Goal: Communication & Community: Answer question/provide support

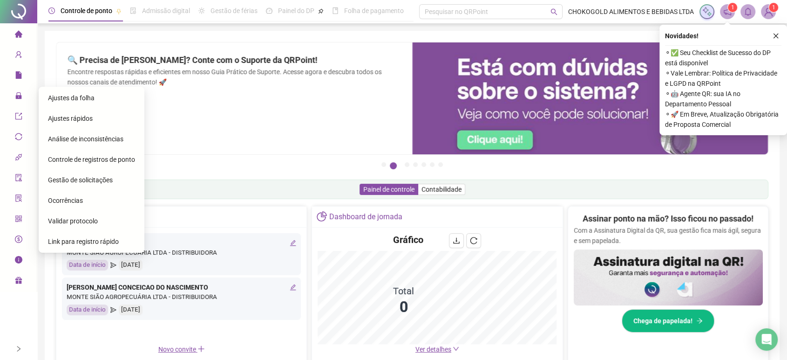
click at [69, 97] on span "Ajustes da folha" at bounding box center [71, 97] width 47 height 7
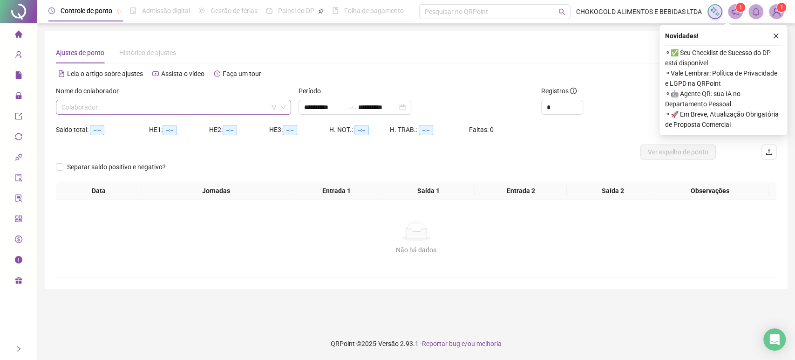
click at [186, 110] on input "search" at bounding box center [169, 107] width 216 height 14
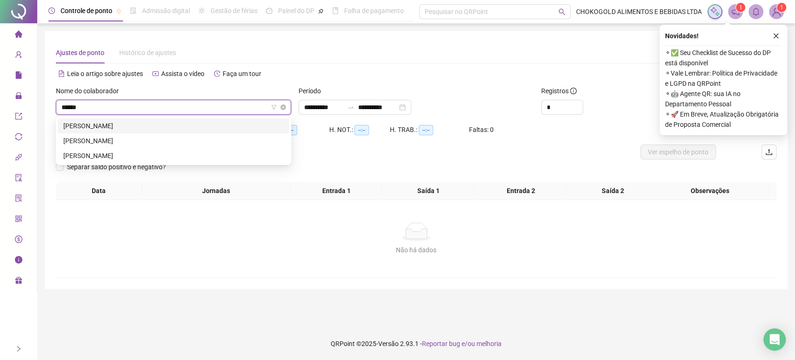
type input "*******"
click at [116, 152] on div "[PERSON_NAME]" at bounding box center [173, 155] width 220 height 10
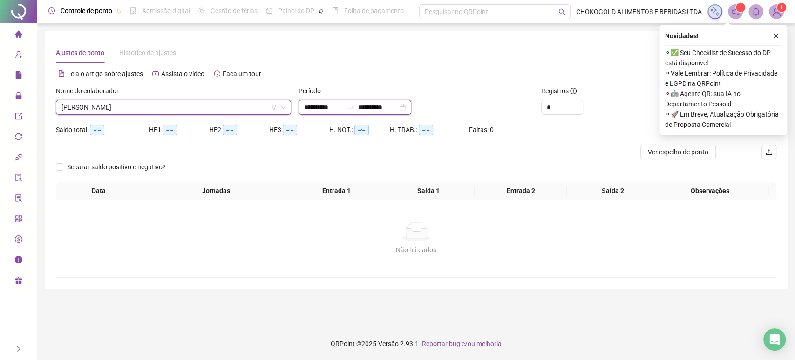
click at [328, 104] on input "**********" at bounding box center [323, 107] width 39 height 10
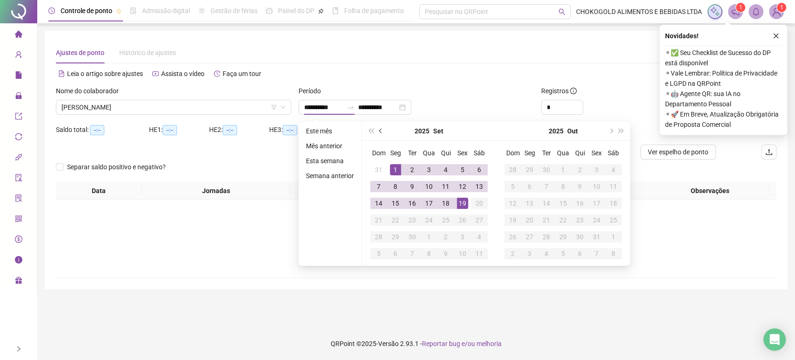
click at [384, 130] on button "prev-year" at bounding box center [381, 131] width 10 height 19
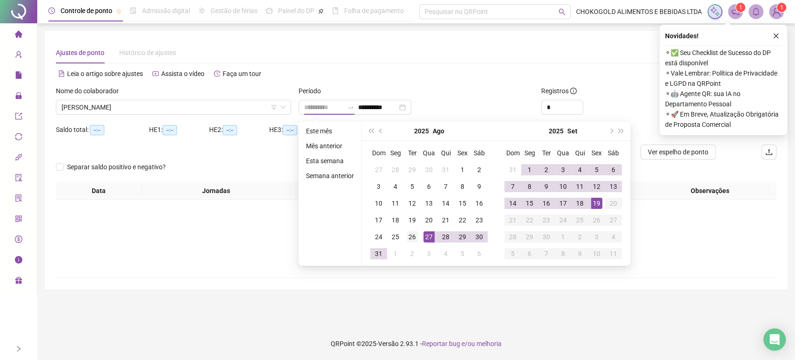
type input "**********"
click at [410, 238] on div "26" at bounding box center [412, 236] width 11 height 11
type input "**********"
click at [596, 205] on div "19" at bounding box center [596, 203] width 11 height 11
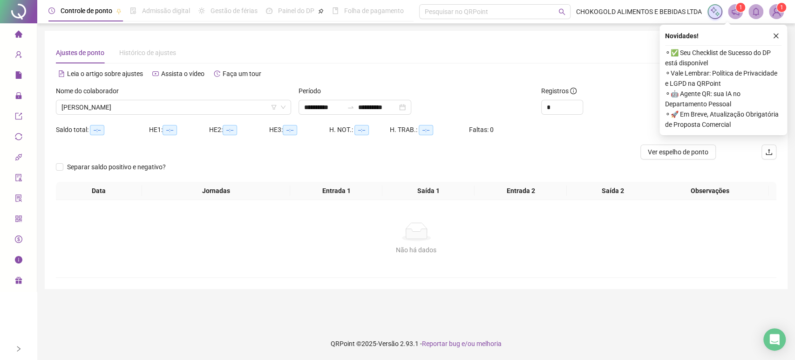
click at [776, 35] on icon "close" at bounding box center [776, 36] width 5 height 5
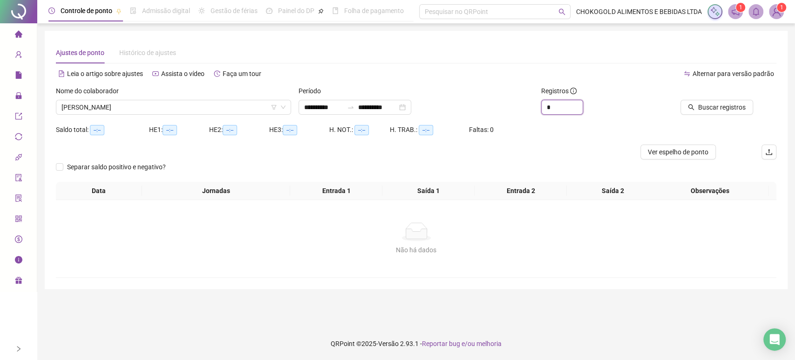
drag, startPoint x: 560, startPoint y: 108, endPoint x: 471, endPoint y: 102, distance: 89.2
click at [492, 100] on div "**********" at bounding box center [416, 104] width 728 height 36
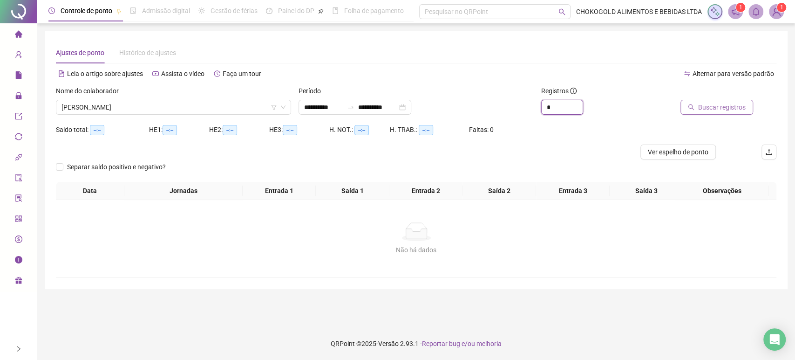
type input "*"
click at [730, 109] on span "Buscar registros" at bounding box center [722, 107] width 48 height 10
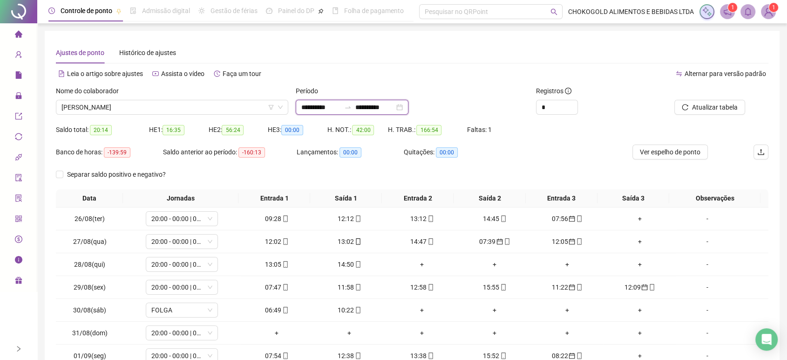
click at [330, 107] on input "**********" at bounding box center [320, 107] width 39 height 10
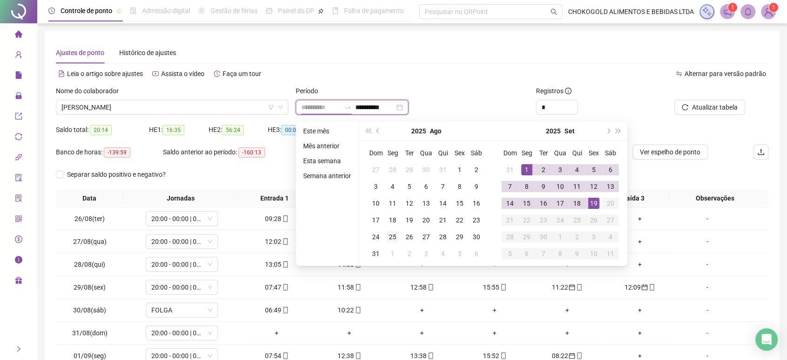
type input "**********"
click at [392, 239] on div "25" at bounding box center [392, 236] width 11 height 11
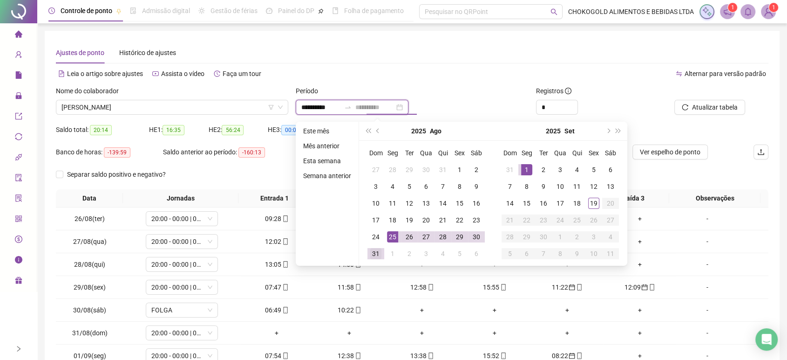
type input "**********"
click at [376, 254] on div "31" at bounding box center [375, 253] width 11 height 11
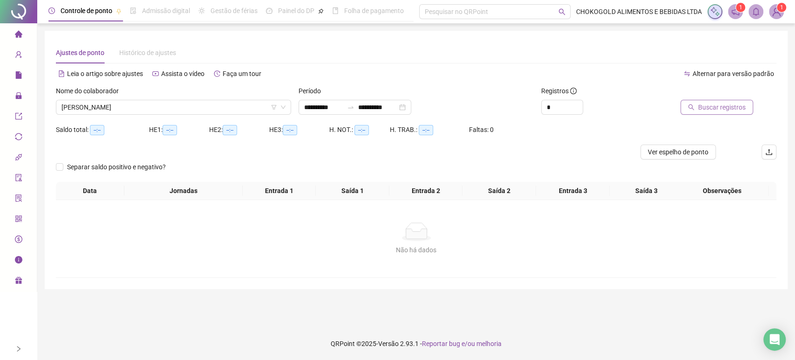
click at [722, 104] on span "Buscar registros" at bounding box center [722, 107] width 48 height 10
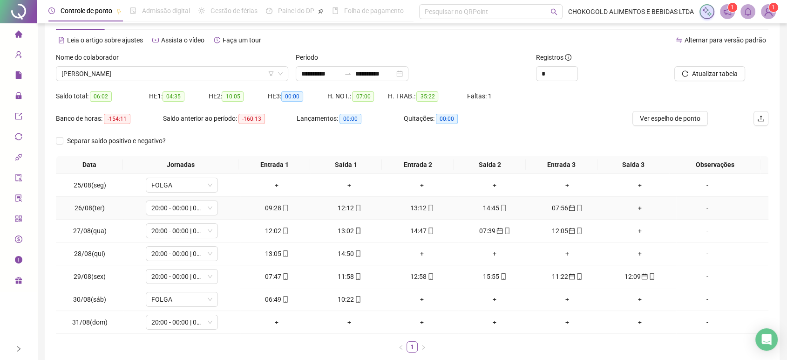
scroll to position [52, 0]
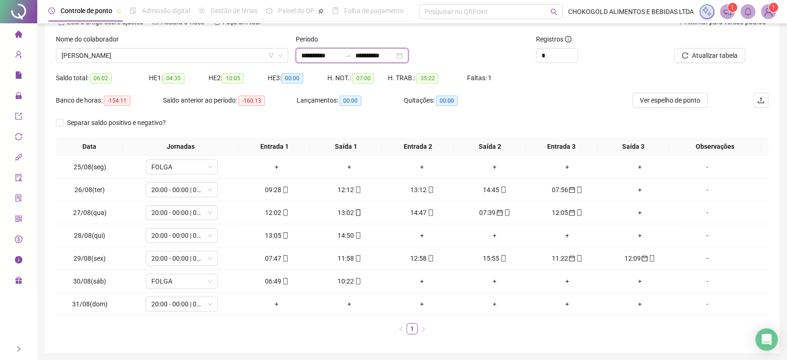
click at [322, 54] on input "**********" at bounding box center [320, 55] width 39 height 10
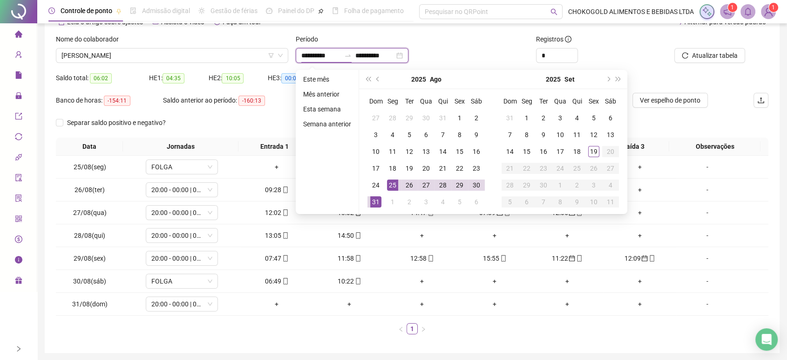
type input "**********"
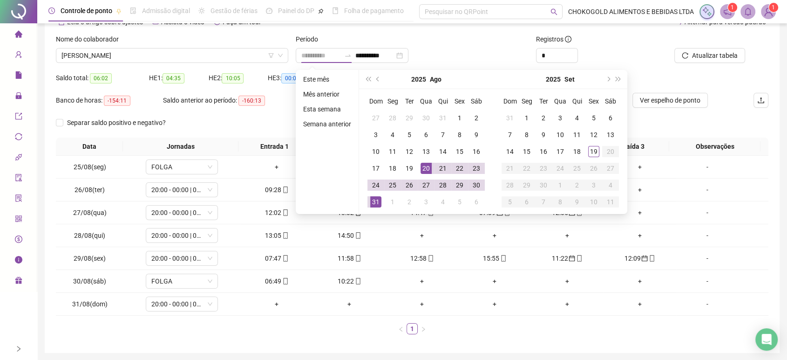
click at [422, 169] on div "20" at bounding box center [426, 168] width 11 height 11
type input "**********"
click at [375, 201] on div "31" at bounding box center [375, 201] width 11 height 11
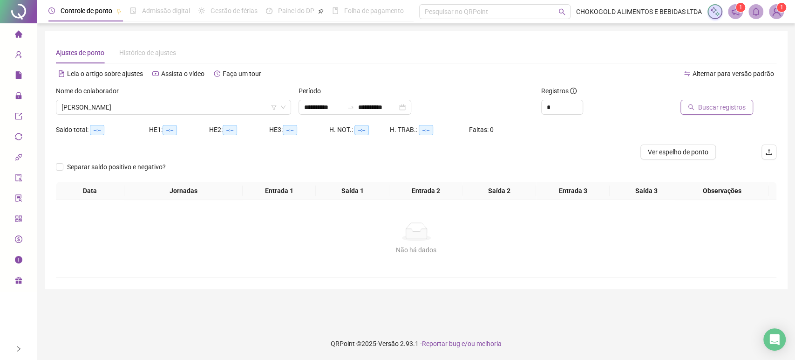
click at [692, 111] on button "Buscar registros" at bounding box center [717, 107] width 73 height 15
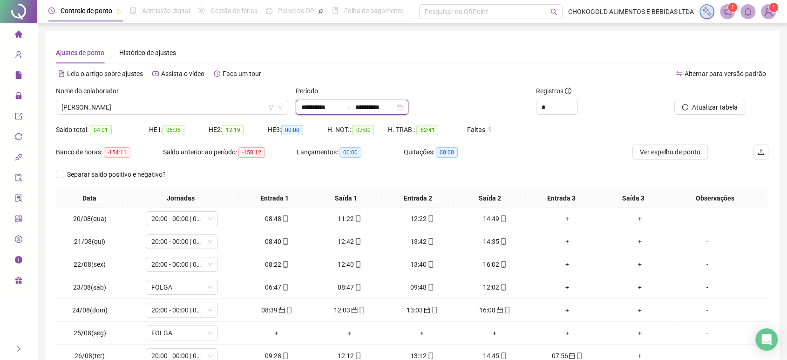
click at [307, 105] on input "**********" at bounding box center [320, 107] width 39 height 10
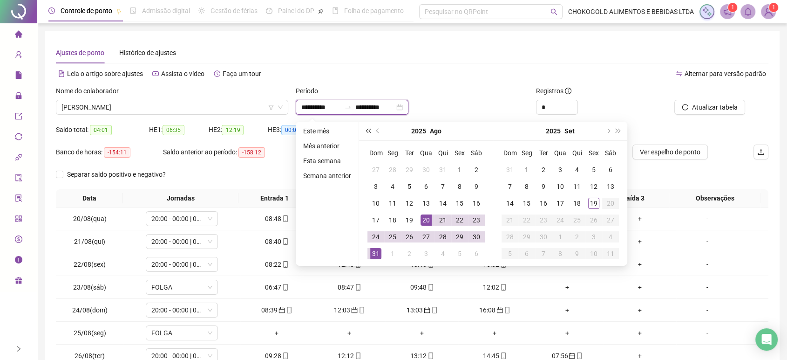
type input "**********"
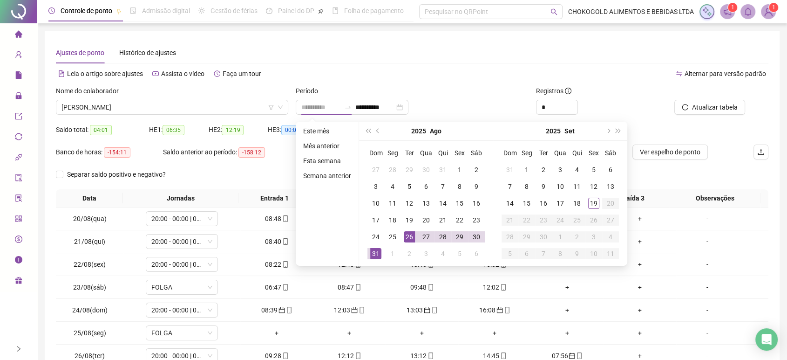
click at [410, 239] on div "26" at bounding box center [409, 236] width 11 height 11
type input "**********"
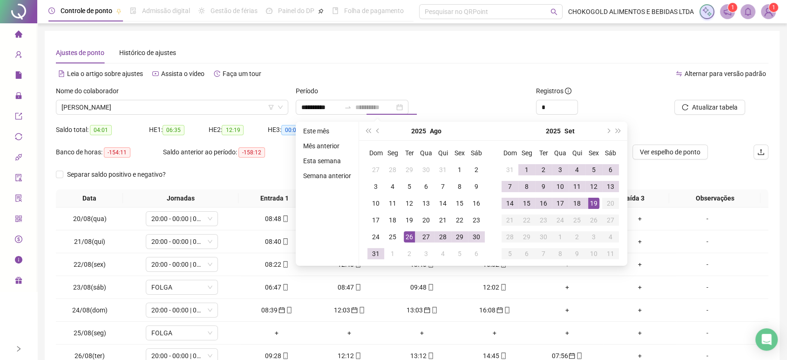
click at [593, 206] on div "19" at bounding box center [593, 203] width 11 height 11
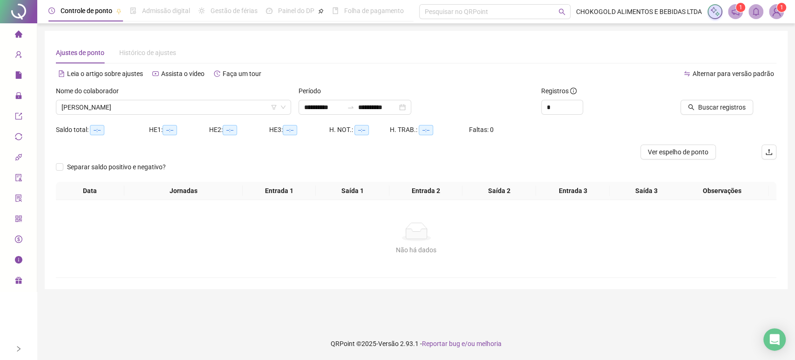
click at [708, 115] on div "Buscar registros" at bounding box center [720, 104] width 122 height 36
click at [710, 107] on span "Buscar registros" at bounding box center [722, 107] width 48 height 10
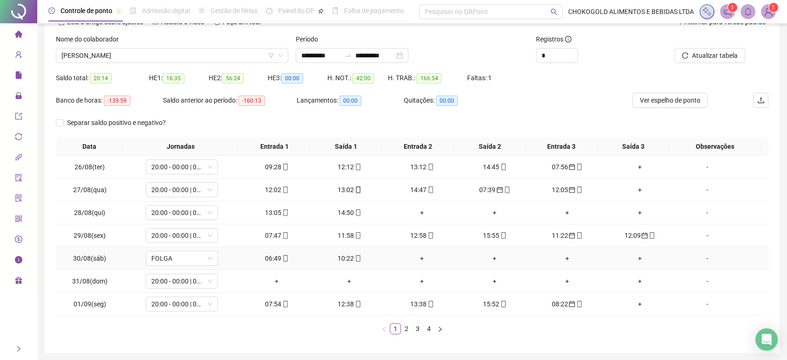
scroll to position [84, 0]
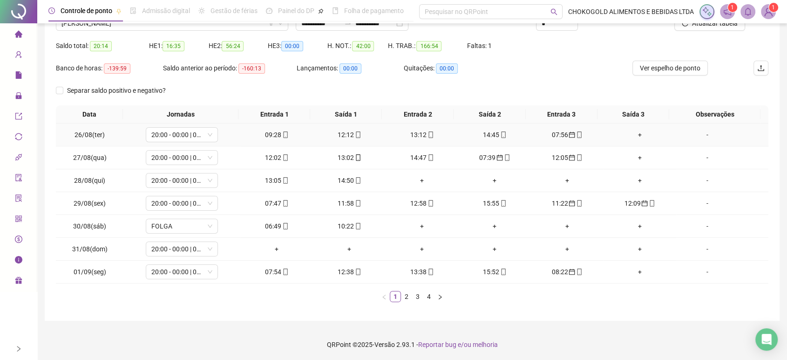
click at [555, 133] on div "07:56" at bounding box center [567, 135] width 65 height 10
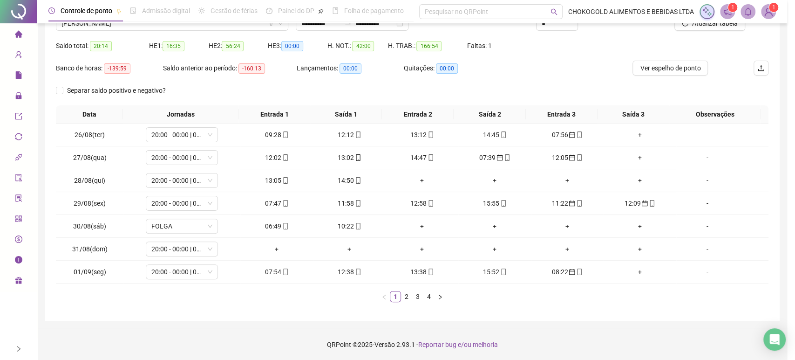
type input "**********"
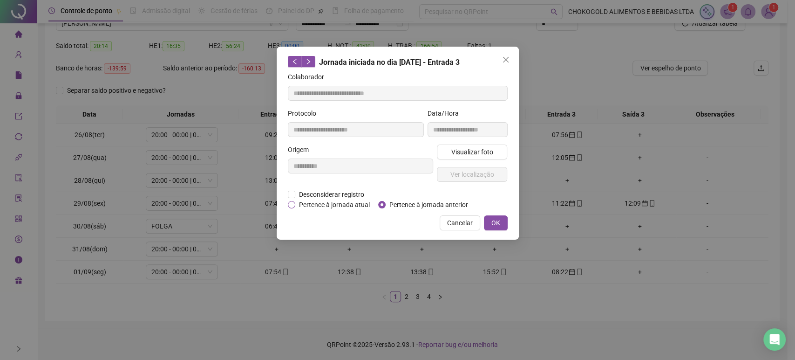
click at [356, 206] on span "Pertence à jornada atual" at bounding box center [334, 204] width 78 height 10
click at [492, 219] on span "OK" at bounding box center [495, 223] width 9 height 10
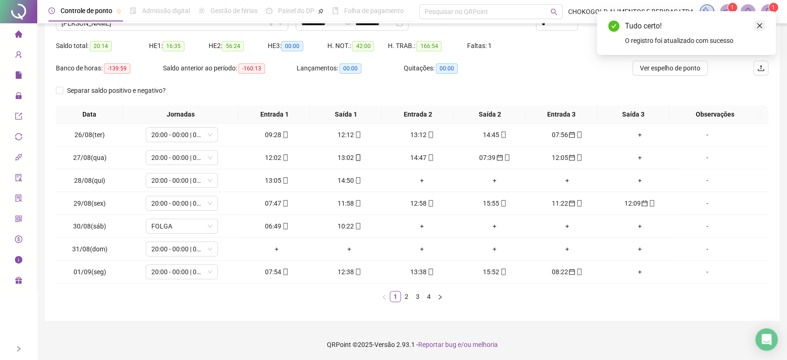
click at [761, 27] on icon "close" at bounding box center [760, 25] width 7 height 7
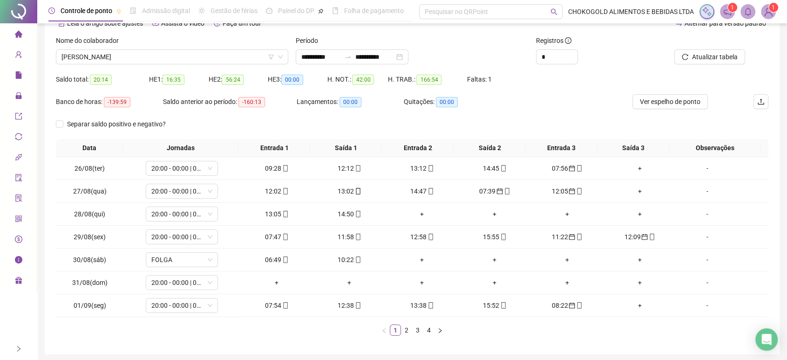
scroll to position [32, 0]
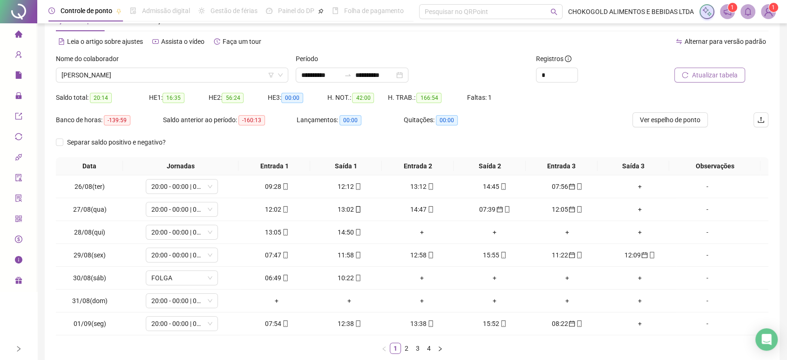
click at [698, 74] on span "Atualizar tabela" at bounding box center [715, 75] width 46 height 10
click at [553, 205] on div "07:39" at bounding box center [567, 209] width 65 height 10
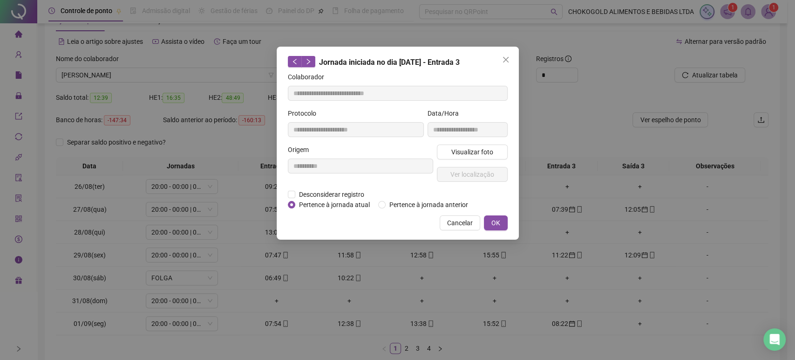
type input "**********"
click at [348, 204] on span "Pertence à jornada atual" at bounding box center [334, 204] width 78 height 10
click at [492, 221] on span "OK" at bounding box center [495, 223] width 9 height 10
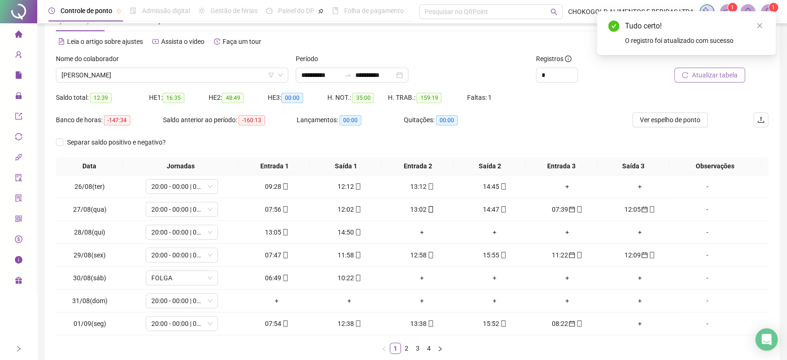
click at [698, 76] on span "Atualizar tabela" at bounding box center [715, 75] width 46 height 10
click at [555, 210] on div "12:05" at bounding box center [567, 209] width 65 height 10
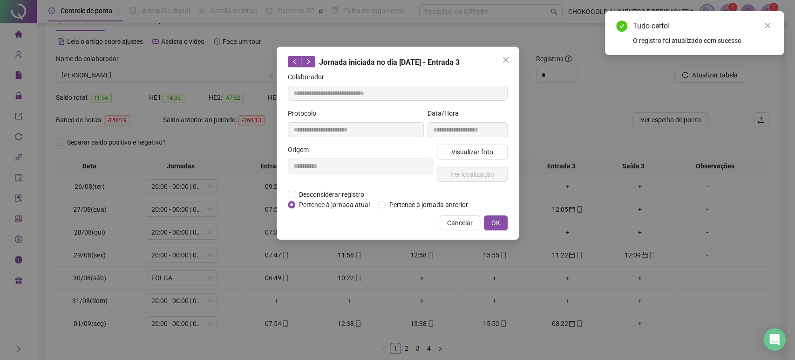
type input "**********"
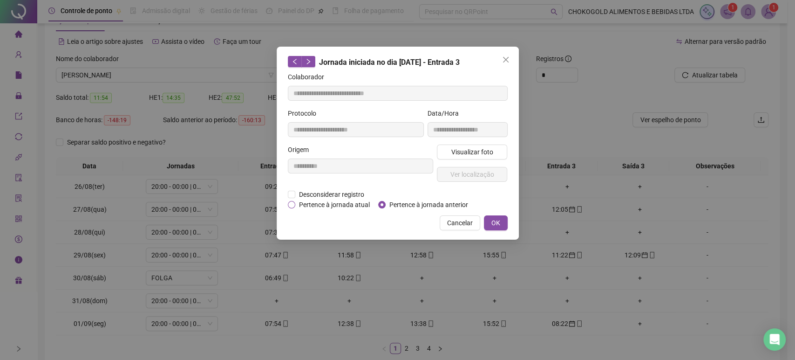
click at [351, 203] on span "Pertence à jornada atual" at bounding box center [334, 204] width 78 height 10
click at [504, 219] on button "OK" at bounding box center [496, 222] width 24 height 15
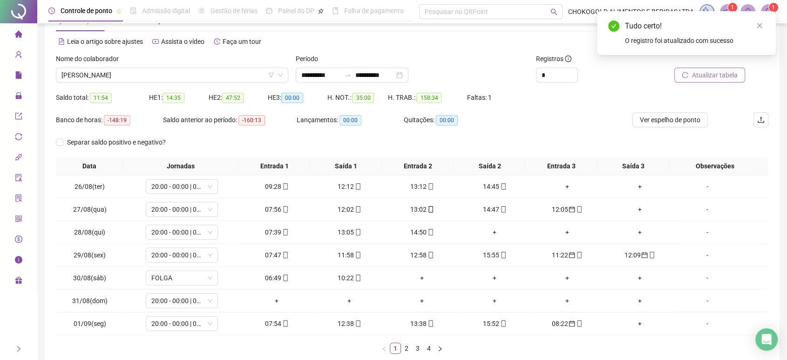
click at [691, 78] on button "Atualizar tabela" at bounding box center [710, 75] width 71 height 15
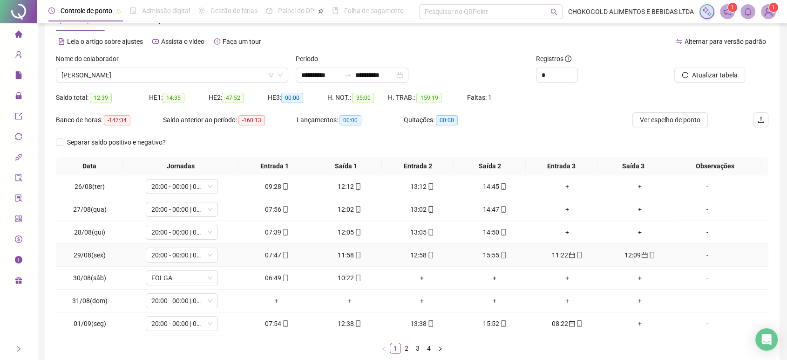
click at [553, 253] on div "11:22" at bounding box center [567, 255] width 65 height 10
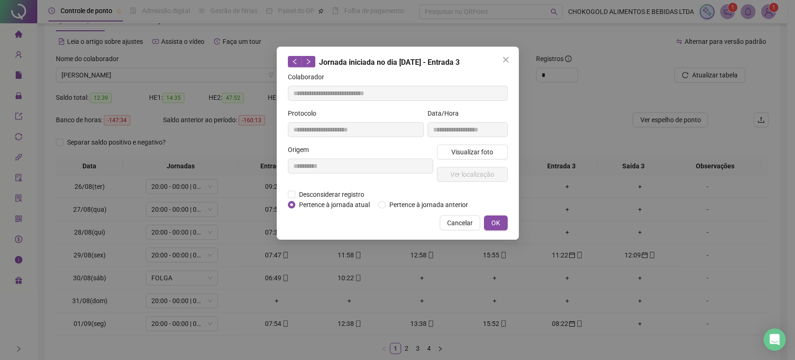
type input "**********"
click at [353, 207] on span "Pertence à jornada atual" at bounding box center [334, 204] width 78 height 10
click at [500, 223] on button "OK" at bounding box center [496, 222] width 24 height 15
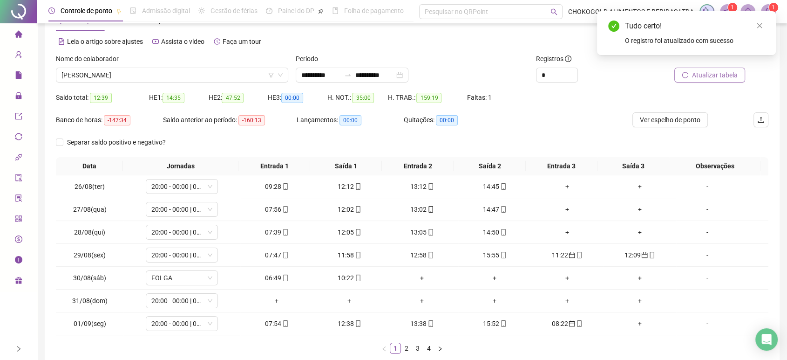
click at [735, 70] on span "Atualizar tabela" at bounding box center [715, 75] width 46 height 10
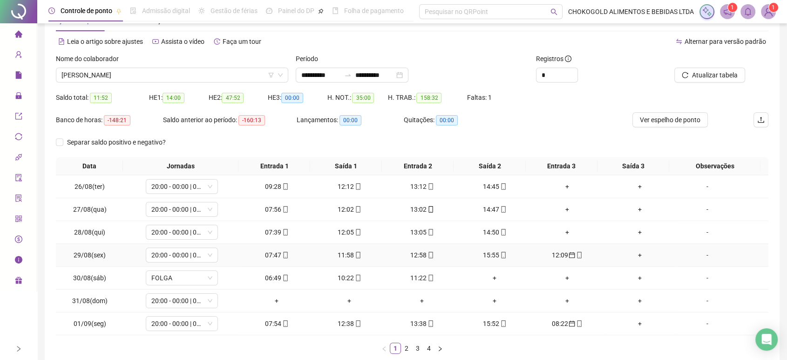
click at [557, 253] on div "12:09" at bounding box center [567, 255] width 65 height 10
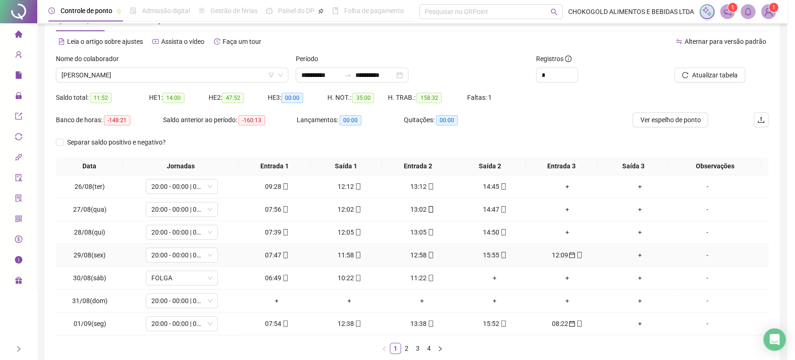
type input "**********"
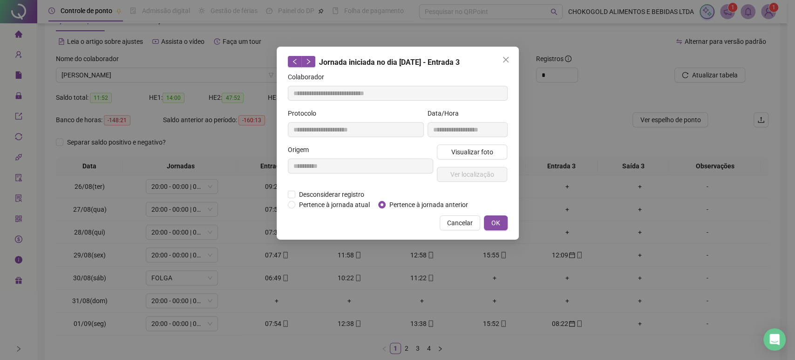
click at [342, 209] on div "**********" at bounding box center [398, 143] width 242 height 193
click at [341, 204] on span "Pertence à jornada atual" at bounding box center [334, 204] width 78 height 10
click at [499, 225] on span "OK" at bounding box center [495, 223] width 9 height 10
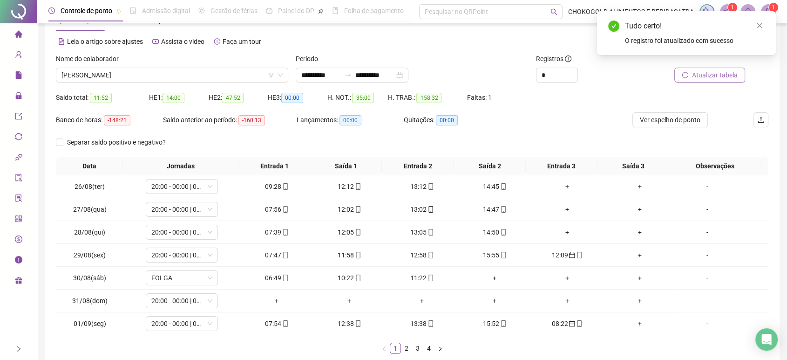
click at [692, 78] on button "Atualizar tabela" at bounding box center [710, 75] width 71 height 15
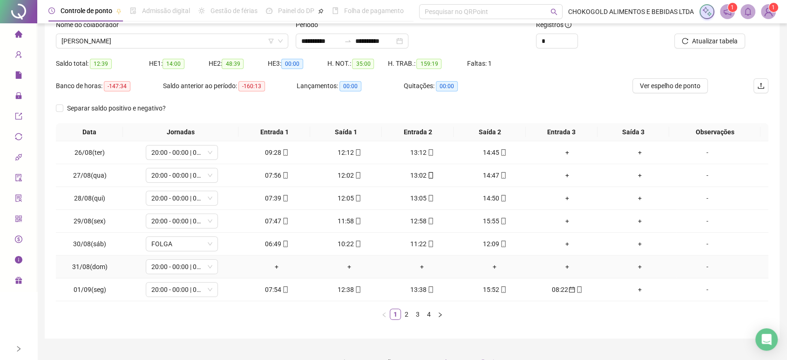
scroll to position [84, 0]
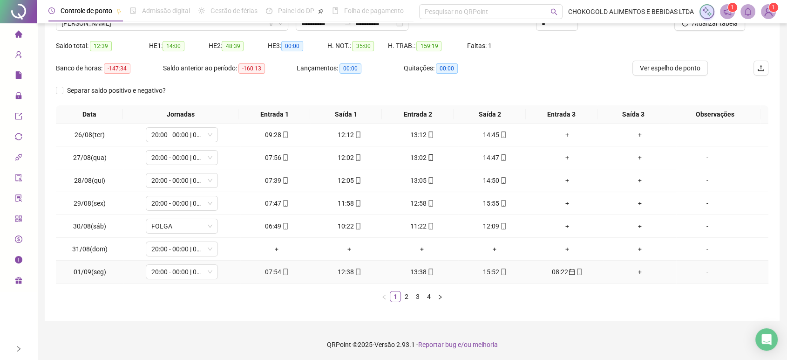
click at [556, 270] on div "08:22" at bounding box center [567, 271] width 65 height 10
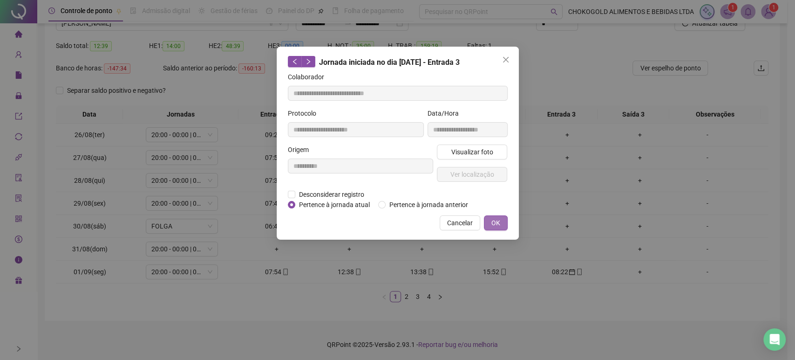
type input "**********"
click at [492, 225] on span "OK" at bounding box center [495, 223] width 9 height 10
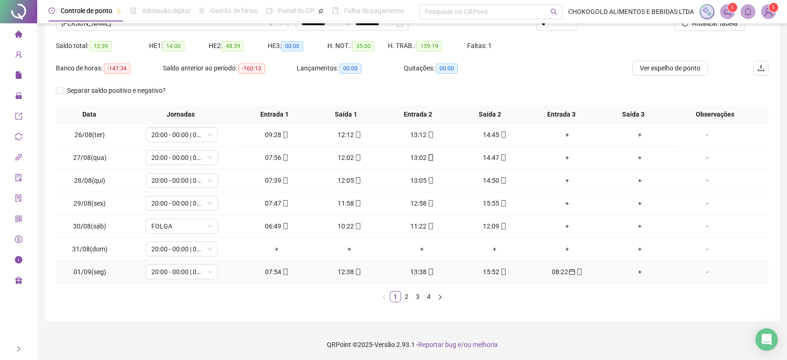
click at [270, 272] on div "07:54" at bounding box center [276, 271] width 65 height 10
type input "**********"
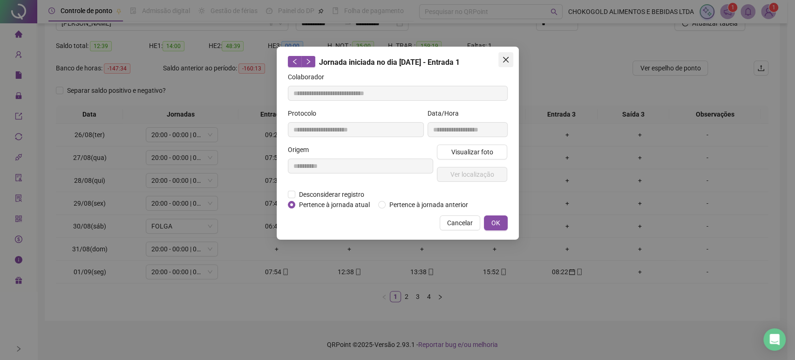
click at [503, 58] on icon "close" at bounding box center [505, 59] width 7 height 7
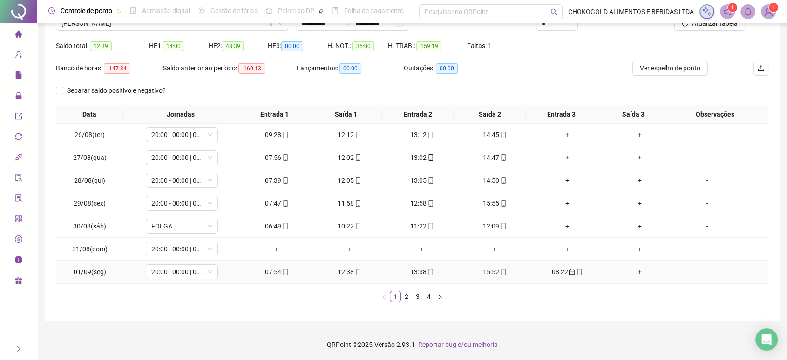
click at [555, 270] on div "08:22" at bounding box center [567, 271] width 65 height 10
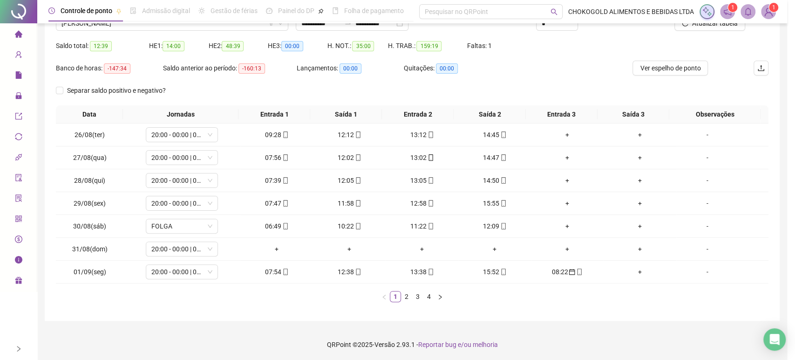
type input "**********"
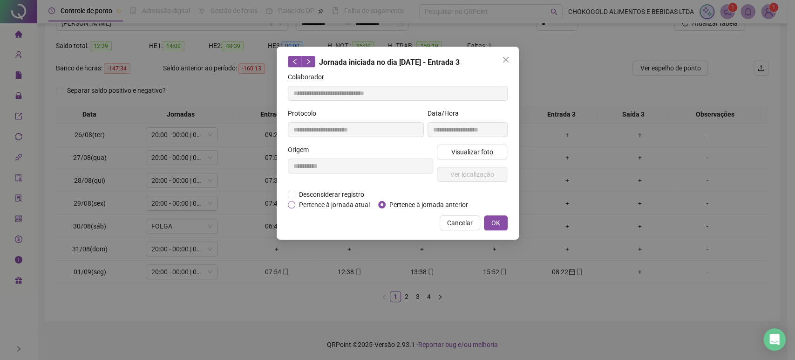
click at [338, 203] on span "Pertence à jornada atual" at bounding box center [334, 204] width 78 height 10
click at [494, 226] on span "OK" at bounding box center [495, 223] width 9 height 10
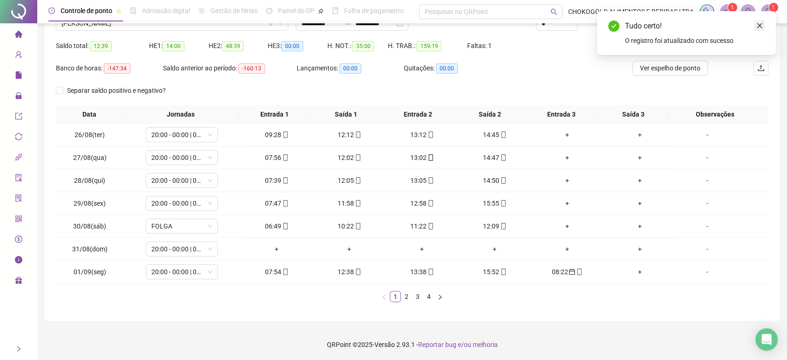
click at [758, 26] on icon "close" at bounding box center [760, 25] width 5 height 5
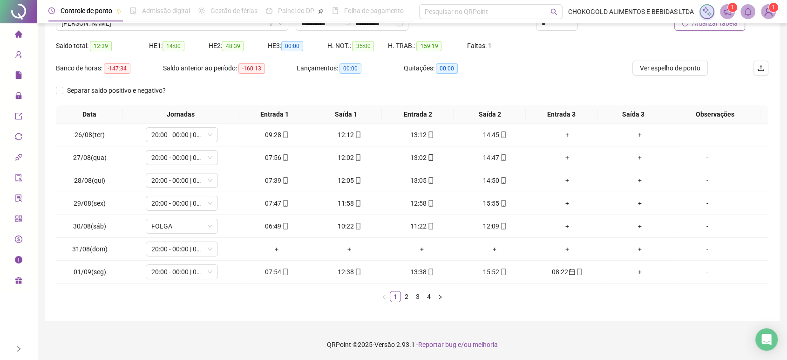
click at [692, 28] on button "Atualizar tabela" at bounding box center [710, 23] width 71 height 15
click at [406, 294] on link "2" at bounding box center [407, 296] width 10 height 10
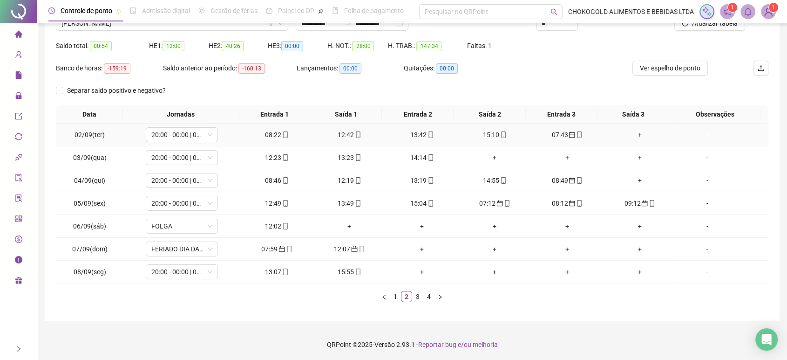
click at [552, 132] on div "07:43" at bounding box center [567, 135] width 65 height 10
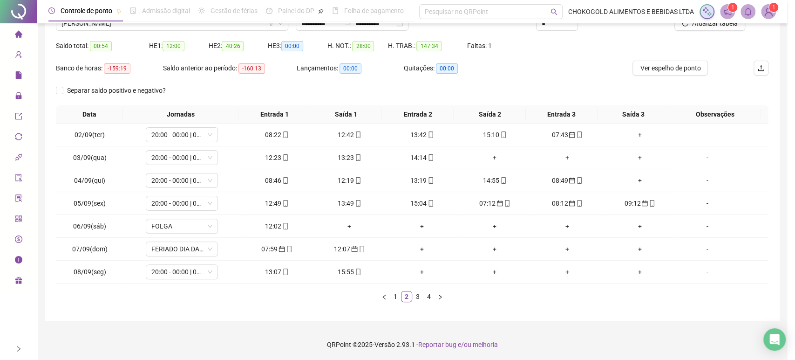
type input "**********"
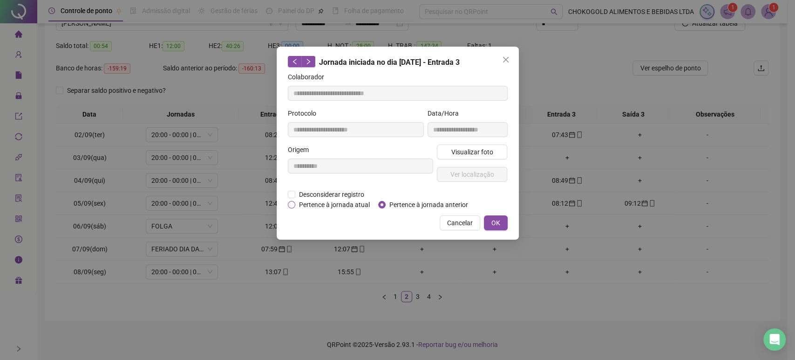
click at [333, 205] on span "Pertence à jornada atual" at bounding box center [334, 204] width 78 height 10
click at [492, 224] on span "OK" at bounding box center [495, 223] width 9 height 10
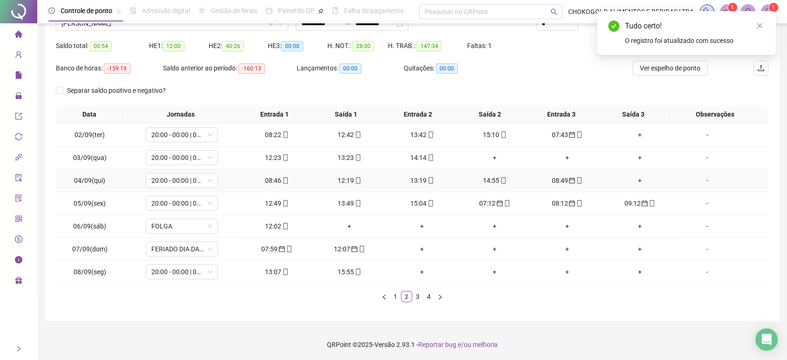
click at [558, 178] on div "08:49" at bounding box center [567, 180] width 65 height 10
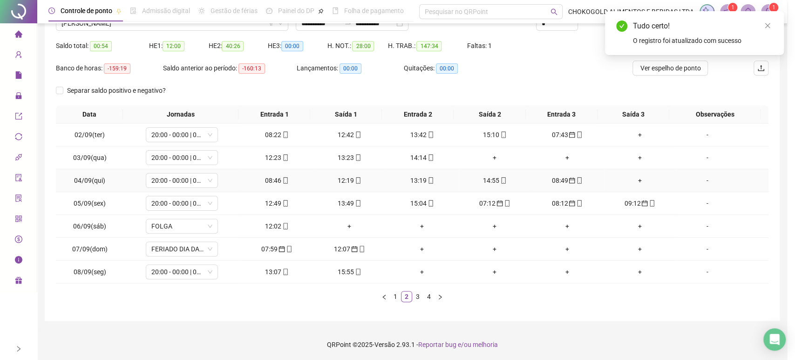
type input "**********"
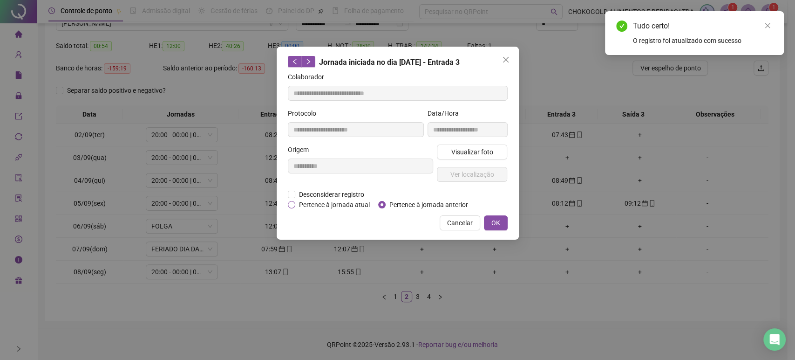
click at [349, 206] on span "Pertence à jornada atual" at bounding box center [334, 204] width 78 height 10
click at [491, 225] on span "OK" at bounding box center [495, 223] width 9 height 10
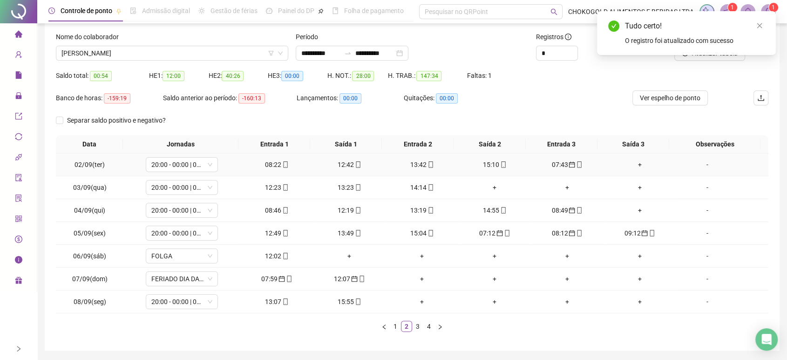
scroll to position [0, 0]
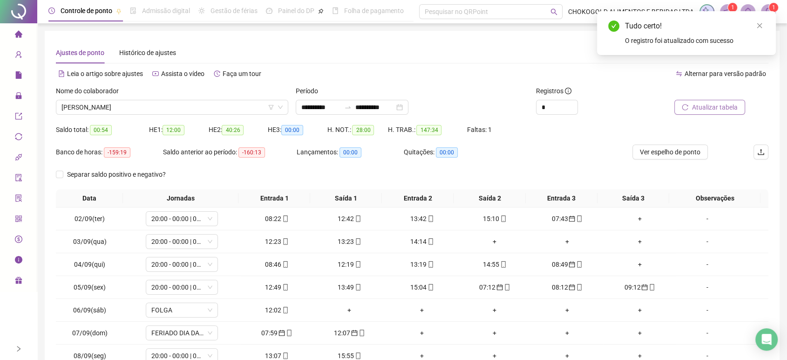
click at [707, 104] on span "Atualizar tabela" at bounding box center [715, 107] width 46 height 10
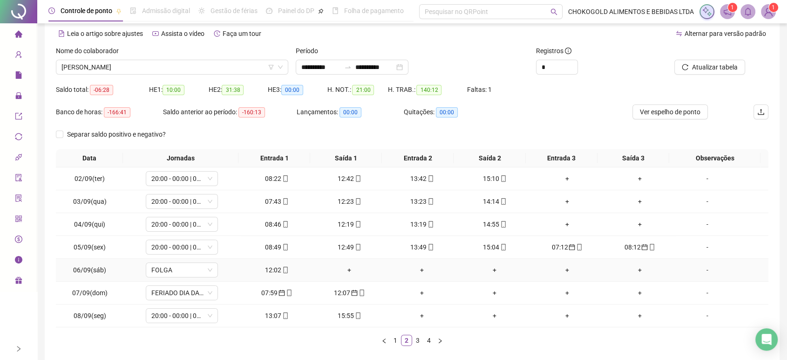
scroll to position [52, 0]
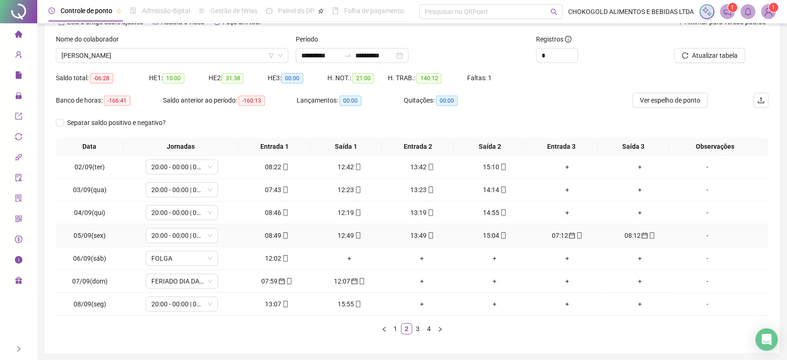
click at [559, 236] on div "07:12" at bounding box center [567, 235] width 65 height 10
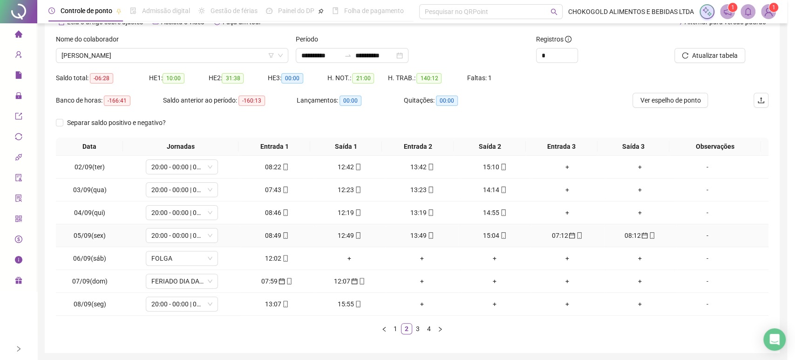
type input "**********"
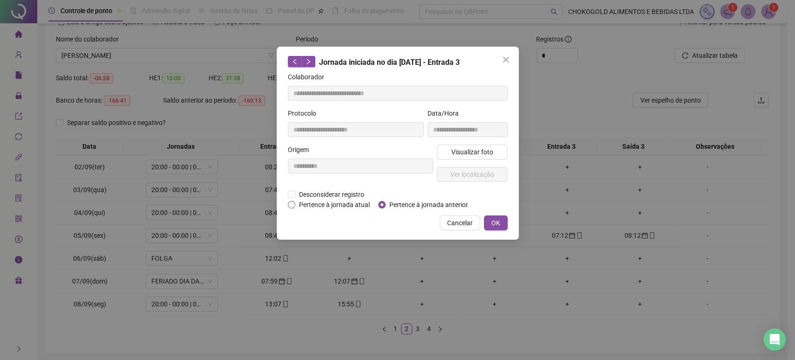
click at [344, 203] on span "Pertence à jornada atual" at bounding box center [334, 204] width 78 height 10
click at [498, 228] on button "OK" at bounding box center [496, 222] width 24 height 15
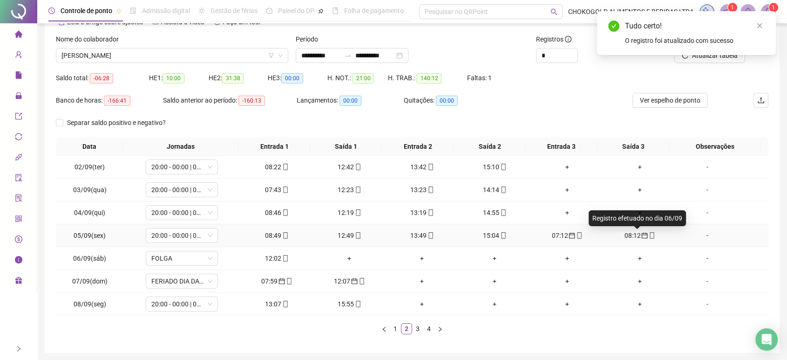
click at [630, 232] on div "08:12" at bounding box center [639, 235] width 65 height 10
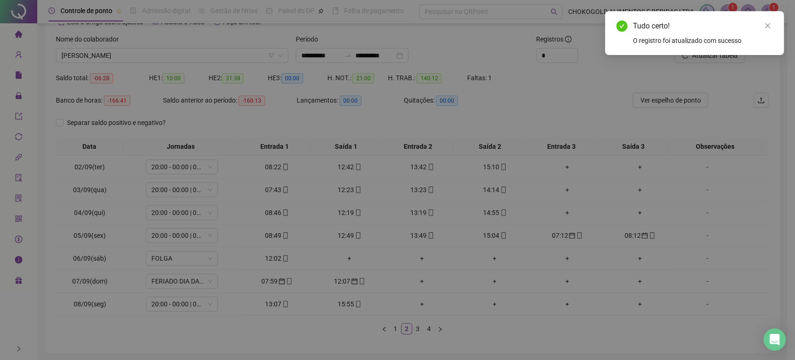
type input "**********"
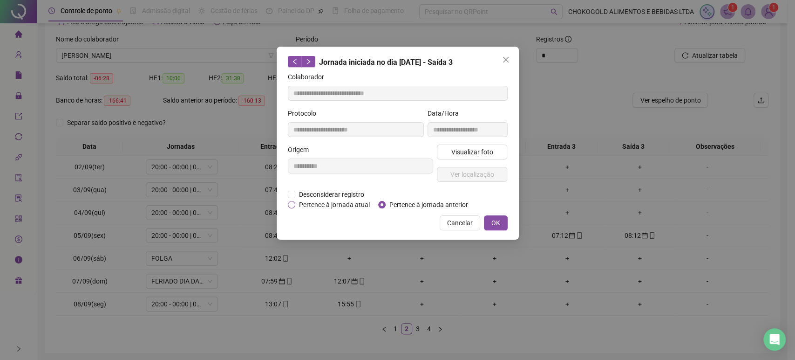
click at [345, 204] on span "Pertence à jornada atual" at bounding box center [334, 204] width 78 height 10
click at [496, 222] on span "OK" at bounding box center [495, 223] width 9 height 10
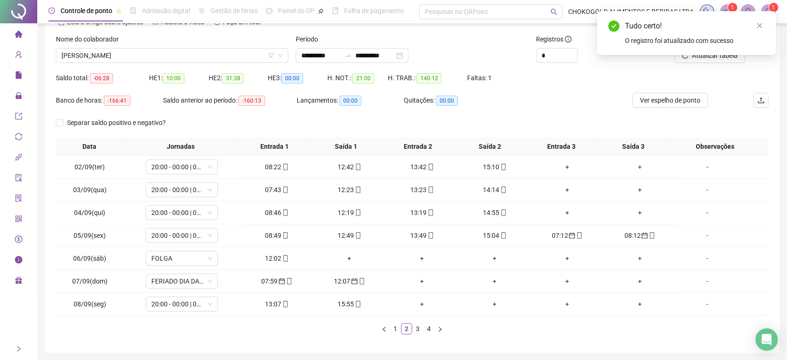
click at [688, 55] on div "Tudo certo! O registro foi atualizado com sucesso" at bounding box center [686, 33] width 179 height 44
click at [761, 26] on icon "close" at bounding box center [760, 25] width 7 height 7
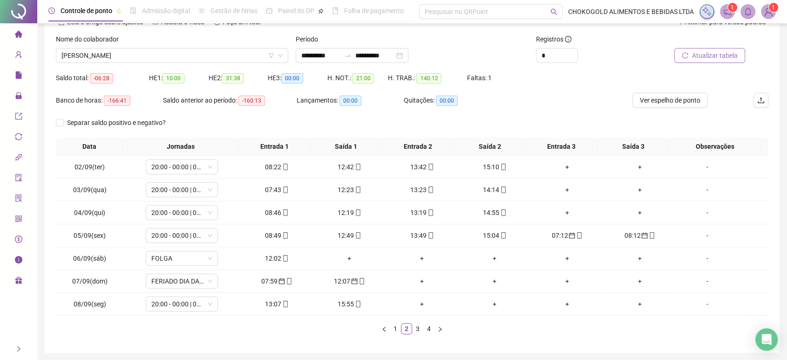
click at [726, 58] on span "Atualizar tabela" at bounding box center [715, 55] width 46 height 10
click at [556, 233] on div "09:12" at bounding box center [567, 235] width 65 height 10
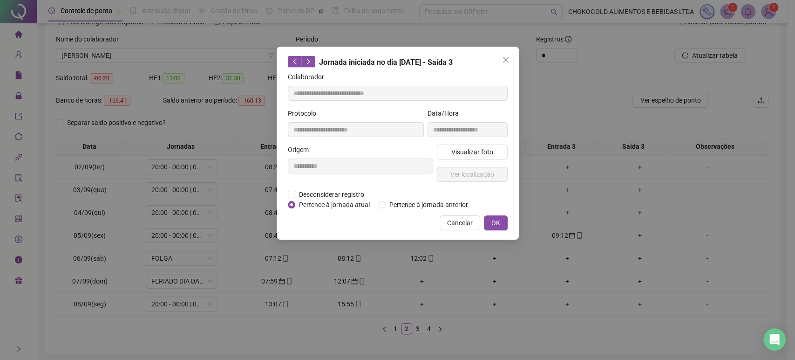
type input "**********"
click at [357, 204] on span "Pertence à jornada atual" at bounding box center [334, 204] width 78 height 10
click at [500, 224] on button "OK" at bounding box center [496, 222] width 24 height 15
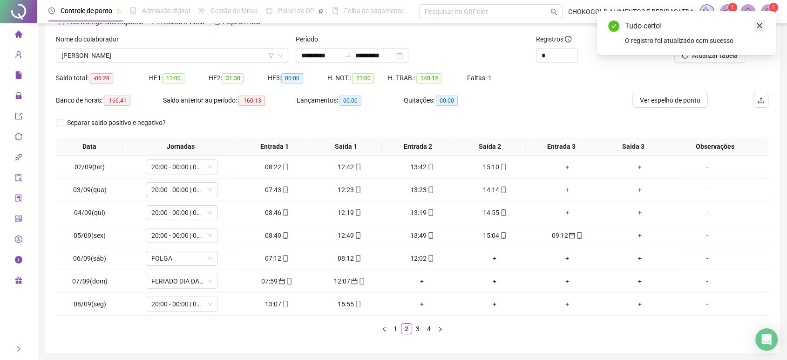
click at [761, 26] on icon "close" at bounding box center [760, 25] width 7 height 7
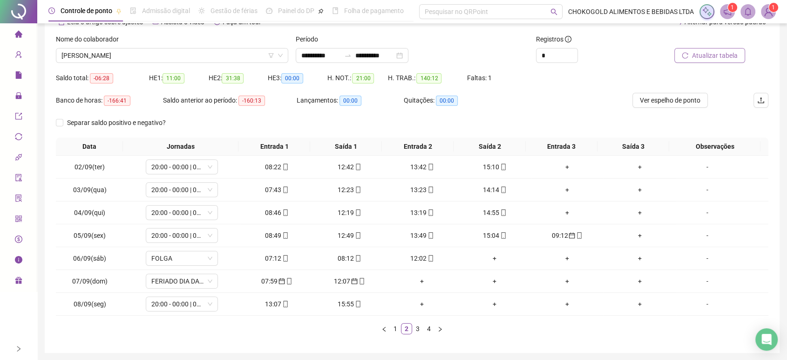
click at [696, 61] on button "Atualizar tabela" at bounding box center [710, 55] width 71 height 15
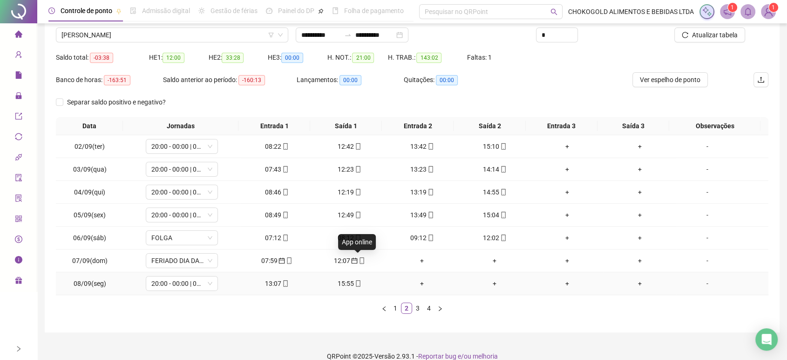
scroll to position [84, 0]
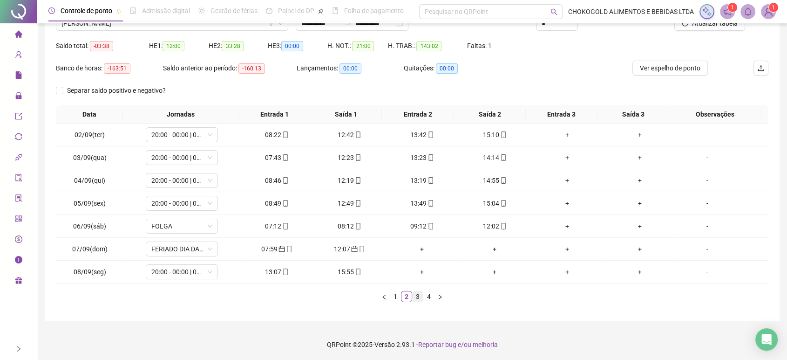
click at [418, 294] on link "3" at bounding box center [418, 296] width 10 height 10
click at [556, 135] on div "08:03" at bounding box center [567, 135] width 65 height 10
type input "**********"
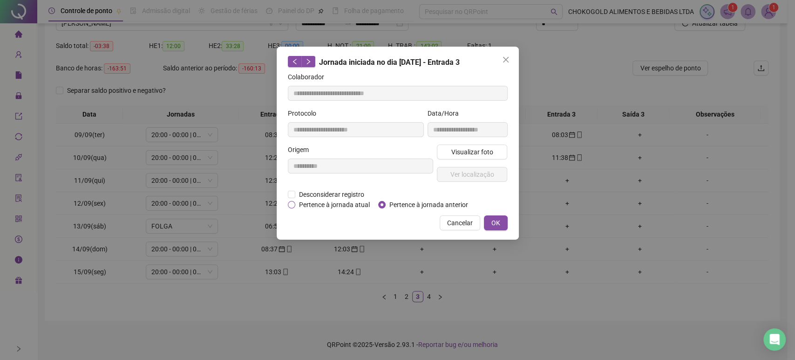
click at [365, 204] on span "Pertence à jornada atual" at bounding box center [334, 204] width 78 height 10
click at [495, 222] on span "OK" at bounding box center [495, 223] width 9 height 10
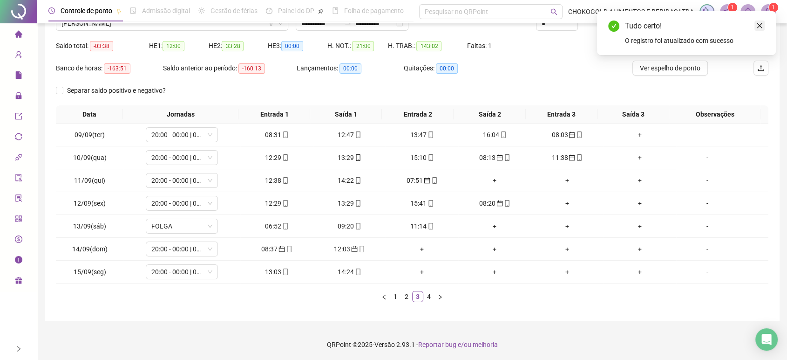
click at [757, 27] on icon "close" at bounding box center [760, 25] width 7 height 7
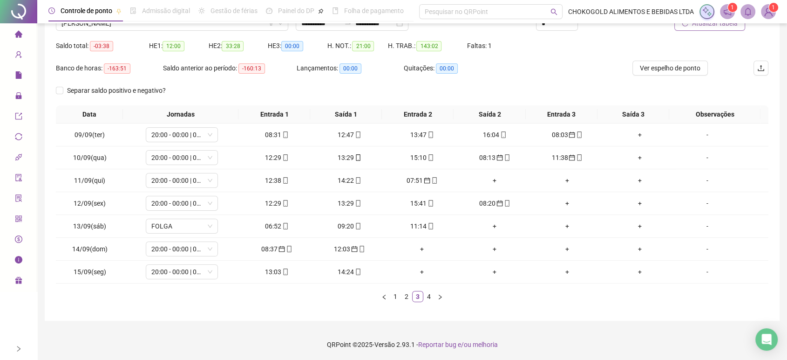
click at [689, 29] on button "Atualizar tabela" at bounding box center [710, 23] width 71 height 15
click at [553, 158] on div "08:13" at bounding box center [567, 157] width 65 height 10
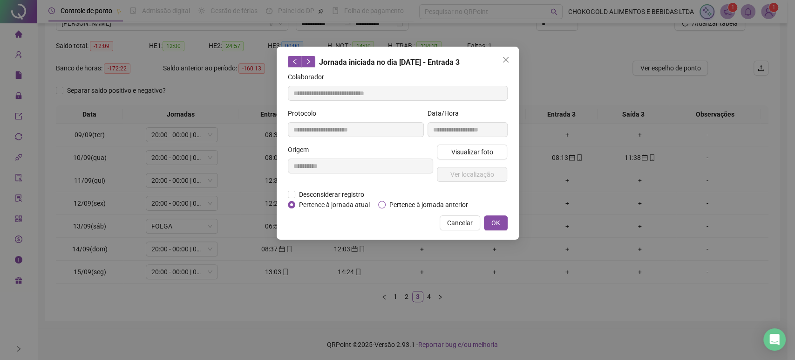
type input "**********"
click at [393, 205] on span "Pertence à jornada anterior" at bounding box center [429, 204] width 86 height 10
click at [358, 206] on span "Pertence à jornada atual" at bounding box center [334, 204] width 78 height 10
click at [494, 221] on span "OK" at bounding box center [495, 223] width 9 height 10
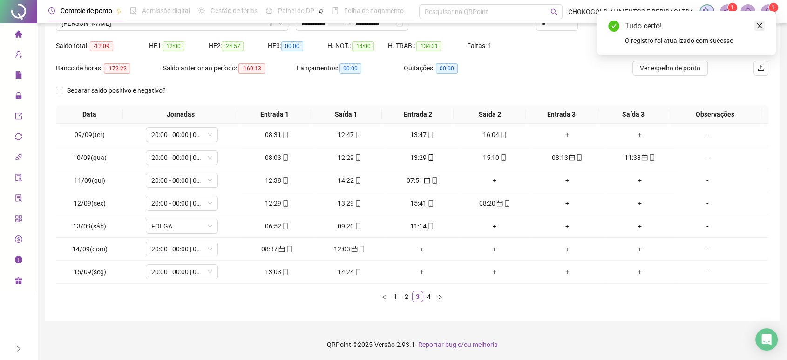
click at [757, 22] on icon "close" at bounding box center [760, 25] width 7 height 7
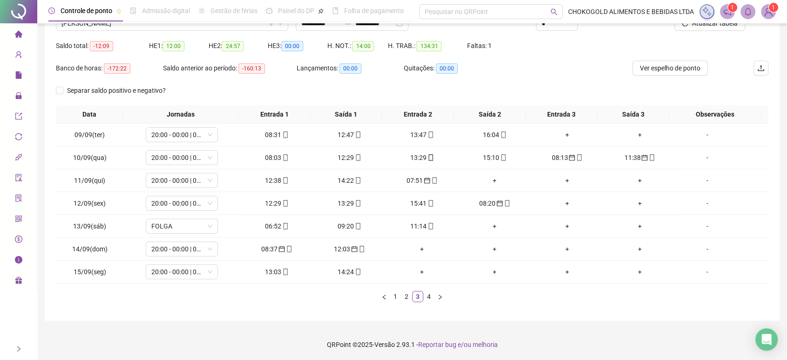
scroll to position [32, 0]
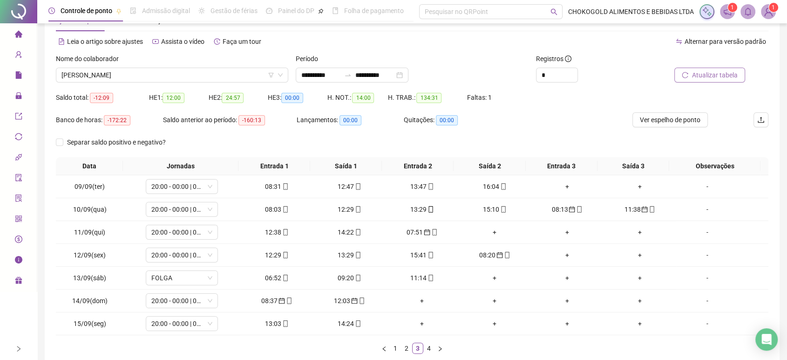
click at [694, 72] on span "Atualizar tabela" at bounding box center [715, 75] width 46 height 10
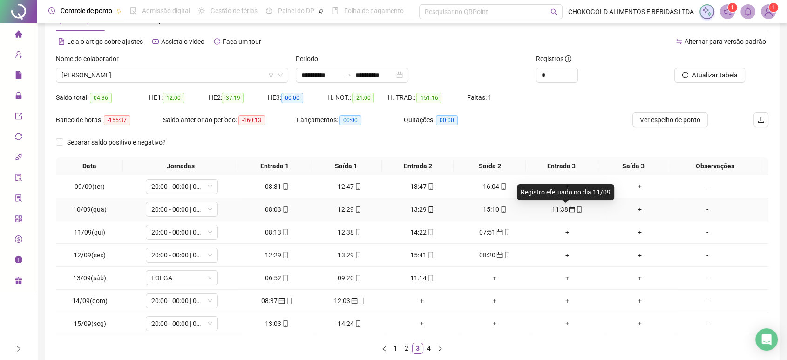
click at [569, 209] on icon "calendar" at bounding box center [572, 209] width 7 height 7
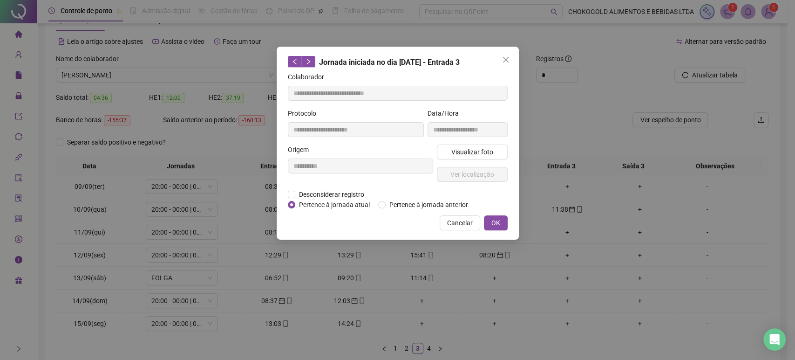
type input "**********"
click at [359, 202] on span "Pertence à jornada atual" at bounding box center [334, 204] width 78 height 10
click at [500, 223] on button "OK" at bounding box center [496, 222] width 24 height 15
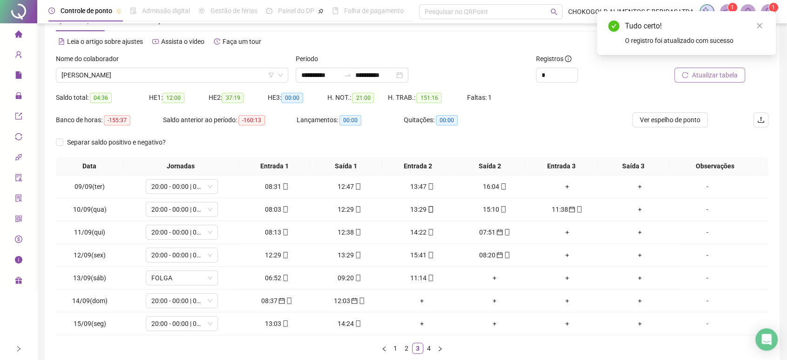
click at [689, 74] on button "Atualizar tabela" at bounding box center [710, 75] width 71 height 15
click at [557, 229] on div "07:51" at bounding box center [567, 232] width 65 height 10
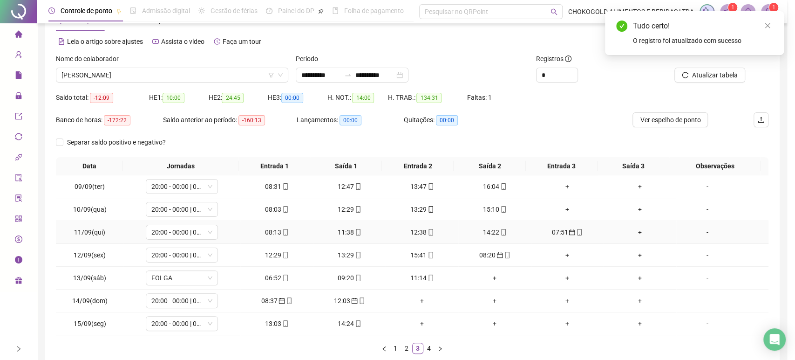
type input "**********"
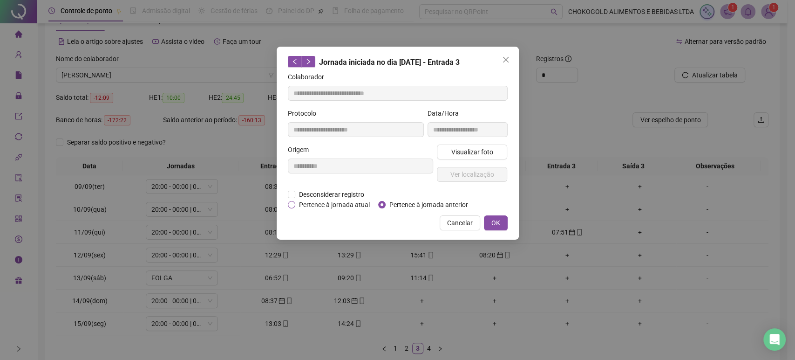
click at [366, 203] on span "Pertence à jornada atual" at bounding box center [334, 204] width 78 height 10
click at [492, 221] on span "OK" at bounding box center [495, 223] width 9 height 10
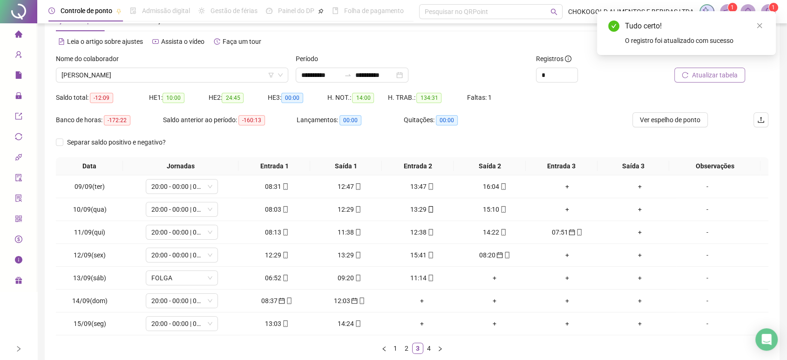
click at [693, 81] on button "Atualizar tabela" at bounding box center [710, 75] width 71 height 15
click at [558, 254] on div "08:20" at bounding box center [567, 255] width 65 height 10
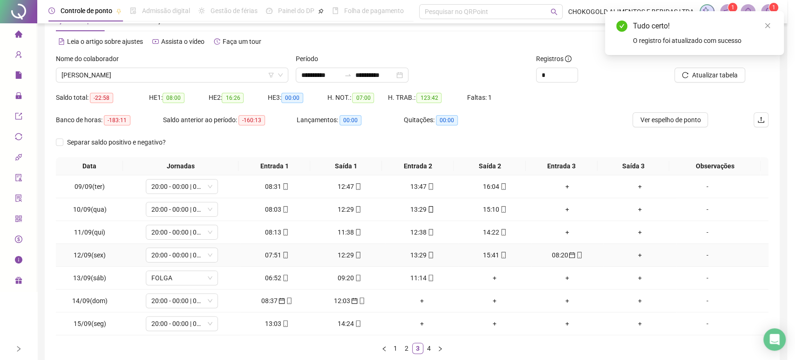
type input "**********"
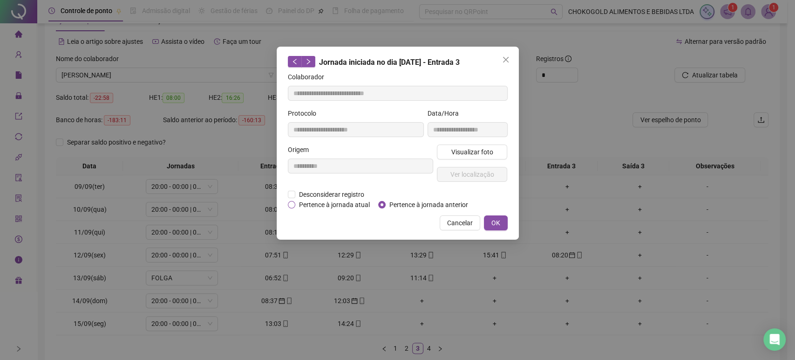
click at [355, 206] on span "Pertence à jornada atual" at bounding box center [334, 204] width 78 height 10
click at [489, 220] on button "OK" at bounding box center [496, 222] width 24 height 15
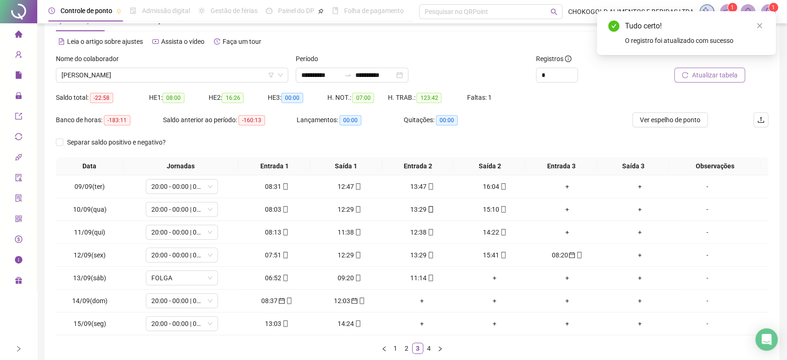
click at [686, 75] on icon "reload" at bounding box center [685, 75] width 7 height 7
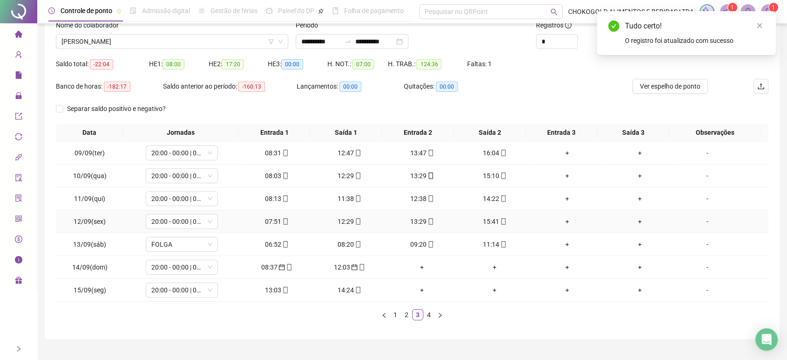
scroll to position [84, 0]
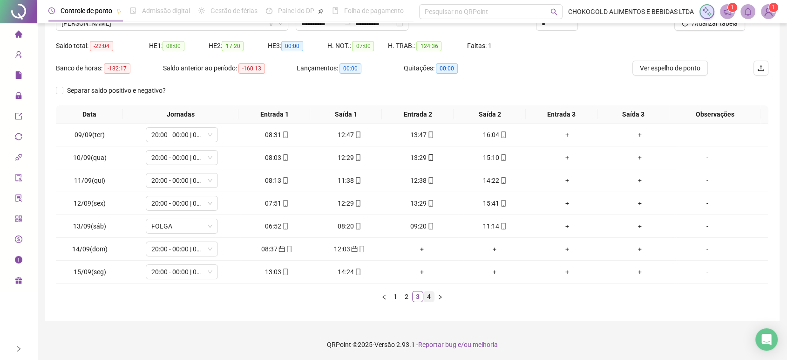
click at [428, 297] on link "4" at bounding box center [429, 296] width 10 height 10
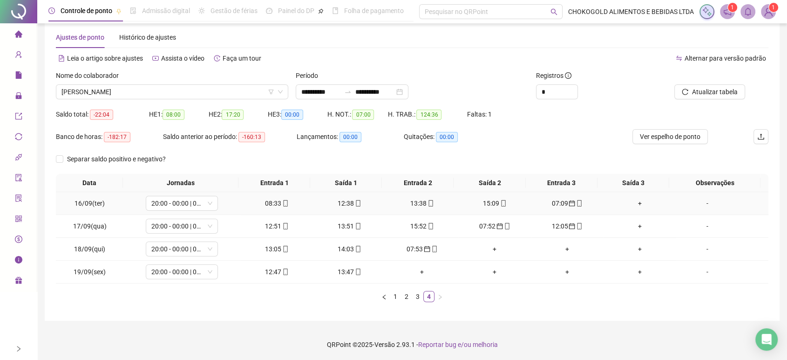
click at [554, 203] on div "07:09" at bounding box center [567, 203] width 65 height 10
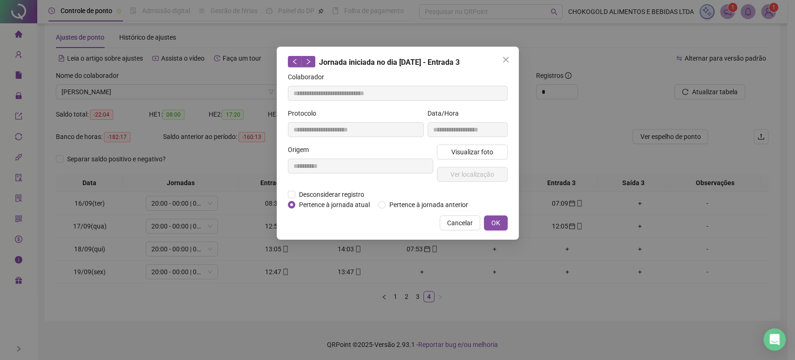
type input "**********"
click at [358, 205] on span "Pertence à jornada atual" at bounding box center [334, 204] width 78 height 10
click at [500, 219] on button "OK" at bounding box center [496, 222] width 24 height 15
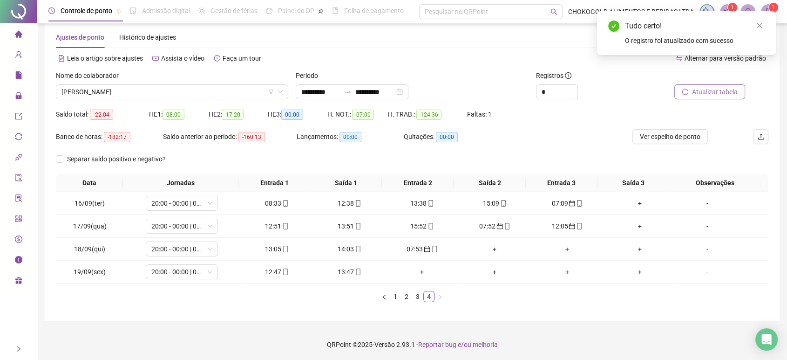
click at [692, 93] on button "Atualizar tabela" at bounding box center [710, 91] width 71 height 15
click at [550, 225] on div "07:52" at bounding box center [567, 226] width 65 height 10
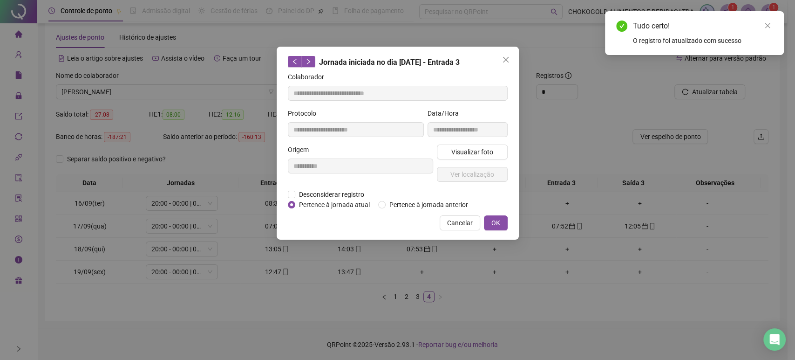
type input "**********"
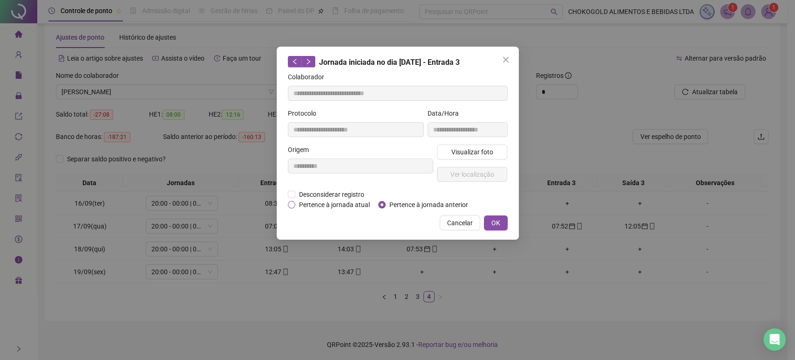
click at [345, 199] on span "Pertence à jornada atual" at bounding box center [334, 204] width 78 height 10
click at [498, 223] on span "OK" at bounding box center [495, 223] width 9 height 10
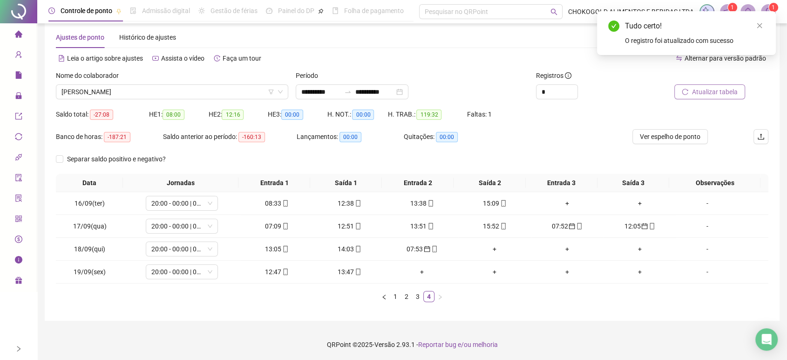
click at [695, 96] on span "Atualizar tabela" at bounding box center [715, 92] width 46 height 10
click at [547, 222] on div "12:05" at bounding box center [567, 226] width 65 height 10
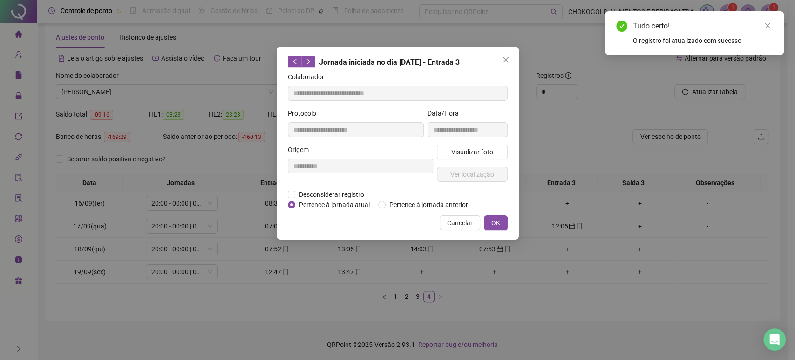
type input "**********"
click at [348, 205] on span "Pertence à jornada atual" at bounding box center [334, 204] width 78 height 10
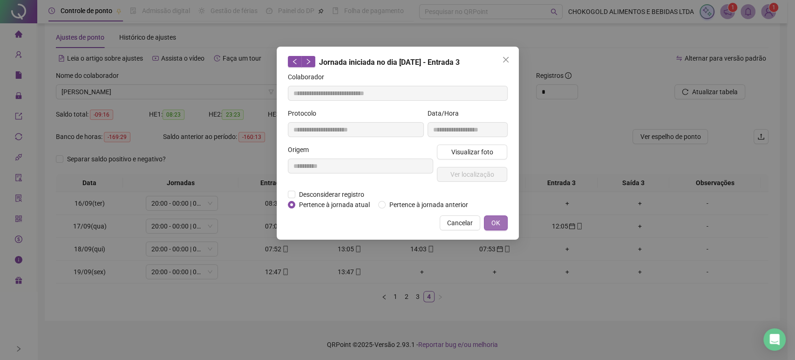
click at [485, 219] on button "OK" at bounding box center [496, 222] width 24 height 15
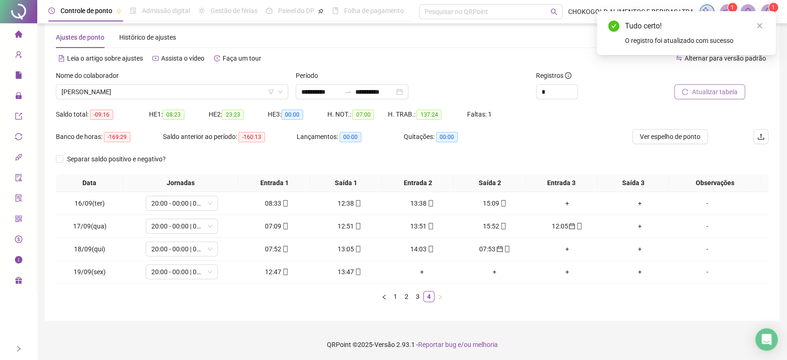
click at [686, 89] on icon "reload" at bounding box center [685, 92] width 7 height 7
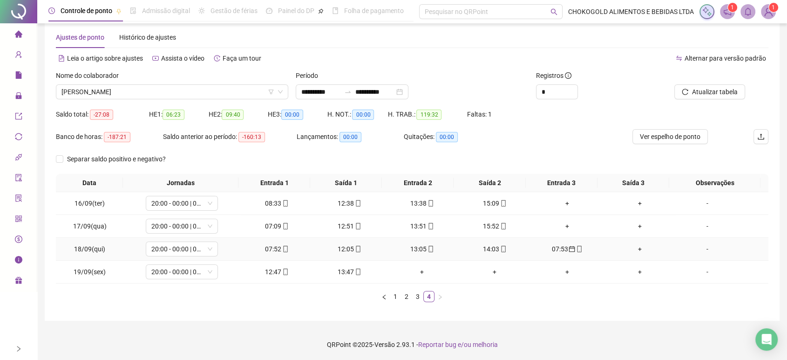
click at [555, 247] on div "07:53" at bounding box center [567, 249] width 65 height 10
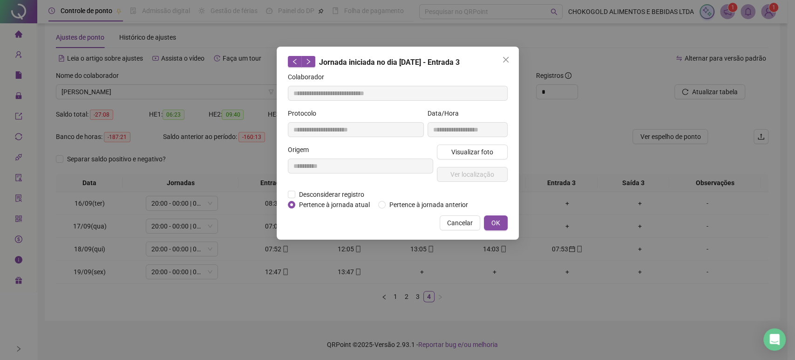
type input "**********"
click at [356, 204] on span "Pertence à jornada atual" at bounding box center [334, 204] width 78 height 10
click at [496, 225] on span "OK" at bounding box center [495, 223] width 9 height 10
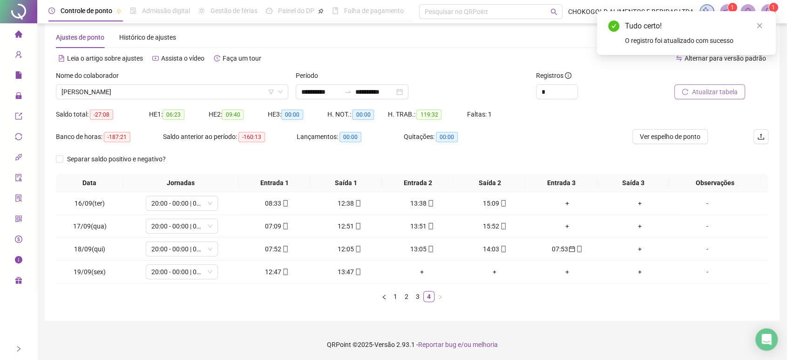
click at [688, 94] on icon "reload" at bounding box center [685, 92] width 7 height 7
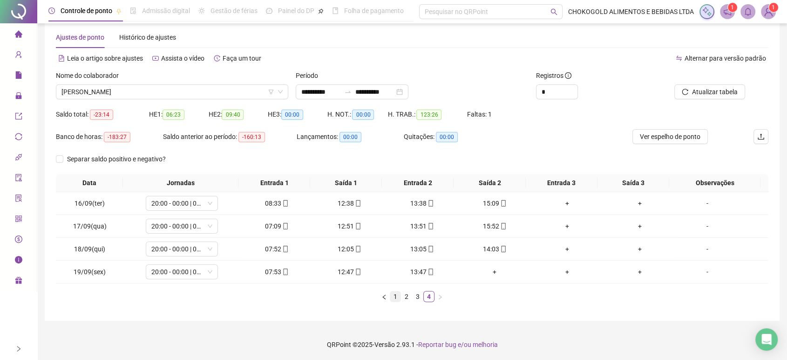
click at [397, 291] on link "1" at bounding box center [395, 296] width 10 height 10
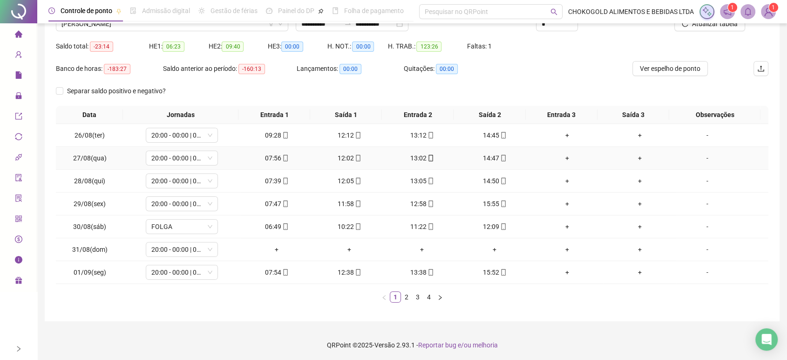
scroll to position [84, 0]
click at [408, 298] on link "2" at bounding box center [407, 296] width 10 height 10
click at [418, 297] on link "3" at bounding box center [418, 296] width 10 height 10
click at [426, 300] on link "4" at bounding box center [429, 296] width 10 height 10
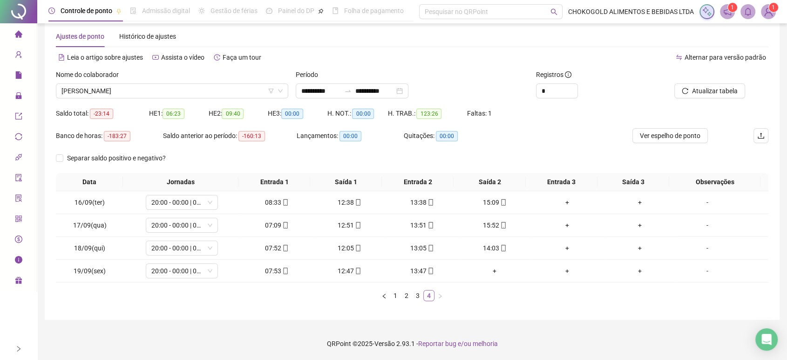
scroll to position [15, 0]
drag, startPoint x: 694, startPoint y: 136, endPoint x: 492, endPoint y: 158, distance: 203.4
click at [694, 136] on span "Ver espelho de ponto" at bounding box center [670, 136] width 61 height 10
click at [305, 93] on input "**********" at bounding box center [320, 92] width 39 height 10
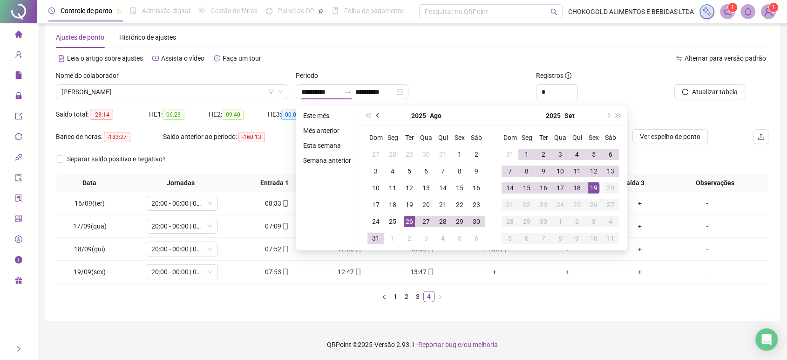
click at [377, 117] on button "prev-year" at bounding box center [378, 115] width 10 height 19
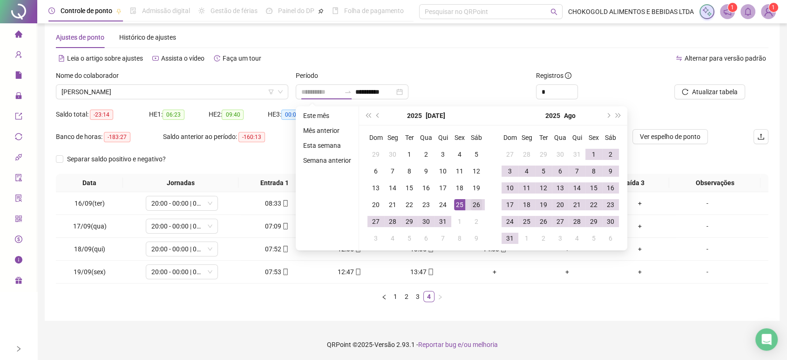
type input "**********"
click at [474, 204] on div "26" at bounding box center [476, 204] width 11 height 11
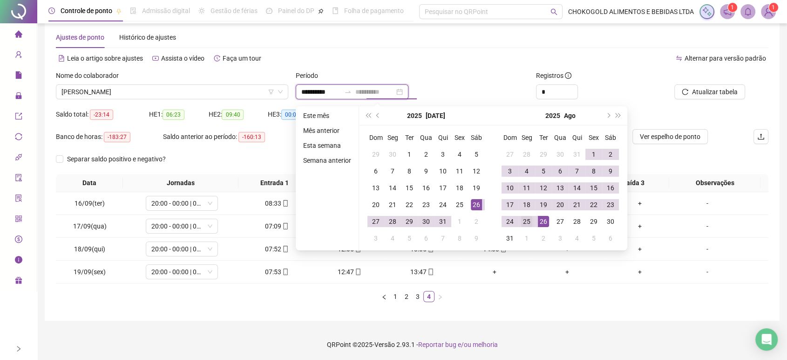
type input "**********"
click at [531, 219] on div "25" at bounding box center [526, 221] width 11 height 11
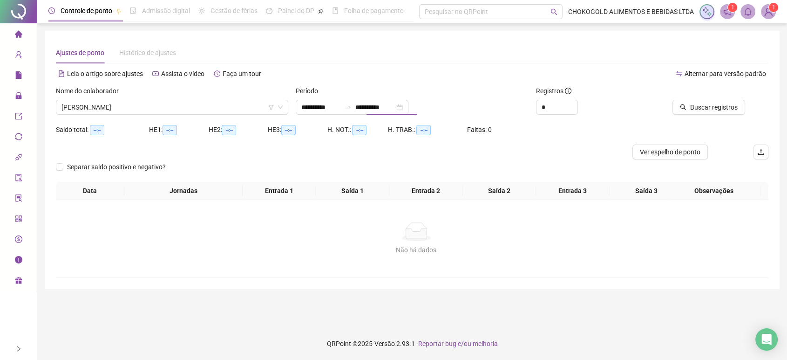
scroll to position [0, 0]
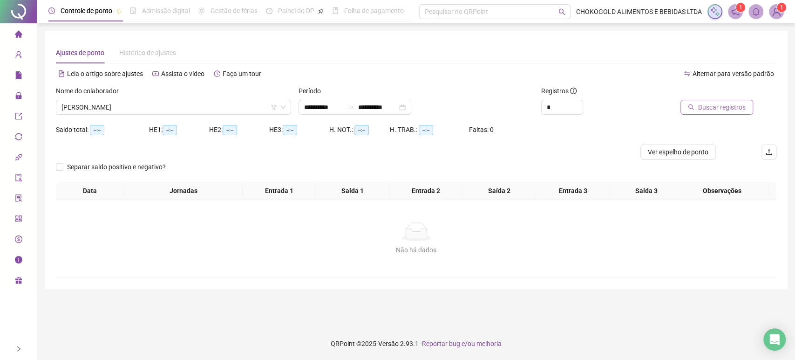
click at [738, 108] on span "Buscar registros" at bounding box center [722, 107] width 48 height 10
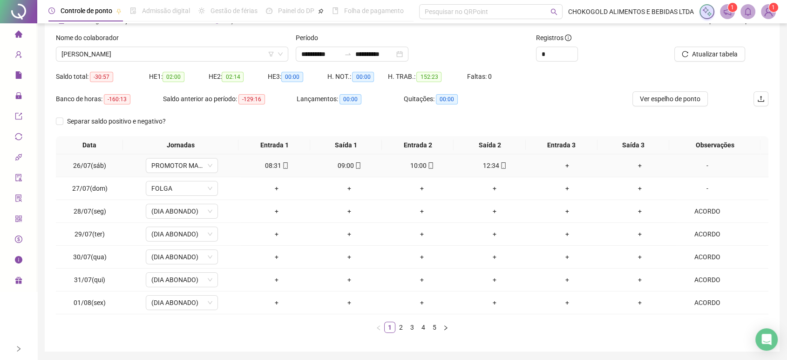
scroll to position [84, 0]
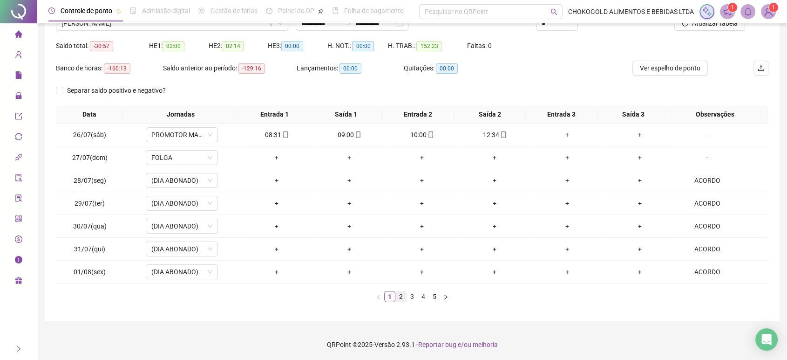
click at [403, 294] on link "2" at bounding box center [401, 296] width 10 height 10
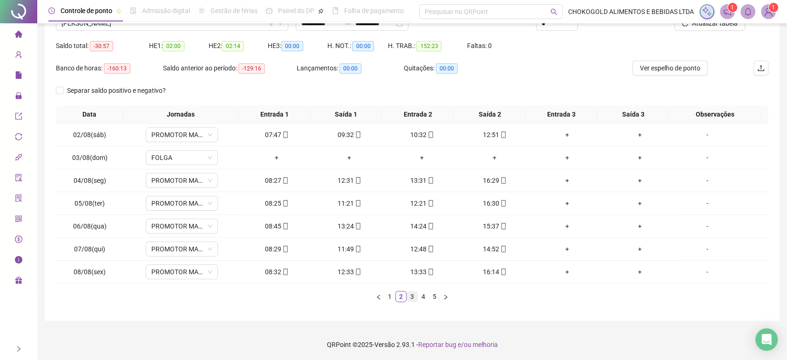
click at [411, 294] on link "3" at bounding box center [412, 296] width 10 height 10
click at [422, 301] on li "4" at bounding box center [423, 296] width 11 height 11
click at [437, 299] on link "5" at bounding box center [435, 296] width 10 height 10
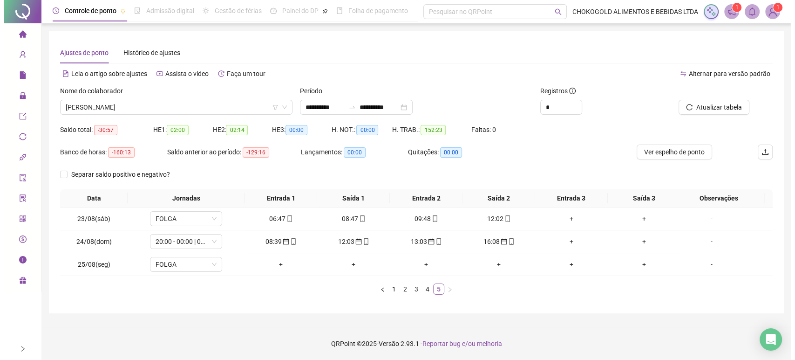
scroll to position [0, 0]
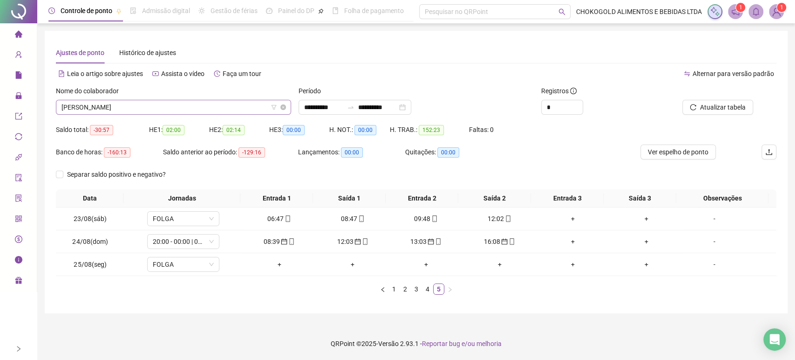
click at [145, 109] on span "[PERSON_NAME]" at bounding box center [173, 107] width 224 height 14
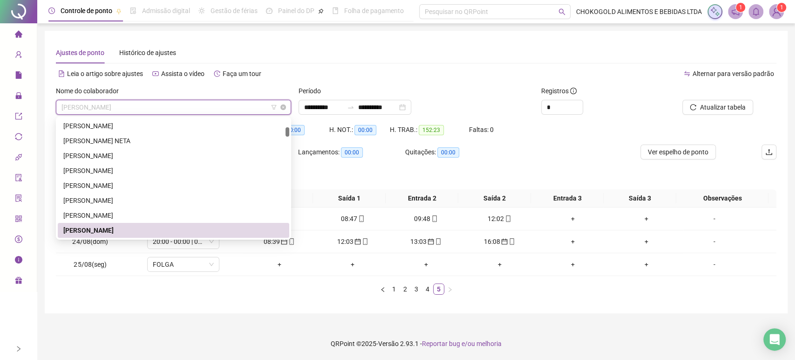
paste input "**********"
type input "**********"
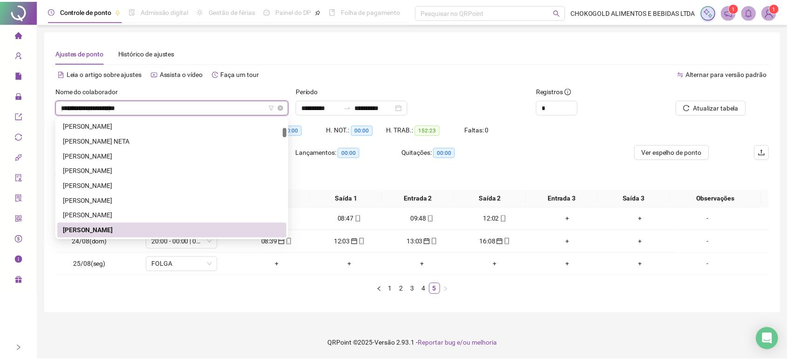
scroll to position [0, 0]
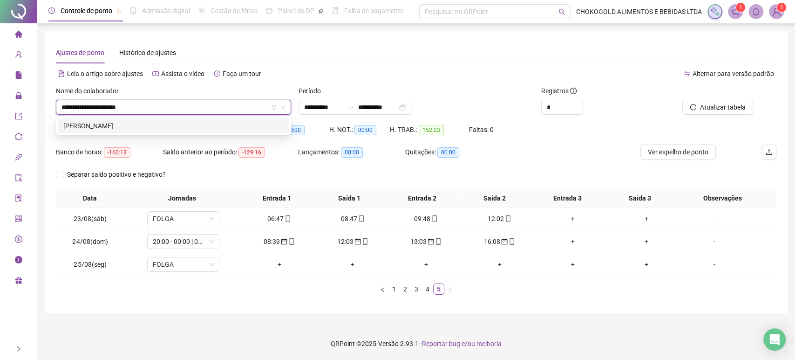
click at [190, 123] on div "[PERSON_NAME]" at bounding box center [173, 126] width 220 height 10
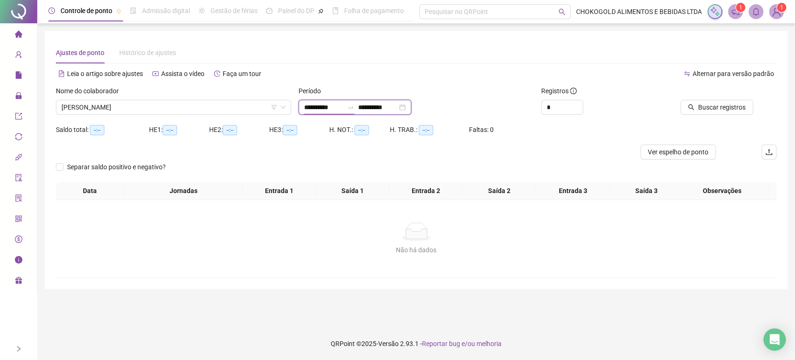
click at [309, 105] on input "**********" at bounding box center [323, 107] width 39 height 10
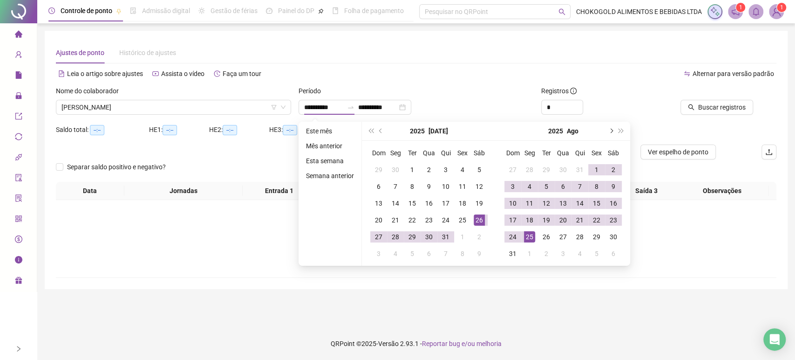
click at [607, 135] on button "next-year" at bounding box center [611, 131] width 10 height 19
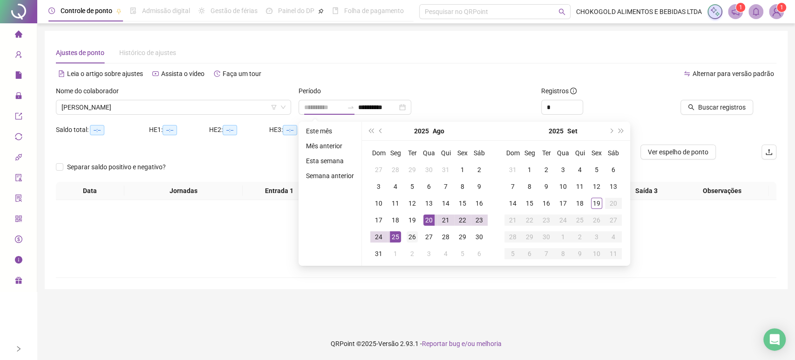
type input "**********"
click at [412, 235] on div "26" at bounding box center [412, 236] width 11 height 11
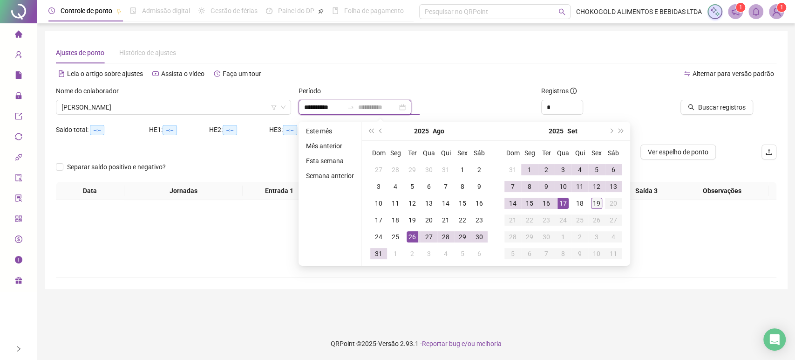
type input "**********"
click at [594, 204] on div "19" at bounding box center [596, 203] width 11 height 11
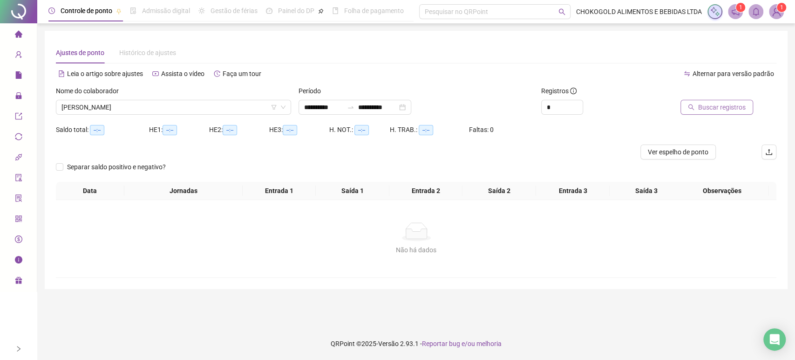
click at [694, 107] on icon "search" at bounding box center [692, 107] width 6 height 6
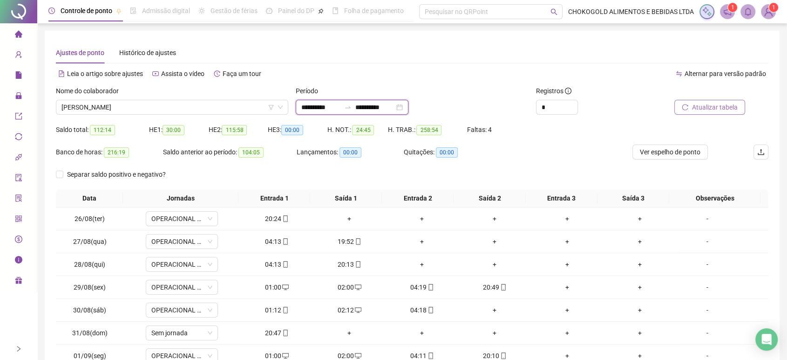
click at [318, 107] on input "**********" at bounding box center [320, 107] width 39 height 10
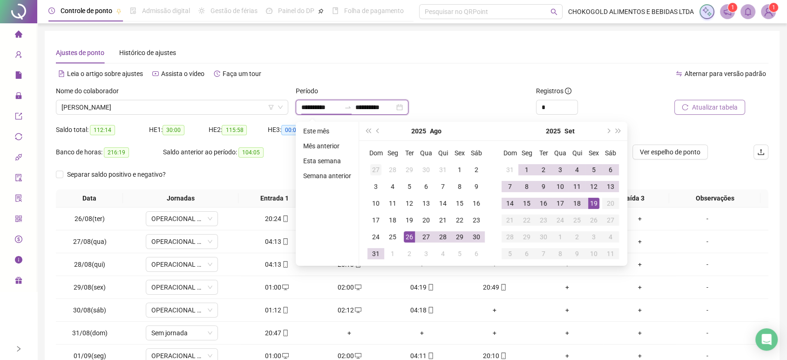
type input "**********"
click at [377, 130] on span "prev-year" at bounding box center [378, 131] width 5 height 5
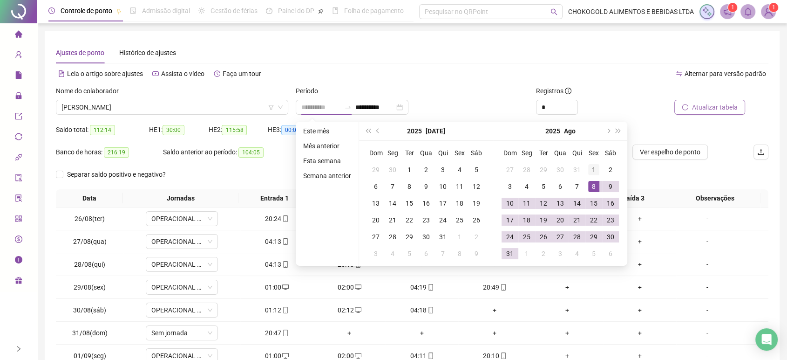
type input "**********"
click at [592, 170] on div "1" at bounding box center [593, 169] width 11 height 11
type input "**********"
click at [514, 252] on div "31" at bounding box center [510, 253] width 11 height 11
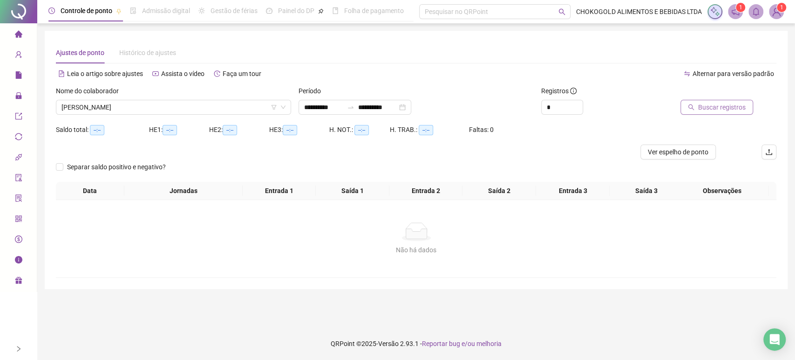
click at [726, 102] on span "Buscar registros" at bounding box center [722, 107] width 48 height 10
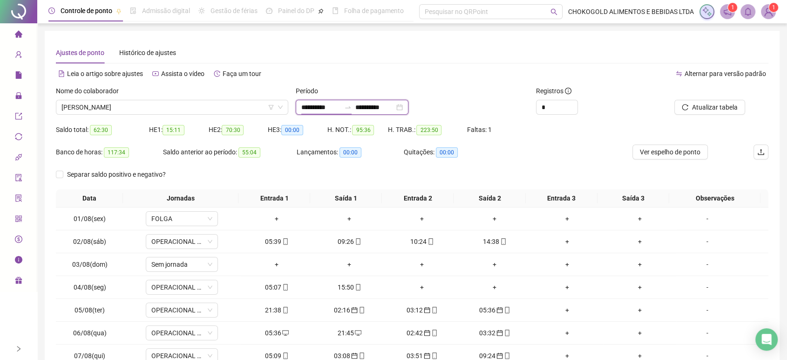
click at [328, 105] on input "**********" at bounding box center [320, 107] width 39 height 10
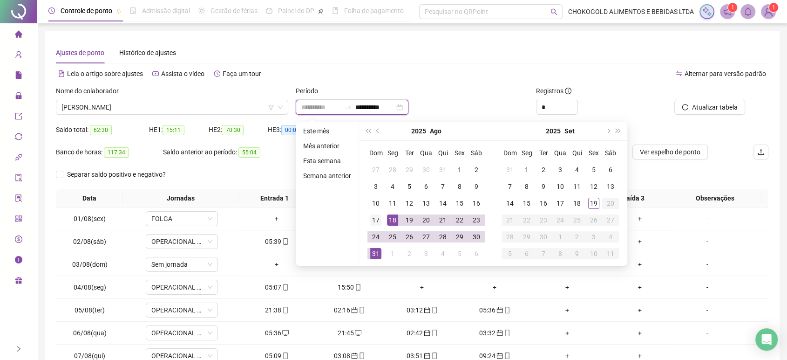
type input "**********"
click at [378, 218] on div "17" at bounding box center [375, 219] width 11 height 11
type input "**********"
click at [370, 249] on div "31" at bounding box center [375, 253] width 11 height 11
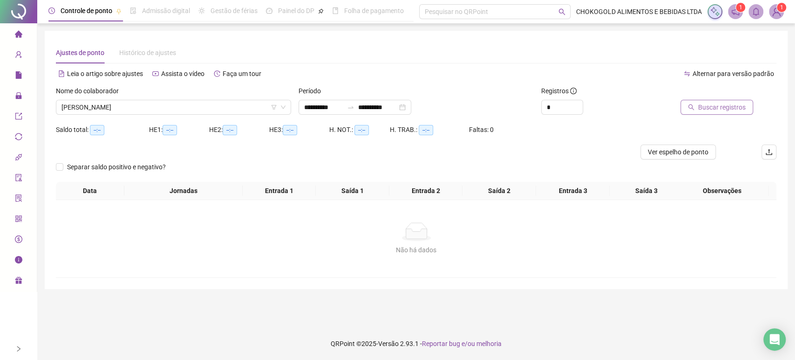
click at [705, 108] on span "Buscar registros" at bounding box center [722, 107] width 48 height 10
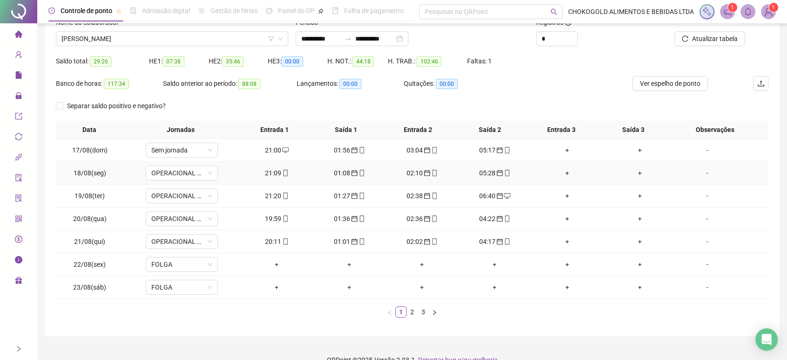
scroll to position [84, 0]
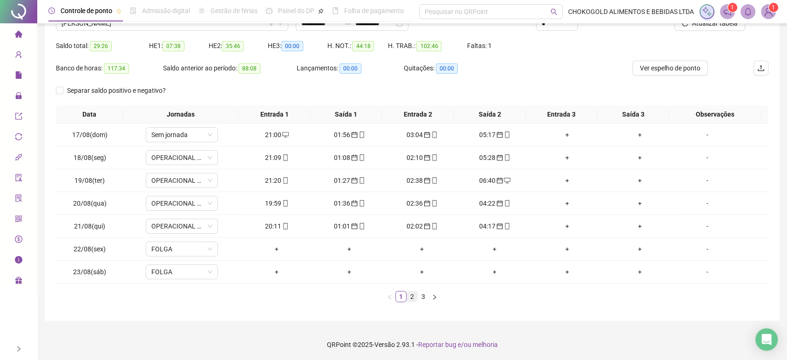
click at [412, 296] on link "2" at bounding box center [412, 296] width 10 height 10
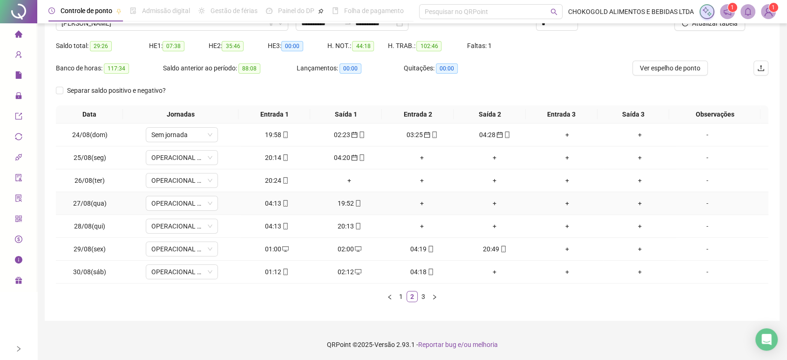
click at [273, 204] on div "04:13" at bounding box center [276, 203] width 65 height 10
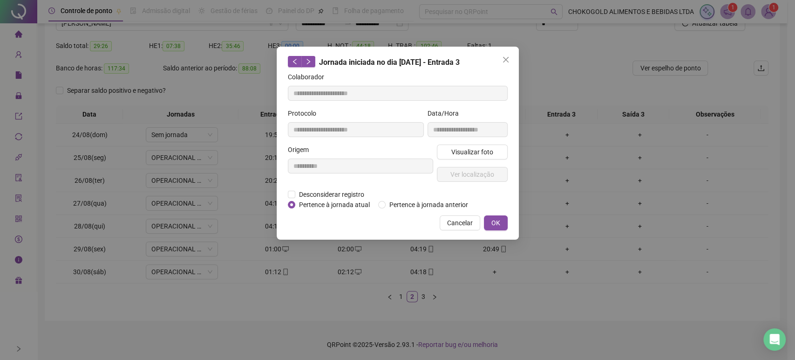
type input "**********"
click at [409, 207] on span "Pertence à jornada anterior" at bounding box center [429, 204] width 86 height 10
click at [499, 219] on span "OK" at bounding box center [495, 223] width 9 height 10
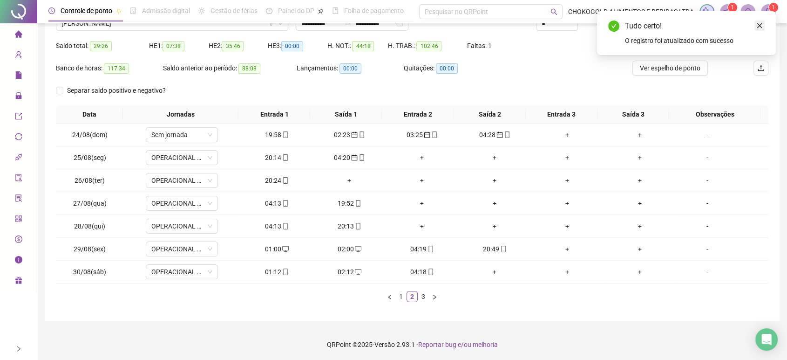
click at [764, 21] on link "Close" at bounding box center [760, 25] width 10 height 10
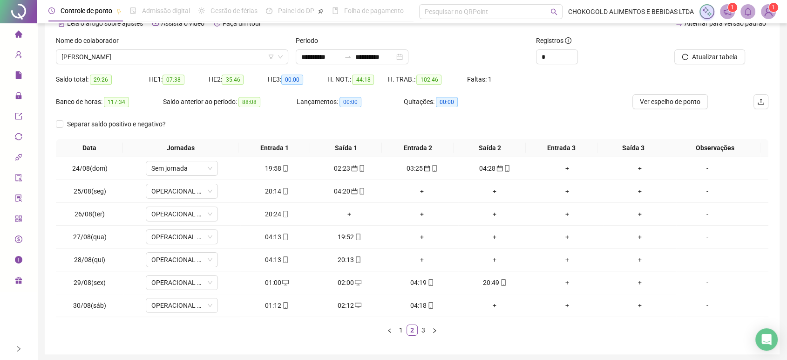
scroll to position [32, 0]
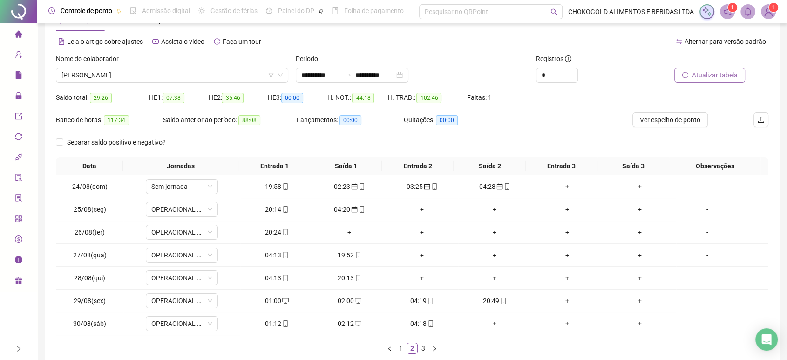
click at [703, 77] on span "Atualizar tabela" at bounding box center [715, 75] width 46 height 10
click at [277, 279] on div "04:13" at bounding box center [276, 278] width 65 height 10
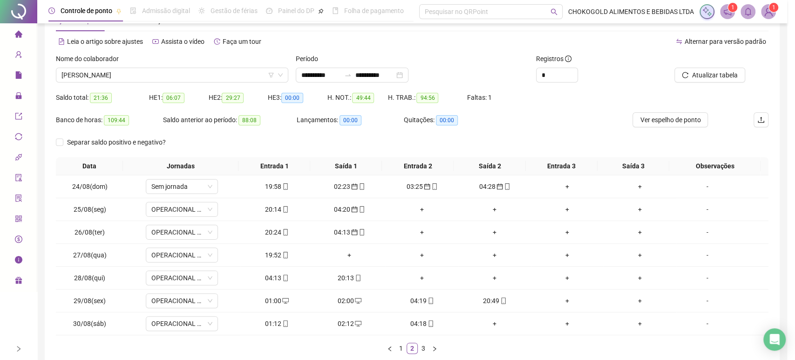
type input "**********"
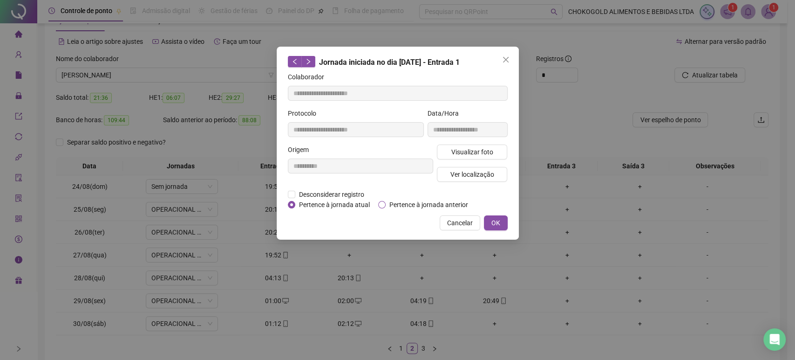
click at [401, 204] on span "Pertence à jornada anterior" at bounding box center [429, 204] width 86 height 10
click at [488, 220] on button "OK" at bounding box center [496, 222] width 24 height 15
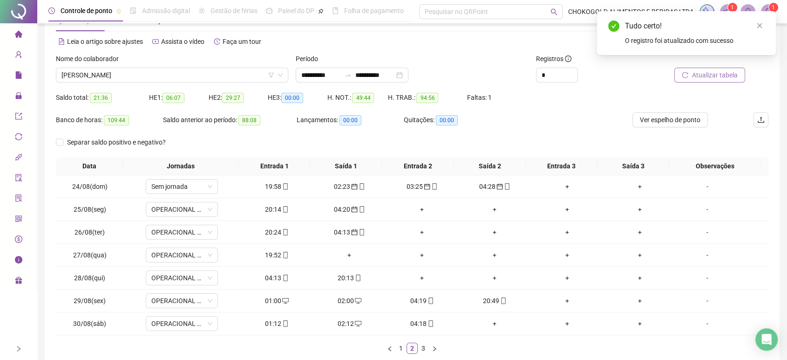
click at [699, 80] on span "Atualizar tabela" at bounding box center [715, 75] width 46 height 10
click at [271, 302] on div "01:00" at bounding box center [276, 300] width 65 height 10
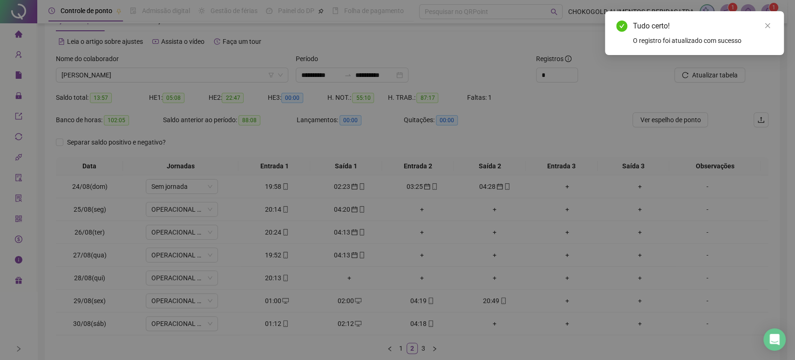
type input "**********"
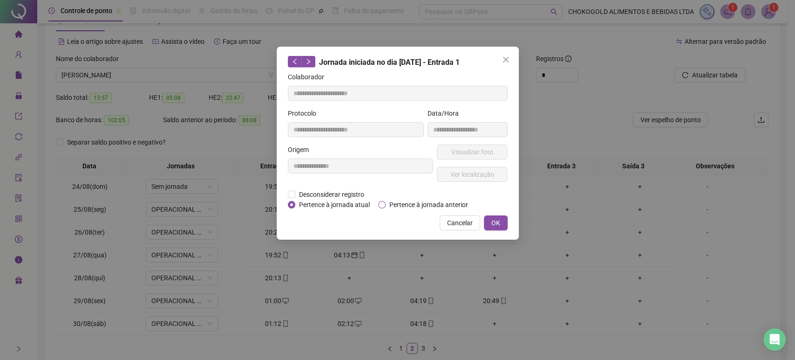
click at [444, 207] on span "Pertence à jornada anterior" at bounding box center [429, 204] width 86 height 10
click at [491, 219] on span "OK" at bounding box center [495, 223] width 9 height 10
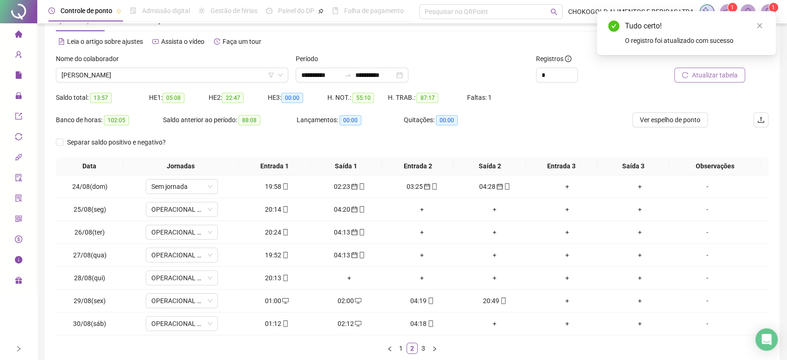
click at [690, 76] on button "Atualizar tabela" at bounding box center [710, 75] width 71 height 15
click at [268, 299] on div "02:00" at bounding box center [276, 300] width 65 height 10
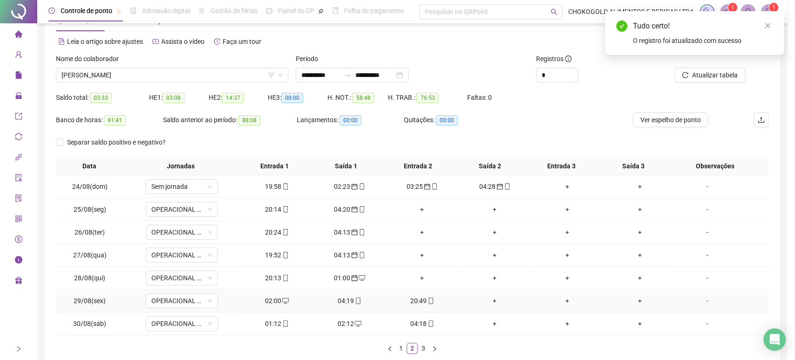
type input "**********"
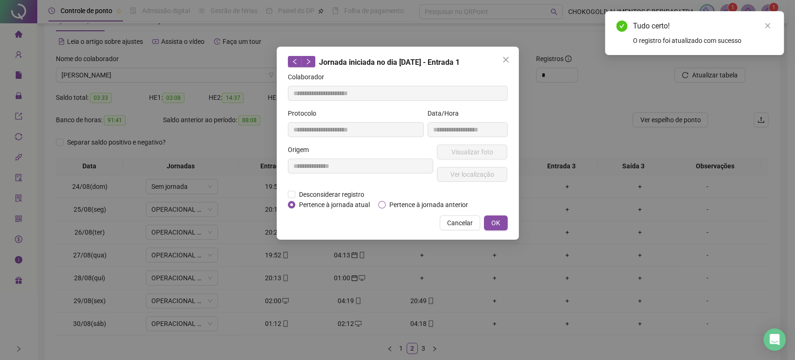
click at [410, 203] on span "Pertence à jornada anterior" at bounding box center [429, 204] width 86 height 10
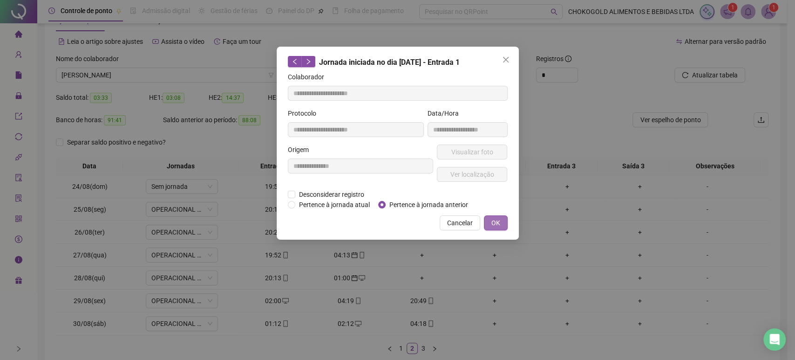
click at [494, 221] on span "OK" at bounding box center [495, 223] width 9 height 10
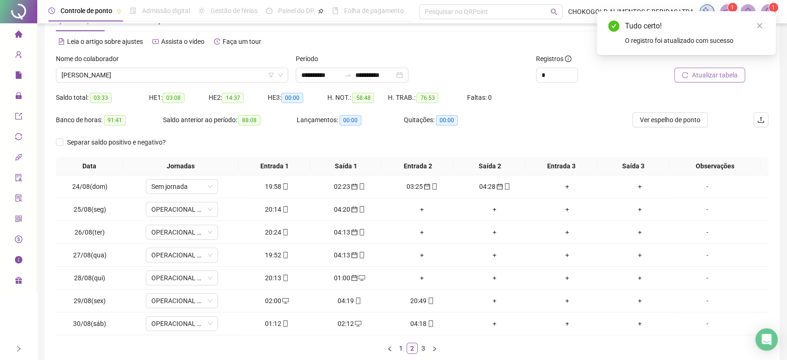
click at [686, 80] on button "Atualizar tabela" at bounding box center [710, 75] width 71 height 15
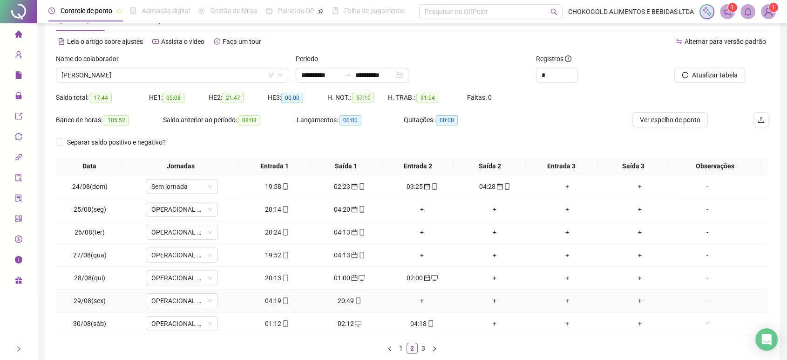
click at [276, 297] on div "04:19" at bounding box center [276, 300] width 65 height 10
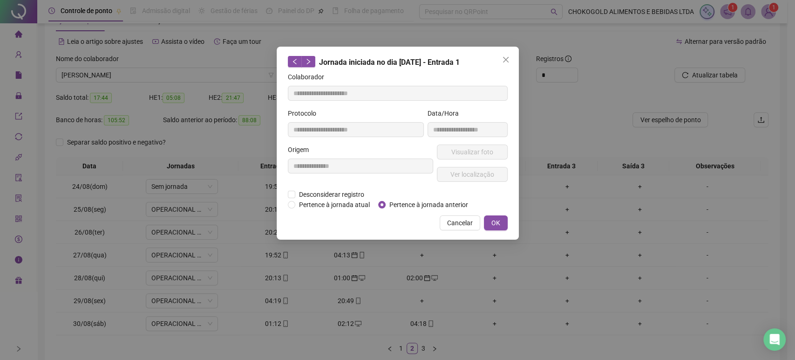
type input "**********"
click at [400, 208] on span "Pertence à jornada anterior" at bounding box center [429, 204] width 86 height 10
click at [494, 221] on span "OK" at bounding box center [495, 223] width 9 height 10
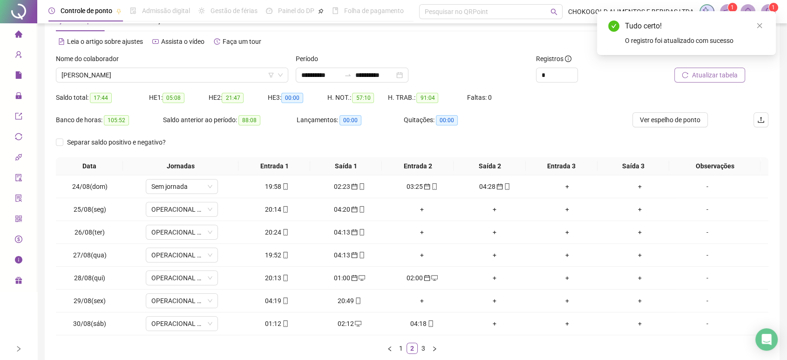
click at [711, 74] on span "Atualizar tabela" at bounding box center [715, 75] width 46 height 10
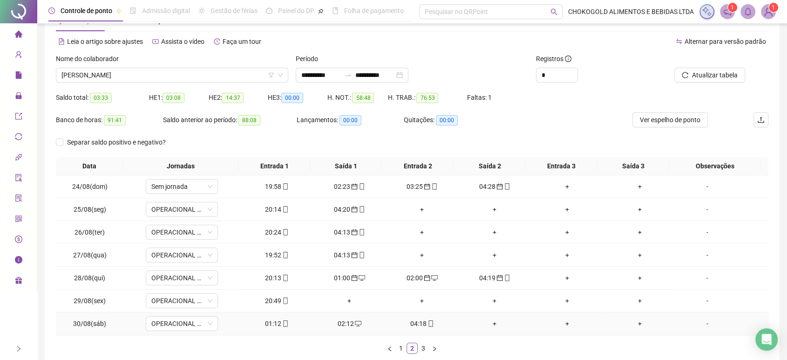
click at [271, 325] on div "01:12" at bounding box center [276, 323] width 65 height 10
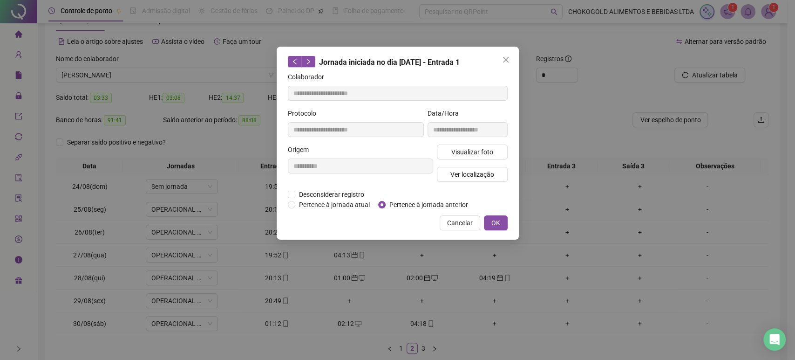
type input "**********"
click at [449, 200] on span "Pertence à jornada anterior" at bounding box center [429, 204] width 86 height 10
click at [493, 219] on span "OK" at bounding box center [495, 223] width 9 height 10
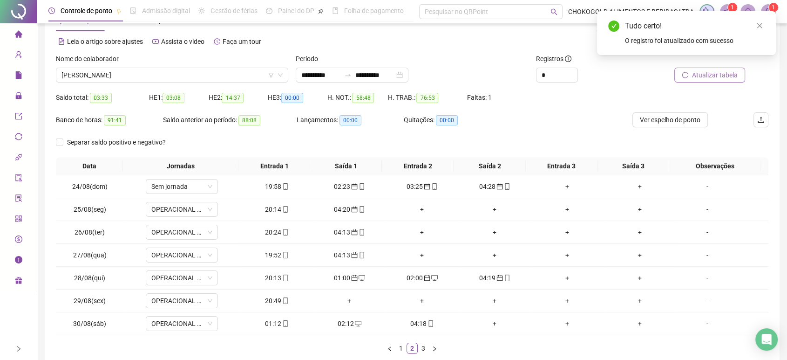
click at [716, 75] on span "Atualizar tabela" at bounding box center [715, 75] width 46 height 10
click at [269, 324] on div "02:12" at bounding box center [276, 323] width 65 height 10
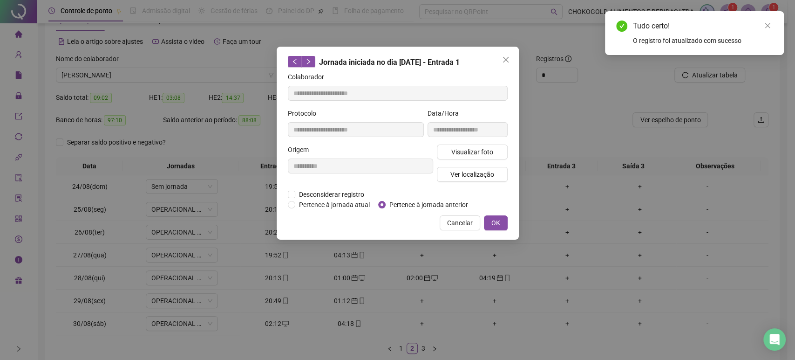
type input "**********"
click at [403, 203] on span "Pertence à jornada anterior" at bounding box center [429, 204] width 86 height 10
drag, startPoint x: 499, startPoint y: 221, endPoint x: 524, endPoint y: 208, distance: 27.9
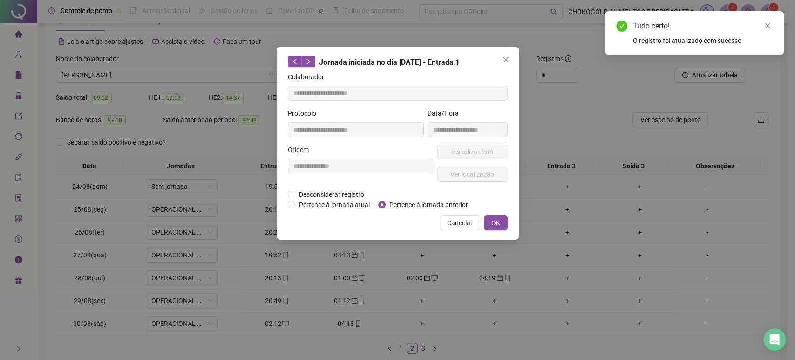
click at [499, 221] on span "OK" at bounding box center [495, 223] width 9 height 10
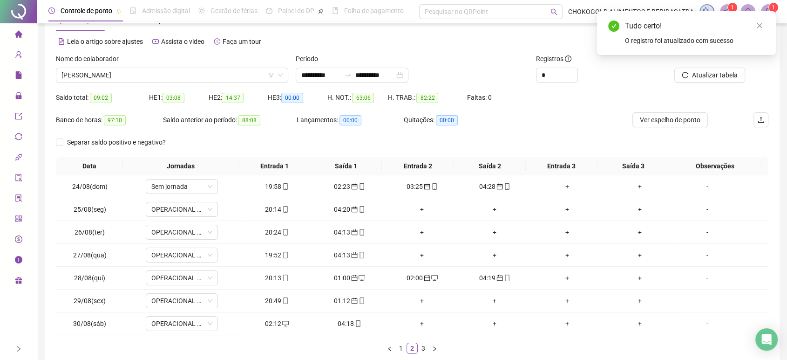
click at [685, 73] on icon "reload" at bounding box center [685, 75] width 7 height 7
click at [270, 321] on div "04:18" at bounding box center [276, 323] width 65 height 10
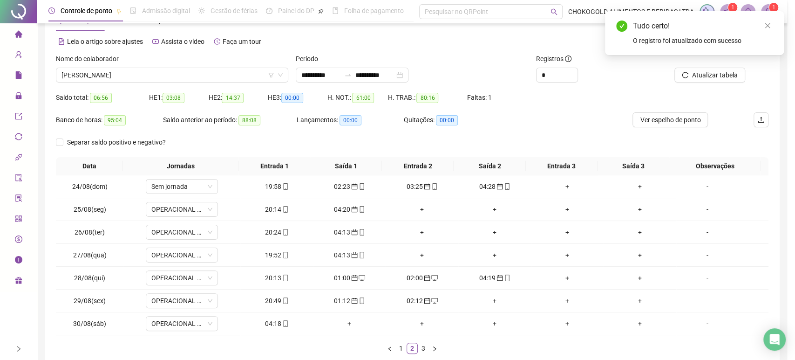
type input "**********"
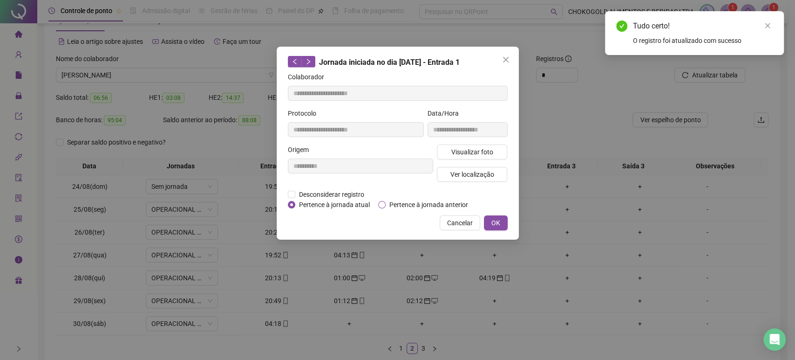
click at [416, 206] on span "Pertence à jornada anterior" at bounding box center [429, 204] width 86 height 10
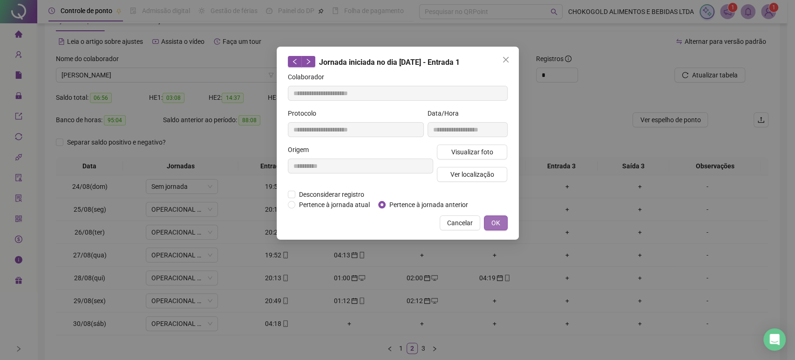
click at [501, 224] on button "OK" at bounding box center [496, 222] width 24 height 15
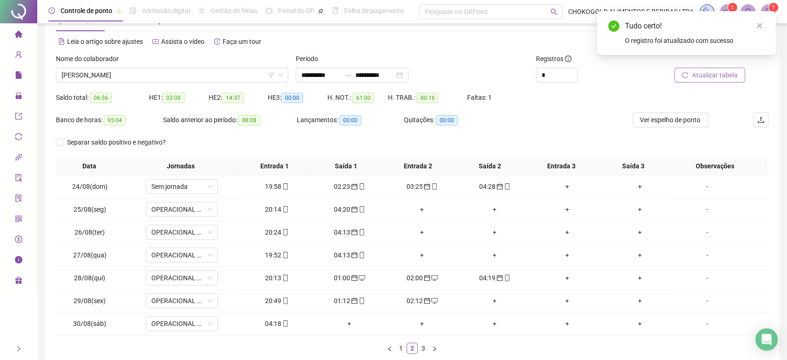
click at [696, 78] on span "Atualizar tabela" at bounding box center [715, 75] width 46 height 10
click at [333, 76] on input "**********" at bounding box center [320, 75] width 39 height 10
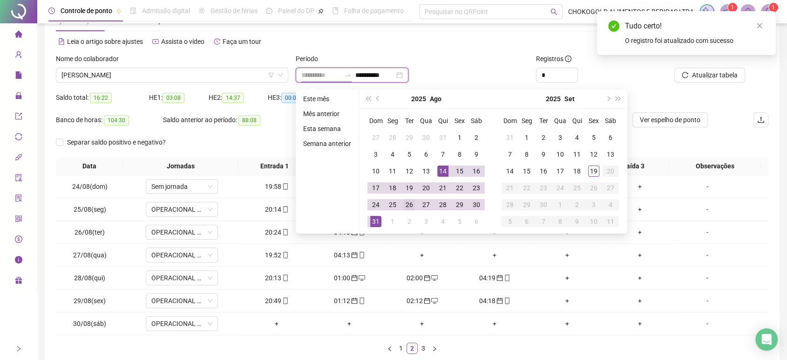
type input "**********"
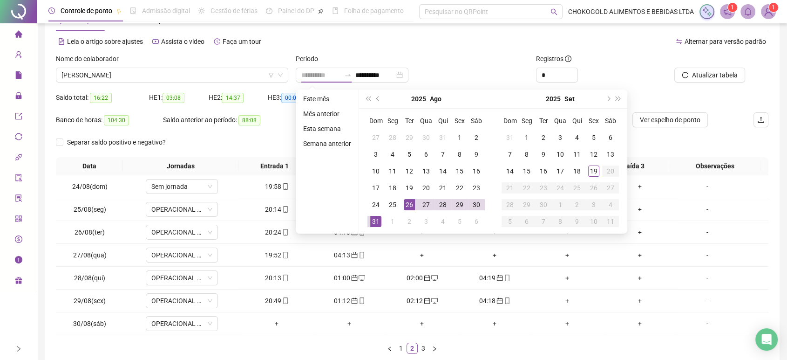
click at [406, 202] on div "26" at bounding box center [409, 204] width 11 height 11
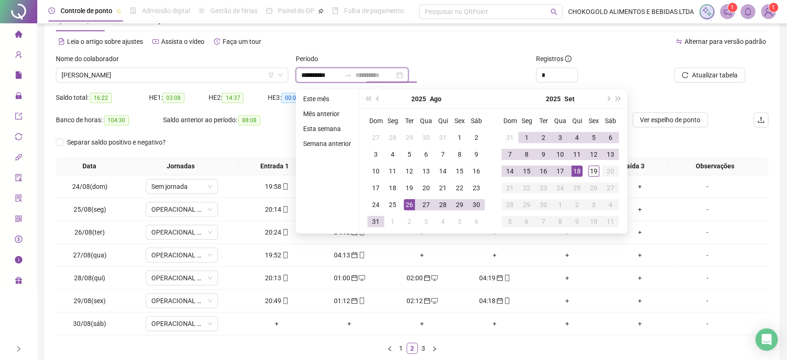
type input "**********"
click at [589, 169] on div "19" at bounding box center [593, 170] width 11 height 11
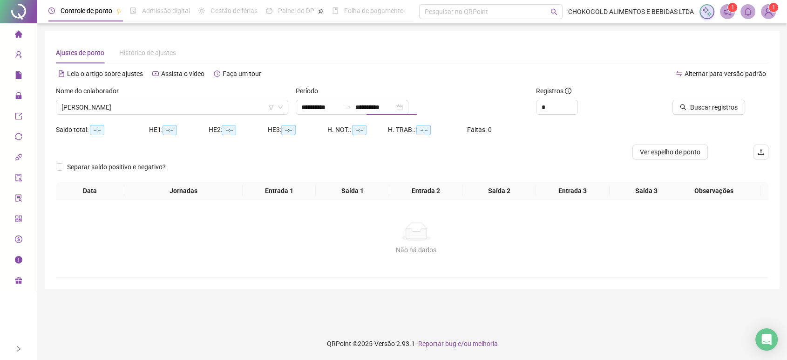
scroll to position [0, 0]
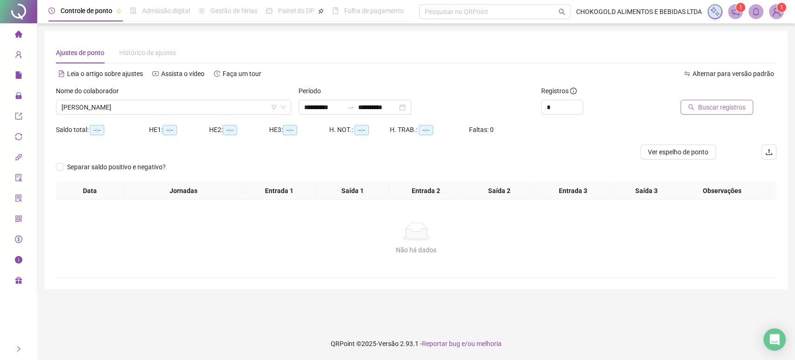
click at [709, 106] on span "Buscar registros" at bounding box center [722, 107] width 48 height 10
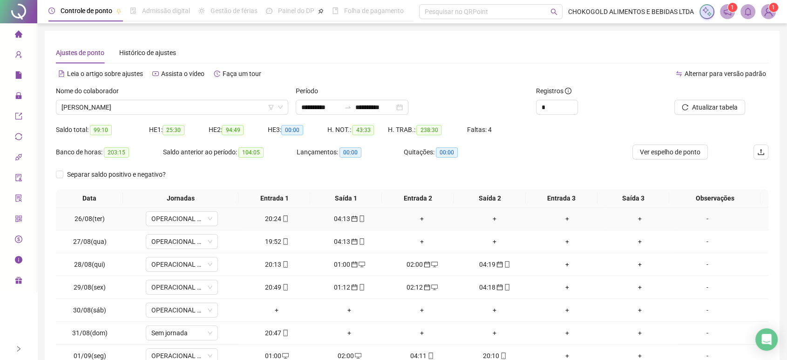
scroll to position [52, 0]
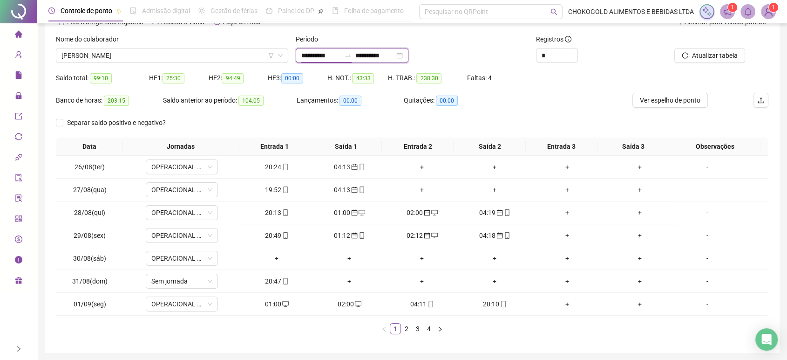
click at [332, 59] on input "**********" at bounding box center [320, 55] width 39 height 10
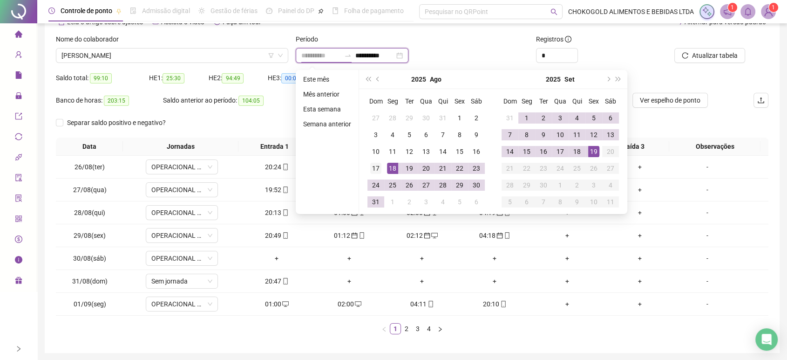
type input "**********"
click at [370, 170] on div "17" at bounding box center [375, 168] width 11 height 11
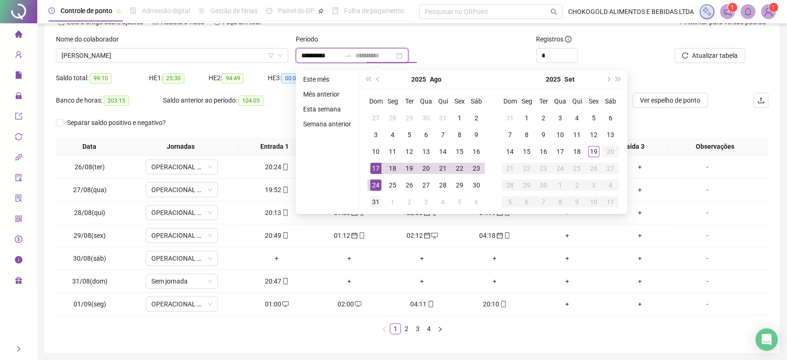
type input "**********"
click at [373, 198] on div "31" at bounding box center [375, 201] width 11 height 11
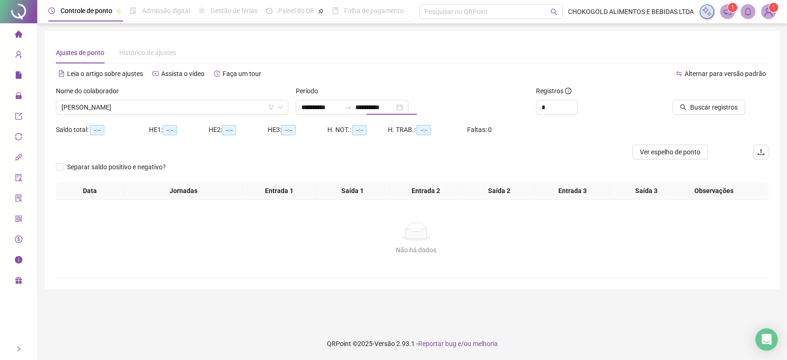
scroll to position [0, 0]
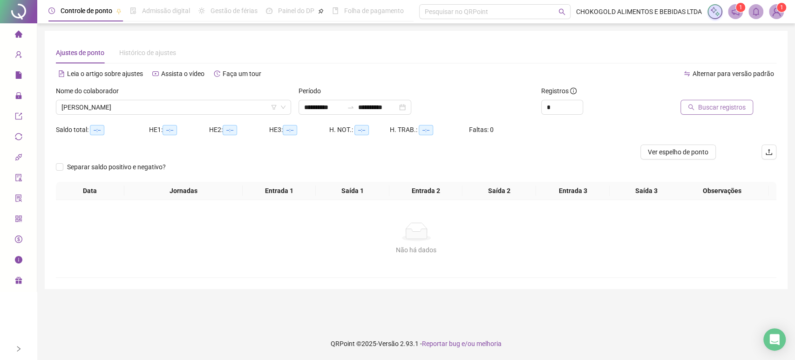
click at [695, 111] on button "Buscar registros" at bounding box center [717, 107] width 73 height 15
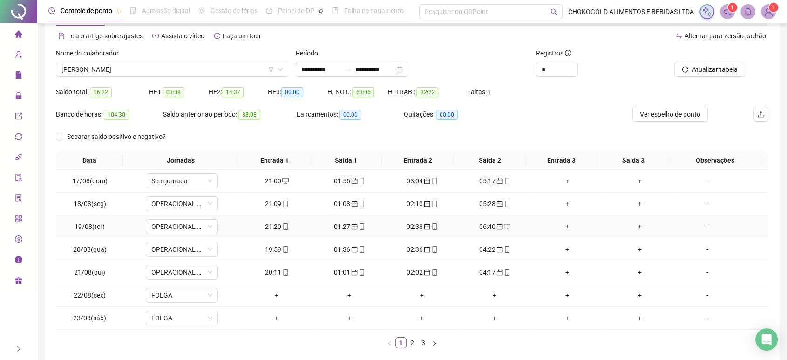
scroll to position [84, 0]
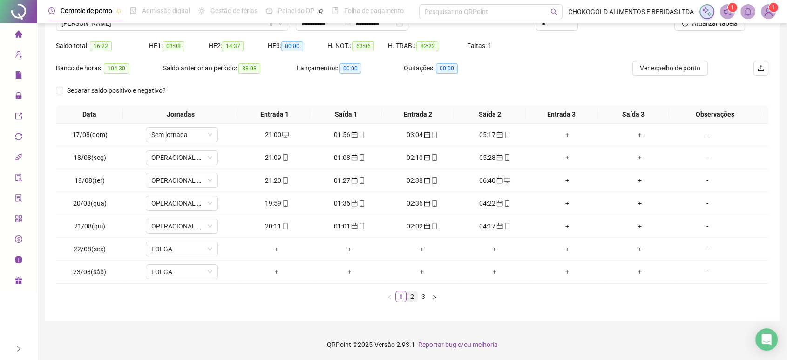
click at [412, 294] on link "2" at bounding box center [412, 296] width 10 height 10
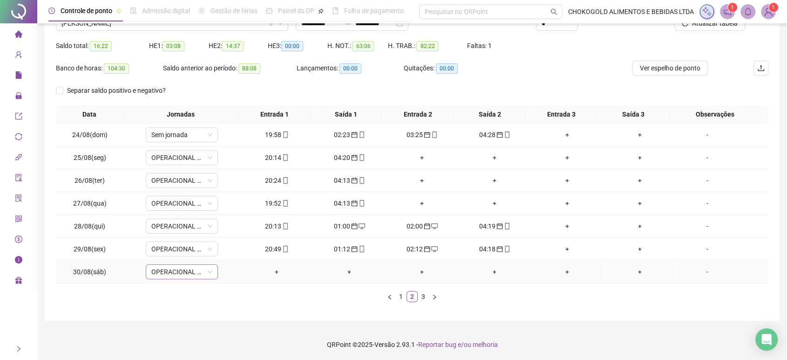
click at [175, 273] on span "OPERACIONAL DISTRIBUIDORA" at bounding box center [181, 272] width 61 height 14
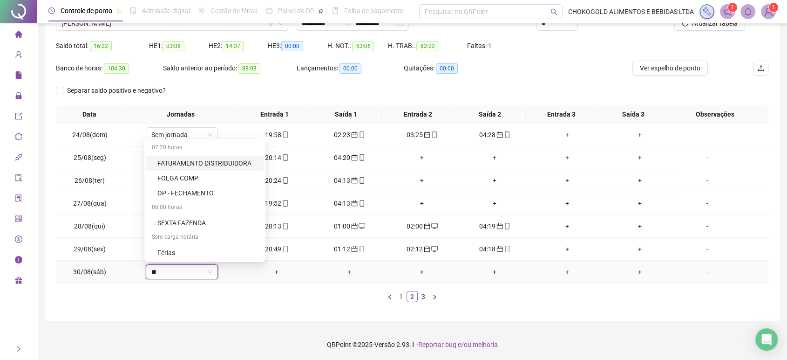
type input "***"
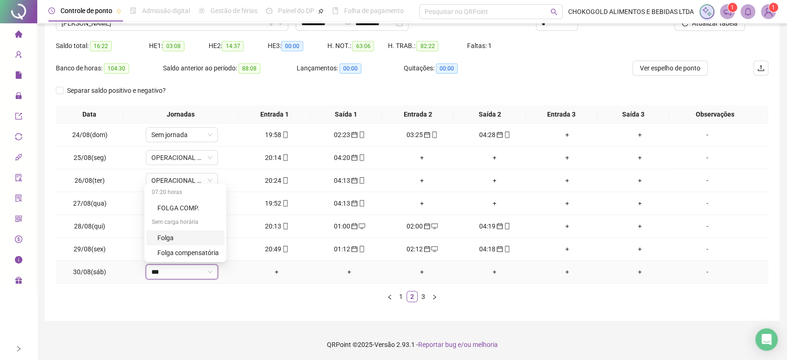
click at [179, 240] on div "Folga" at bounding box center [187, 237] width 61 height 10
click at [225, 246] on span "Sim" at bounding box center [224, 247] width 11 height 10
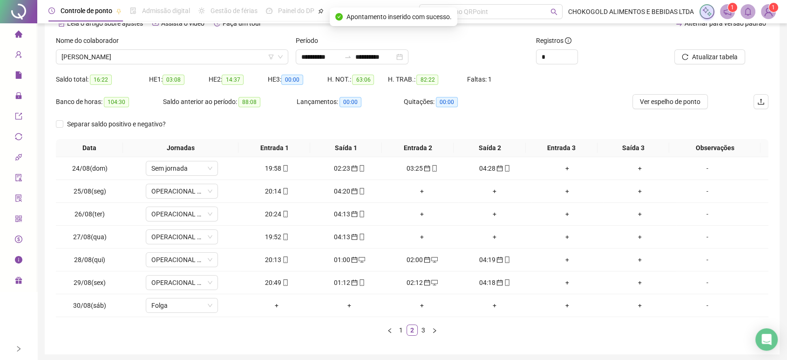
scroll to position [32, 0]
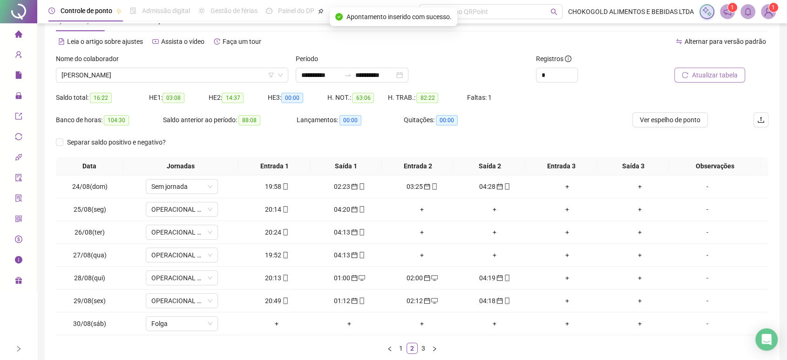
click at [697, 74] on span "Atualizar tabela" at bounding box center [715, 75] width 46 height 10
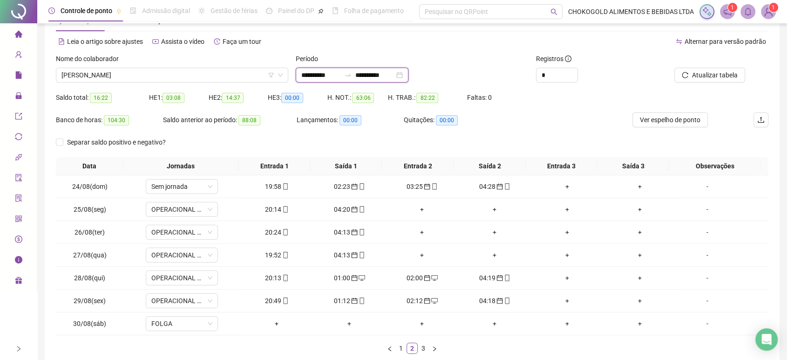
click at [314, 74] on input "**********" at bounding box center [320, 75] width 39 height 10
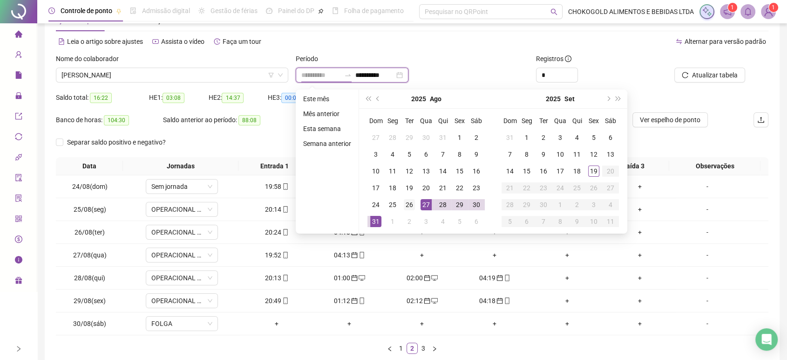
type input "**********"
click at [410, 202] on div "26" at bounding box center [409, 204] width 11 height 11
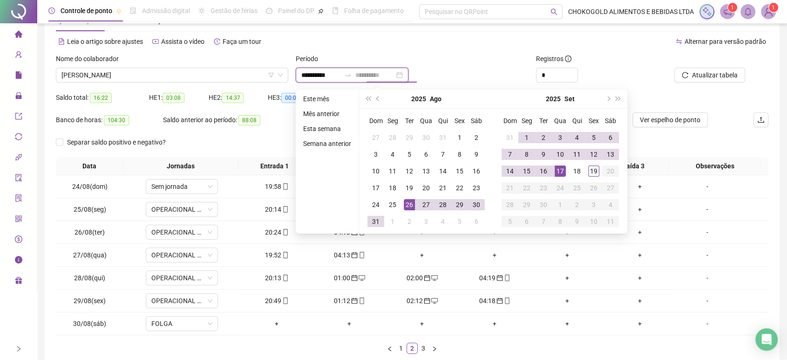
type input "**********"
click at [596, 171] on div "19" at bounding box center [593, 170] width 11 height 11
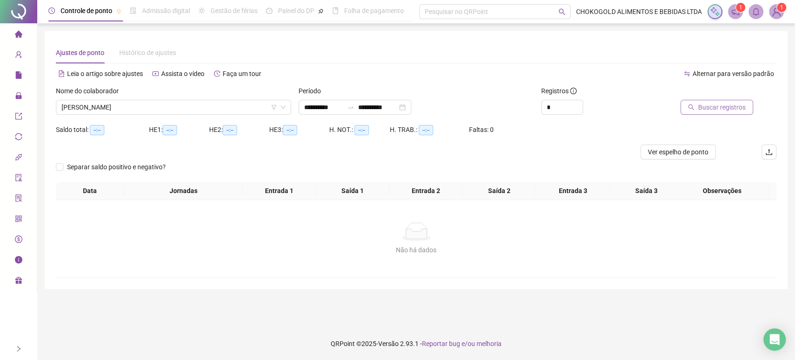
click at [692, 111] on button "Buscar registros" at bounding box center [717, 107] width 73 height 15
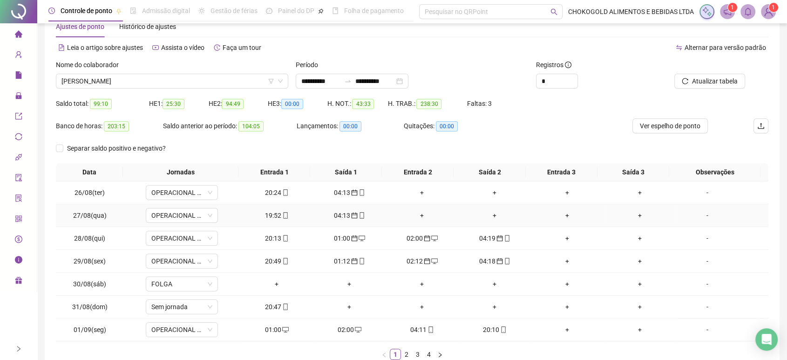
scroll to position [52, 0]
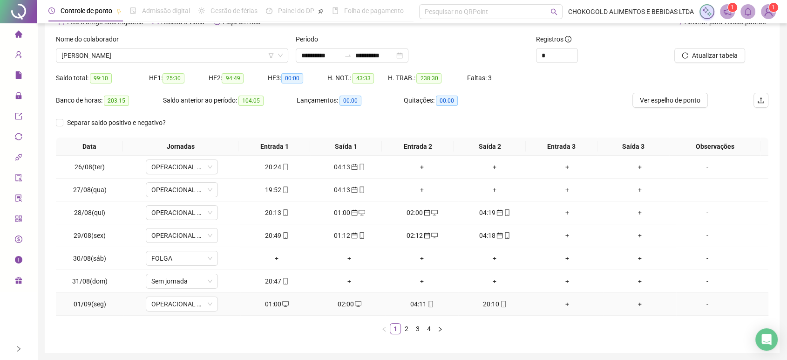
click at [276, 305] on div "01:00" at bounding box center [276, 304] width 65 height 10
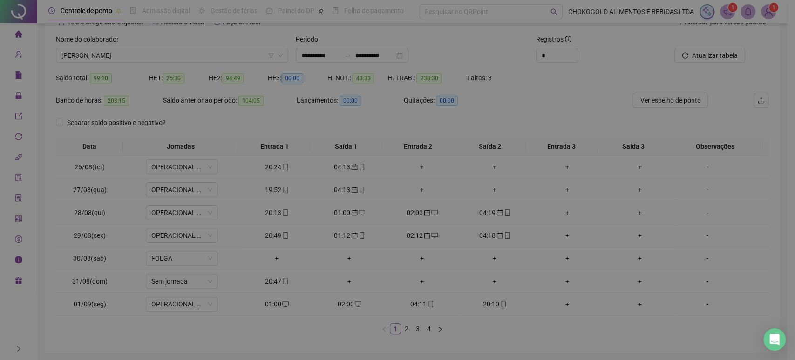
type input "**********"
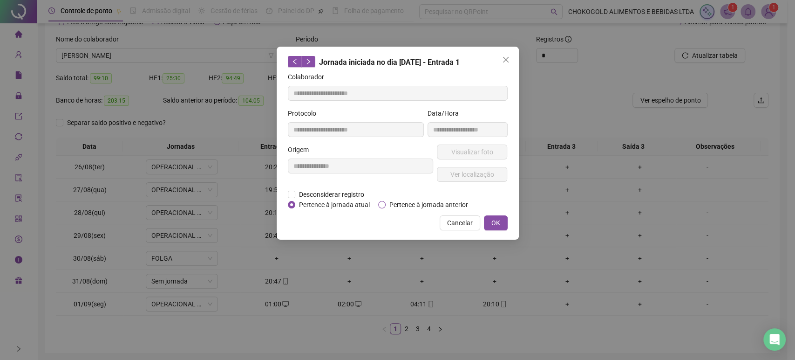
drag, startPoint x: 416, startPoint y: 205, endPoint x: 423, endPoint y: 205, distance: 7.0
click at [416, 205] on span "Pertence à jornada anterior" at bounding box center [429, 204] width 86 height 10
click at [499, 224] on span "OK" at bounding box center [495, 223] width 9 height 10
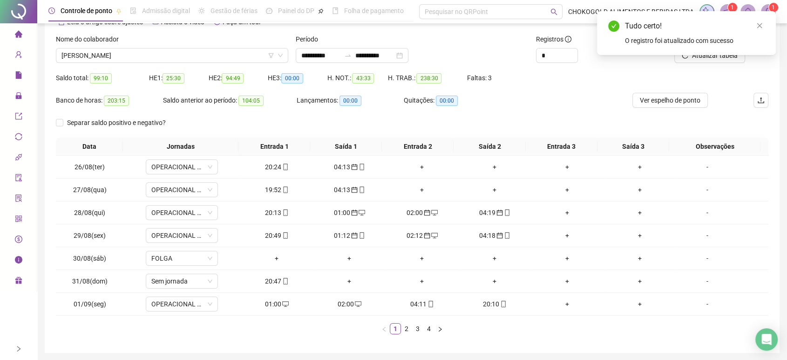
click at [719, 55] on div "Tudo certo! O registro foi atualizado com sucesso" at bounding box center [686, 33] width 179 height 44
click at [760, 24] on icon "close" at bounding box center [760, 25] width 5 height 5
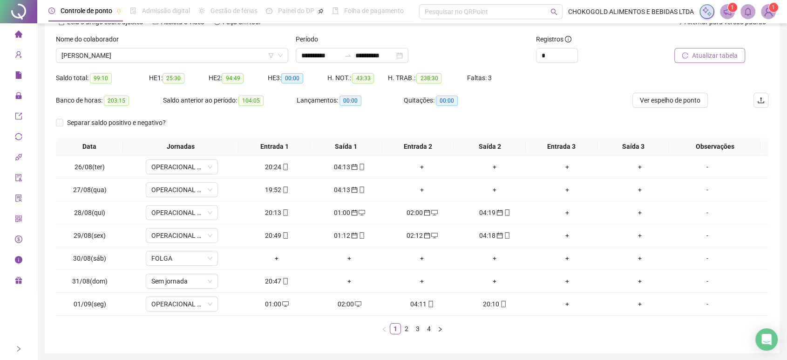
click at [700, 56] on span "Atualizar tabela" at bounding box center [715, 55] width 46 height 10
click at [276, 303] on div "02:00" at bounding box center [276, 304] width 65 height 10
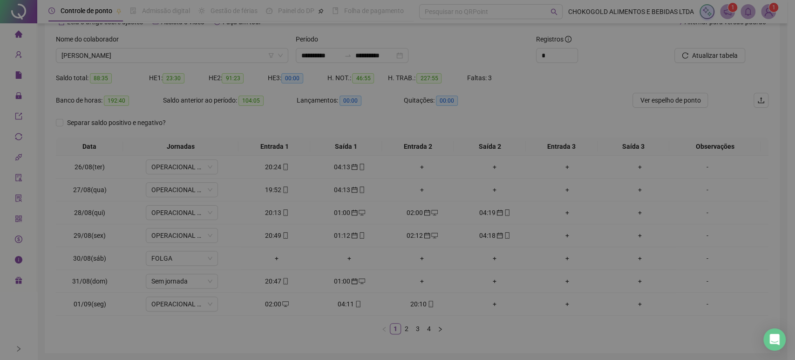
type input "**********"
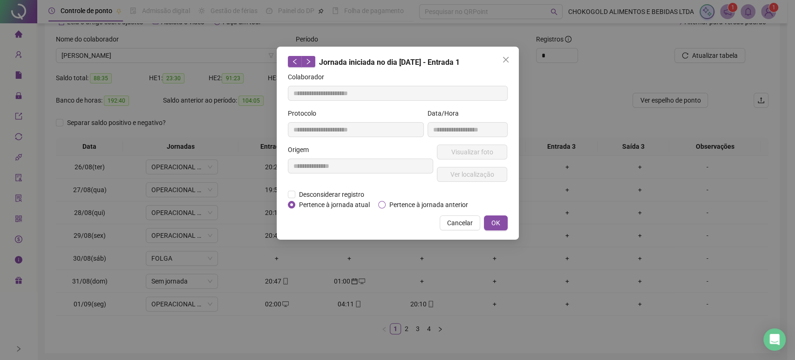
click at [407, 203] on span "Pertence à jornada anterior" at bounding box center [429, 204] width 86 height 10
click at [492, 225] on span "OK" at bounding box center [495, 223] width 9 height 10
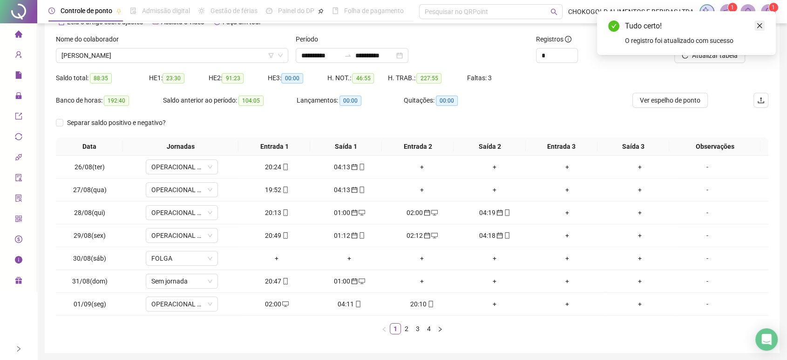
click at [757, 24] on icon "close" at bounding box center [760, 25] width 7 height 7
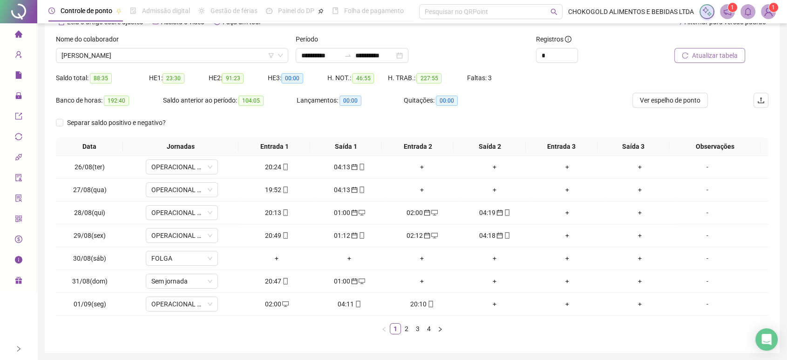
click at [699, 61] on button "Atualizar tabela" at bounding box center [710, 55] width 71 height 15
click at [270, 302] on div "04:11" at bounding box center [276, 304] width 65 height 10
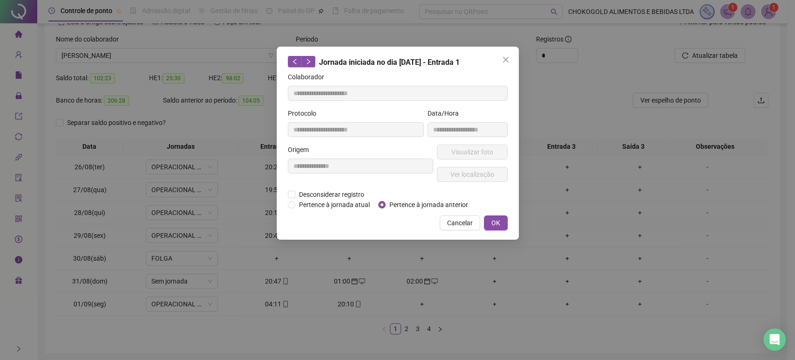
type input "**********"
click at [410, 205] on span "Pertence à jornada anterior" at bounding box center [429, 204] width 86 height 10
click at [495, 223] on span "OK" at bounding box center [495, 223] width 9 height 10
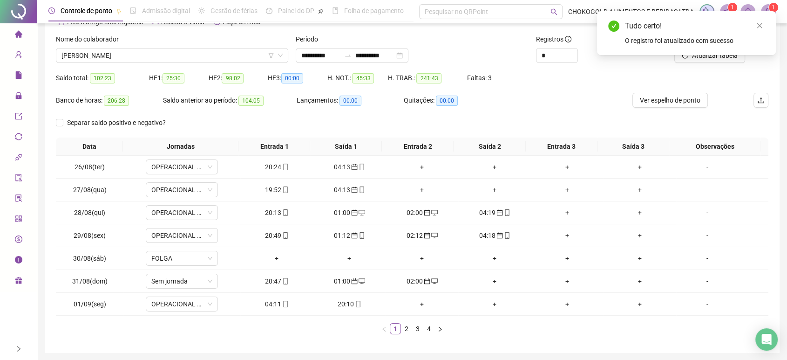
drag, startPoint x: 762, startPoint y: 24, endPoint x: 727, endPoint y: 55, distance: 45.9
click at [762, 24] on icon "close" at bounding box center [760, 25] width 7 height 7
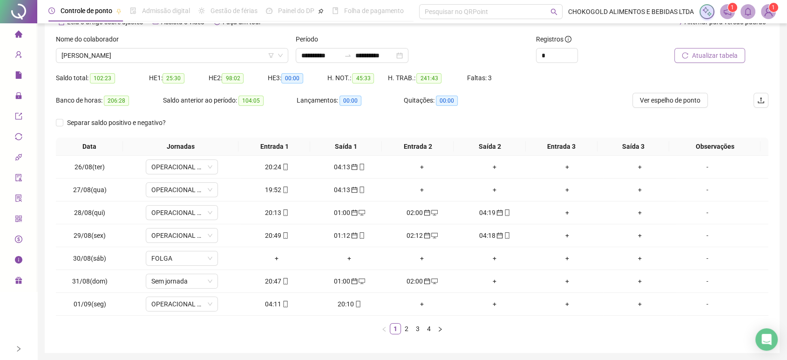
click at [711, 55] on span "Atualizar tabela" at bounding box center [715, 55] width 46 height 10
click at [405, 327] on link "2" at bounding box center [407, 328] width 10 height 10
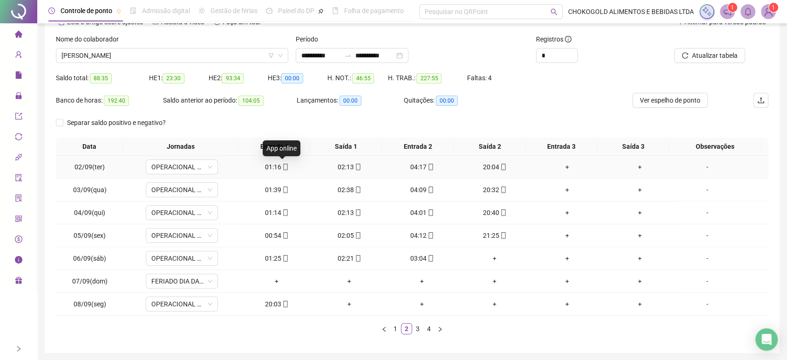
click at [281, 163] on span at bounding box center [284, 166] width 7 height 7
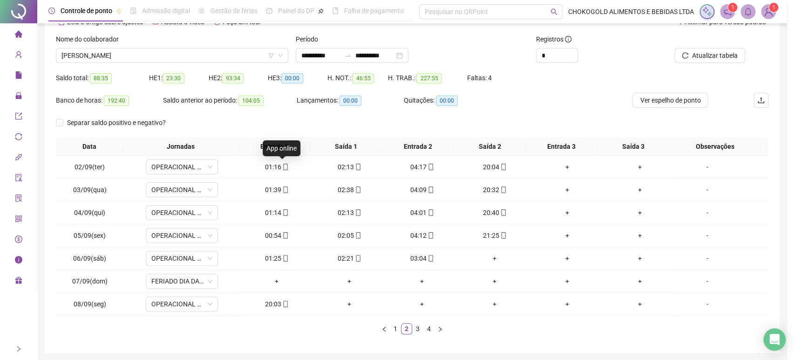
type input "**********"
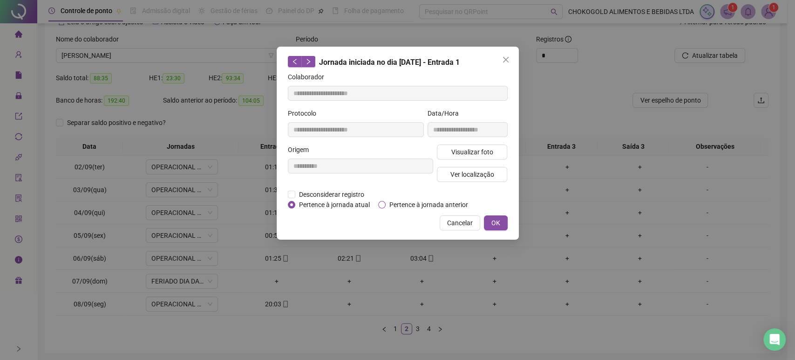
click at [403, 207] on span "Pertence à jornada anterior" at bounding box center [429, 204] width 86 height 10
click at [498, 225] on span "OK" at bounding box center [495, 223] width 9 height 10
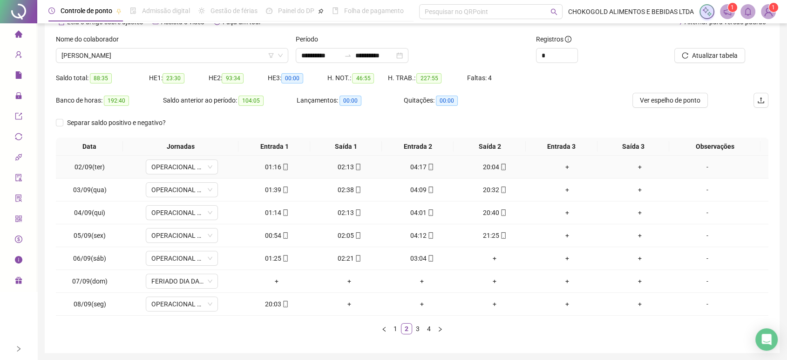
click at [270, 167] on div "01:16" at bounding box center [276, 167] width 65 height 10
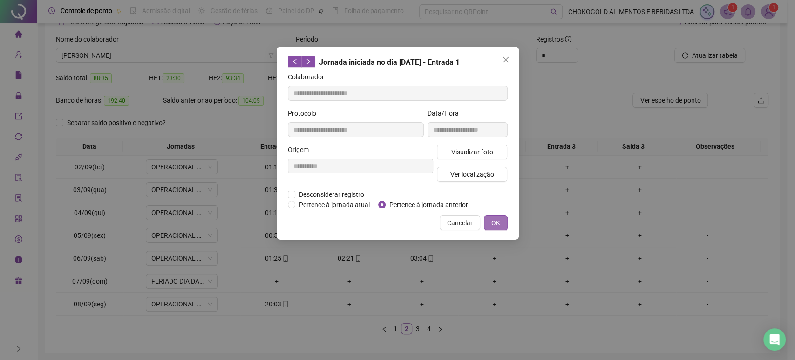
click at [497, 222] on span "OK" at bounding box center [495, 223] width 9 height 10
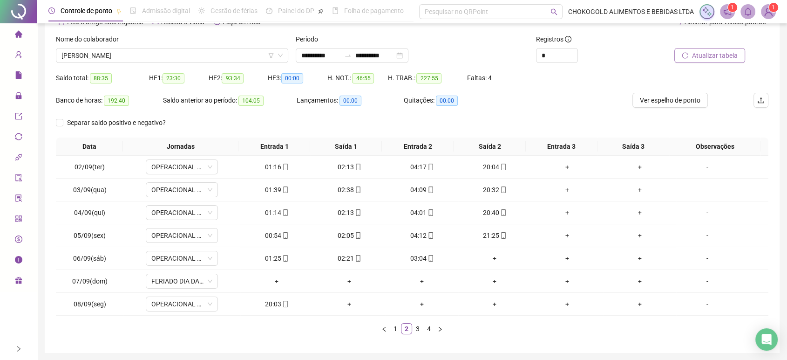
click at [701, 57] on span "Atualizar tabela" at bounding box center [715, 55] width 46 height 10
click at [270, 171] on div "02:13" at bounding box center [276, 167] width 65 height 10
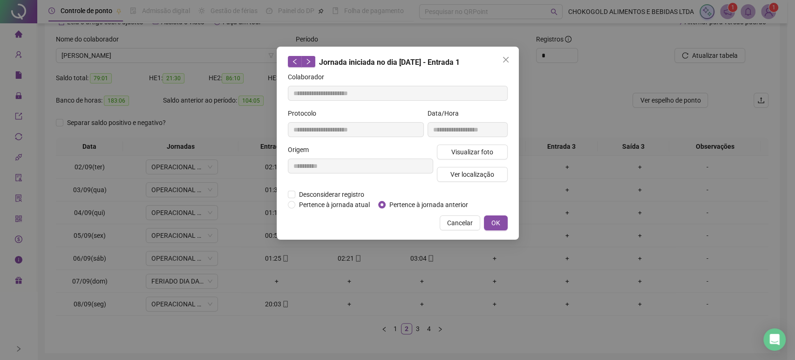
type input "**********"
click at [438, 205] on span "Pertence à jornada anterior" at bounding box center [429, 204] width 86 height 10
click at [492, 222] on span "OK" at bounding box center [495, 223] width 9 height 10
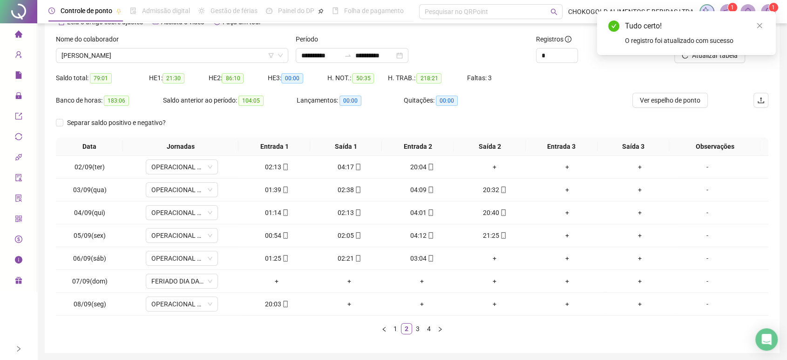
click at [693, 55] on div "Tudo certo! O registro foi atualizado com sucesso" at bounding box center [686, 33] width 179 height 44
click at [760, 25] on icon "close" at bounding box center [760, 25] width 7 height 7
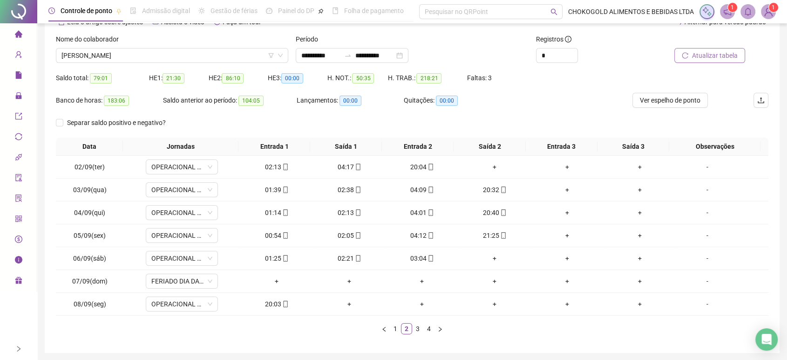
click at [714, 55] on span "Atualizar tabela" at bounding box center [715, 55] width 46 height 10
click at [269, 167] on div "04:17" at bounding box center [276, 167] width 65 height 10
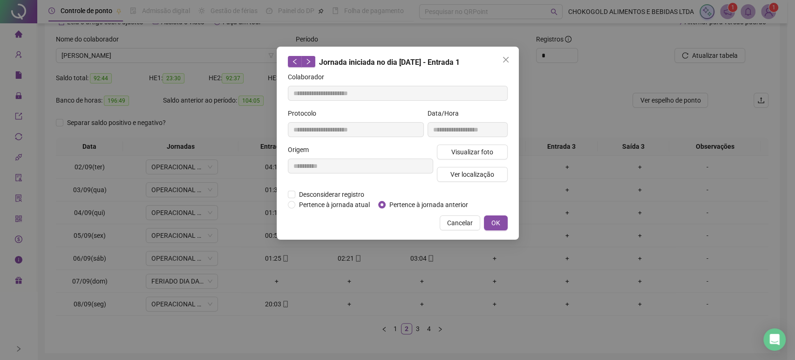
type input "**********"
drag, startPoint x: 416, startPoint y: 201, endPoint x: 428, endPoint y: 201, distance: 11.2
click at [416, 200] on span "Pertence à jornada anterior" at bounding box center [429, 204] width 86 height 10
click at [486, 221] on button "OK" at bounding box center [496, 222] width 24 height 15
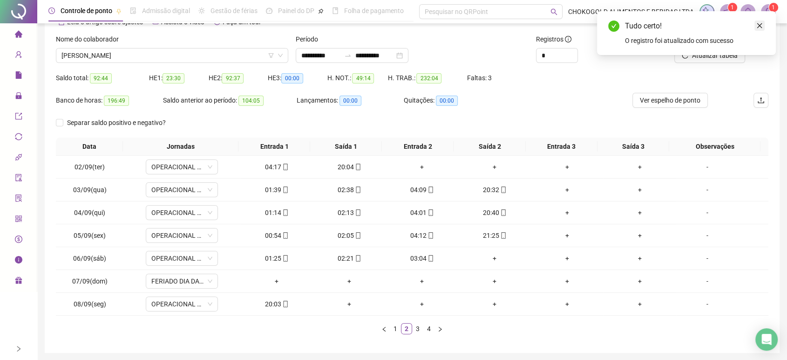
click at [764, 27] on link "Close" at bounding box center [760, 25] width 10 height 10
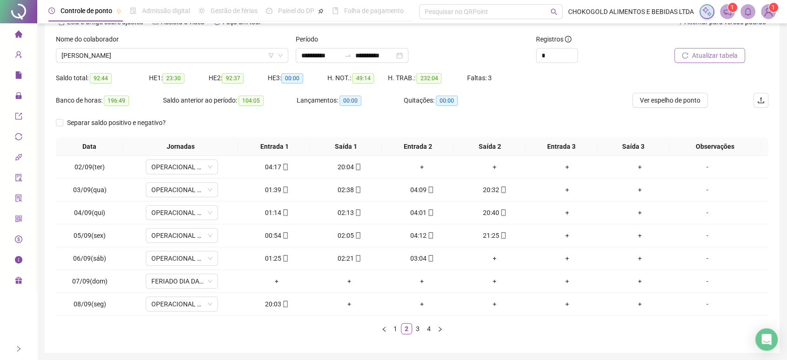
click at [719, 54] on span "Atualizar tabela" at bounding box center [715, 55] width 46 height 10
drag, startPoint x: 395, startPoint y: 325, endPoint x: 349, endPoint y: 331, distance: 46.5
click at [395, 325] on link "1" at bounding box center [395, 328] width 10 height 10
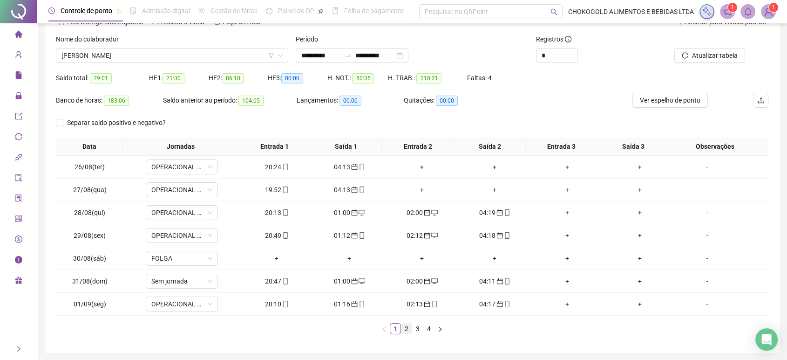
click at [408, 327] on link "2" at bounding box center [407, 328] width 10 height 10
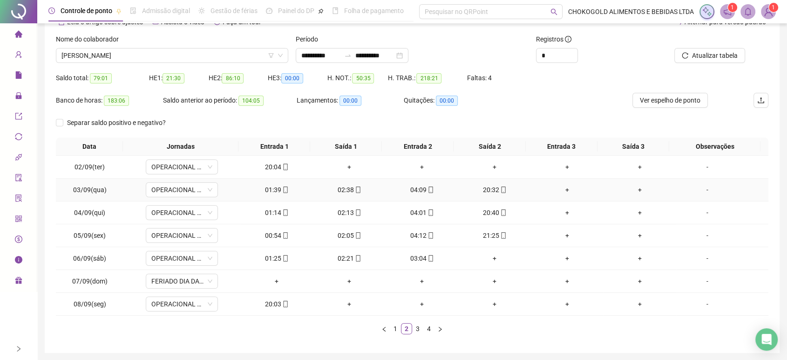
click at [272, 192] on div "01:39" at bounding box center [276, 189] width 65 height 10
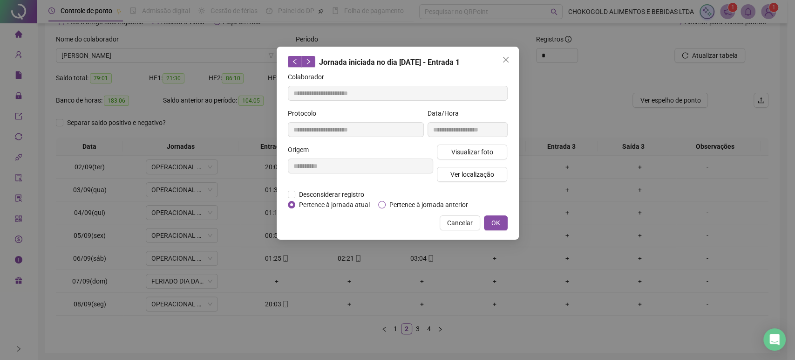
click at [430, 200] on span "Pertence à jornada anterior" at bounding box center [429, 204] width 86 height 10
click at [507, 230] on div "Cancelar OK" at bounding box center [398, 222] width 220 height 15
click at [501, 226] on button "OK" at bounding box center [496, 222] width 24 height 15
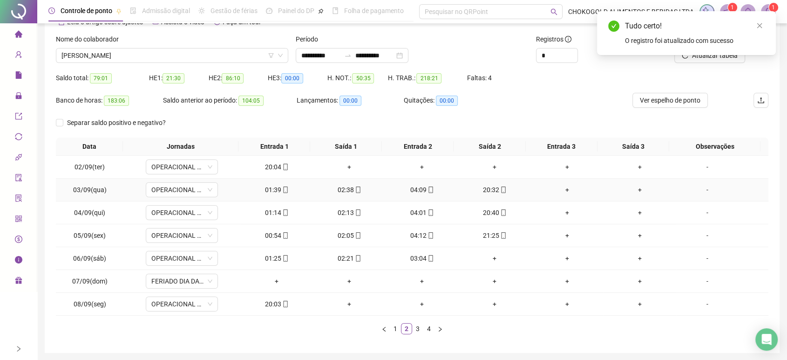
click at [339, 186] on div "02:38" at bounding box center [349, 189] width 65 height 10
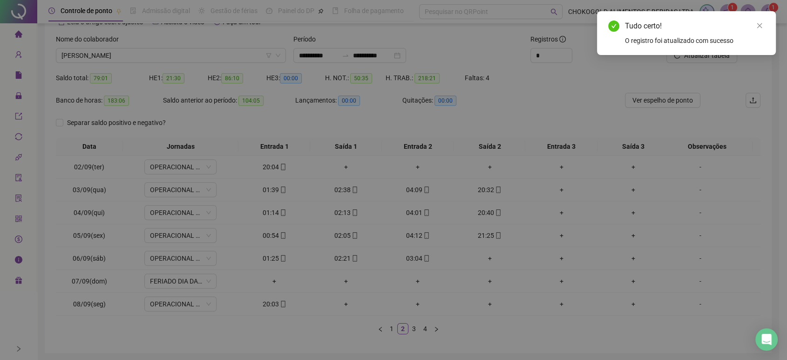
type input "**********"
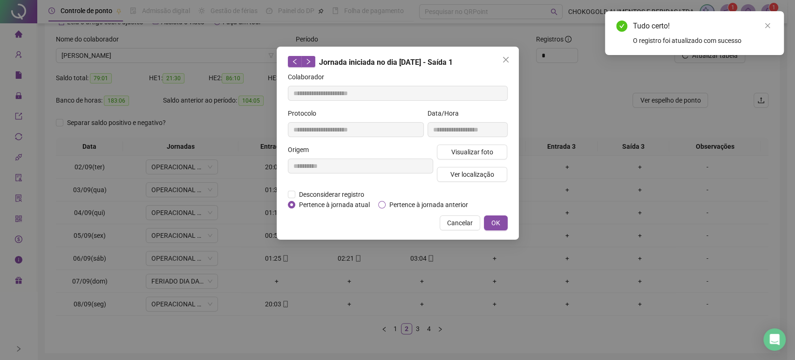
click at [436, 204] on span "Pertence à jornada anterior" at bounding box center [429, 204] width 86 height 10
click at [486, 218] on button "OK" at bounding box center [496, 222] width 24 height 15
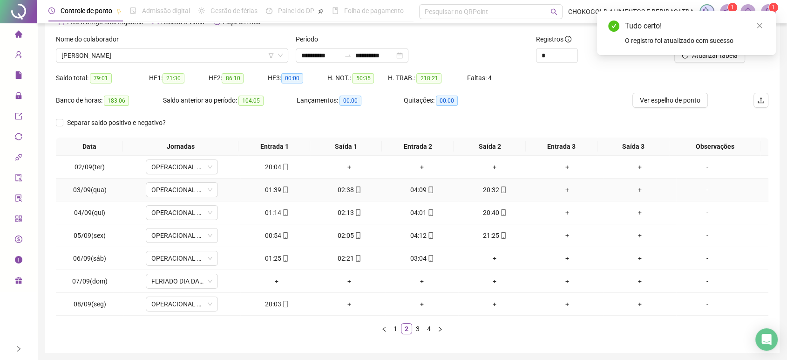
click at [411, 196] on td "04:09" at bounding box center [422, 189] width 73 height 23
click at [415, 190] on div "04:09" at bounding box center [421, 189] width 65 height 10
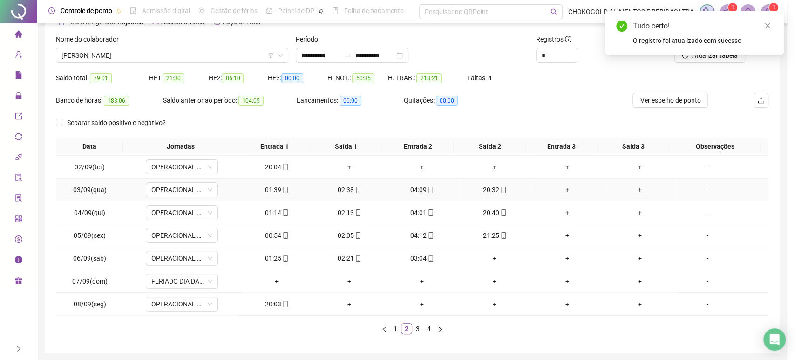
type input "**********"
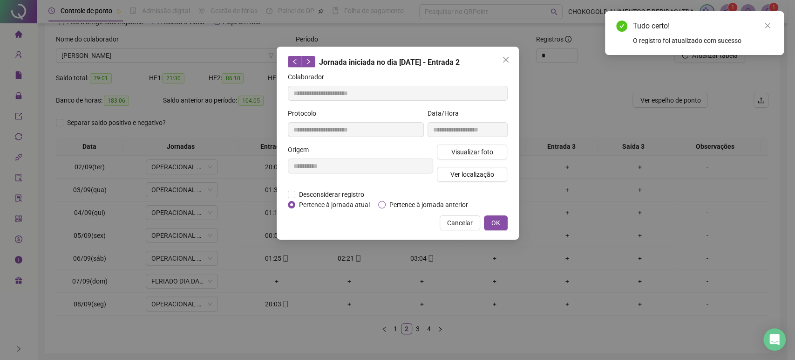
click at [416, 208] on span "Pertence à jornada anterior" at bounding box center [429, 204] width 86 height 10
click at [491, 225] on span "OK" at bounding box center [495, 223] width 9 height 10
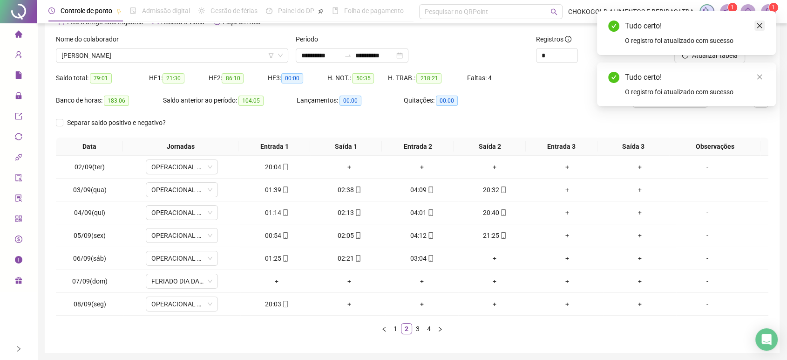
click at [757, 27] on icon "close" at bounding box center [760, 25] width 7 height 7
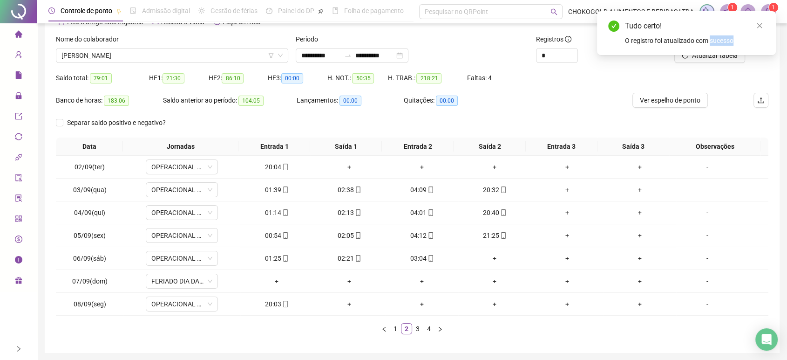
click at [757, 27] on icon "close" at bounding box center [760, 25] width 7 height 7
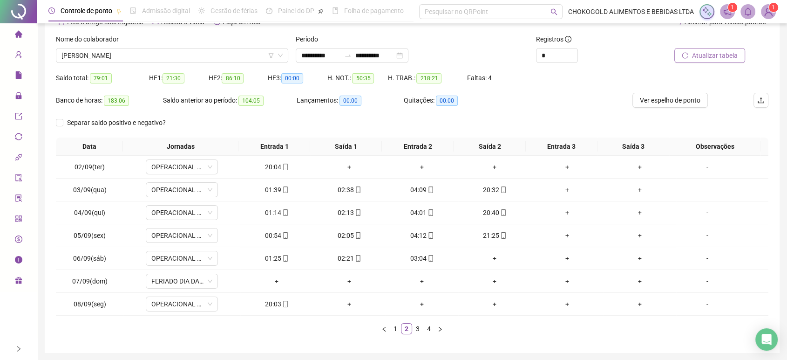
click at [707, 54] on span "Atualizar tabela" at bounding box center [715, 55] width 46 height 10
click at [273, 211] on div "01:14" at bounding box center [276, 212] width 65 height 10
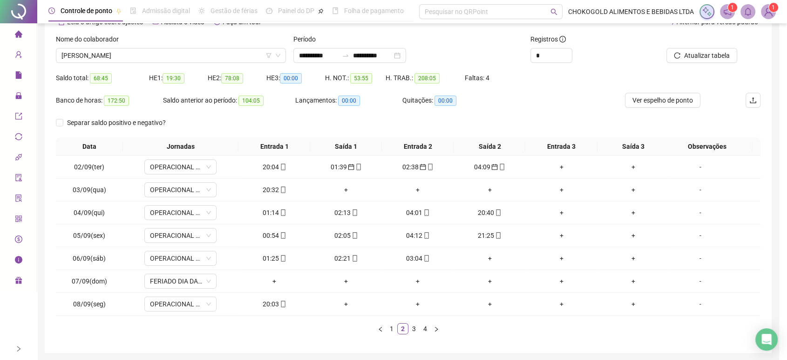
type input "**********"
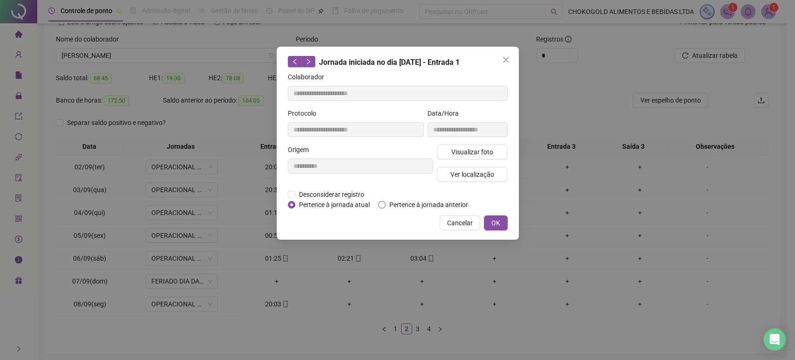
click at [396, 201] on span "Pertence à jornada anterior" at bounding box center [429, 204] width 86 height 10
click at [489, 218] on button "OK" at bounding box center [496, 222] width 24 height 15
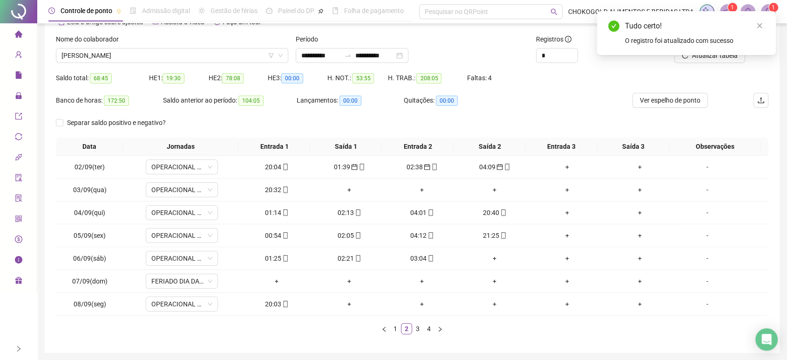
drag, startPoint x: 761, startPoint y: 28, endPoint x: 737, endPoint y: 42, distance: 27.4
click at [761, 27] on icon "close" at bounding box center [760, 25] width 7 height 7
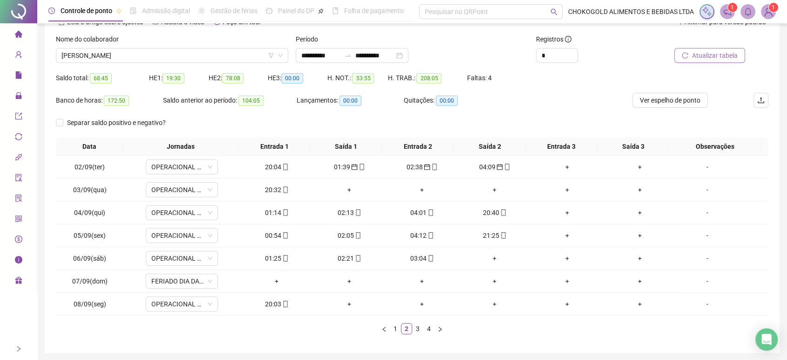
click at [708, 53] on span "Atualizar tabela" at bounding box center [715, 55] width 46 height 10
click at [271, 210] on div "02:13" at bounding box center [276, 212] width 65 height 10
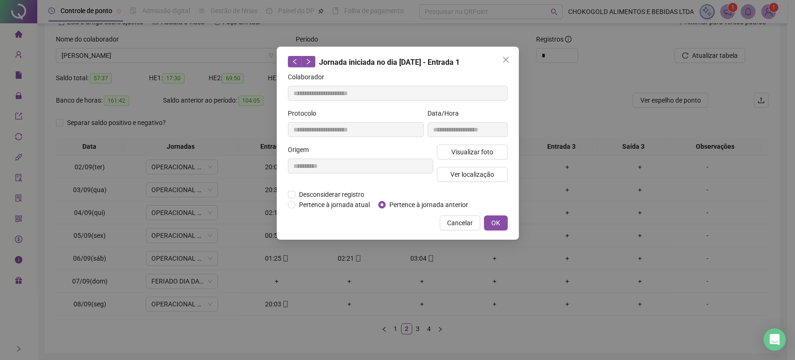
type input "**********"
click at [396, 204] on span "Pertence à jornada anterior" at bounding box center [429, 204] width 86 height 10
click at [492, 221] on span "OK" at bounding box center [495, 223] width 9 height 10
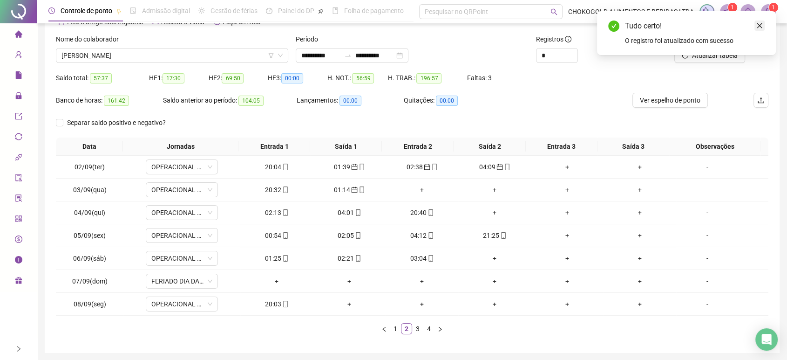
click at [762, 25] on icon "close" at bounding box center [760, 25] width 7 height 7
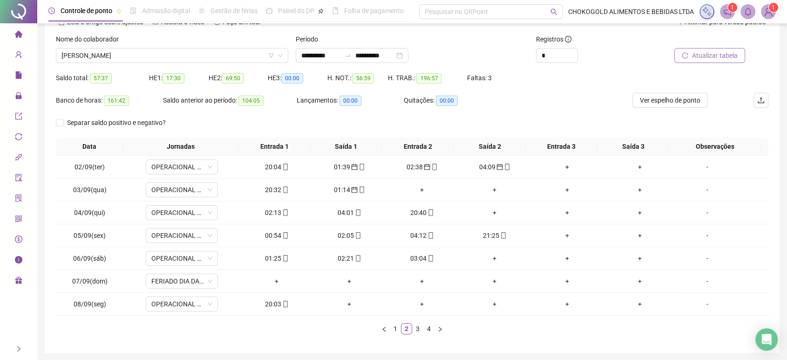
click at [709, 61] on button "Atualizar tabela" at bounding box center [710, 55] width 71 height 15
click at [272, 214] on div "04:01" at bounding box center [276, 212] width 65 height 10
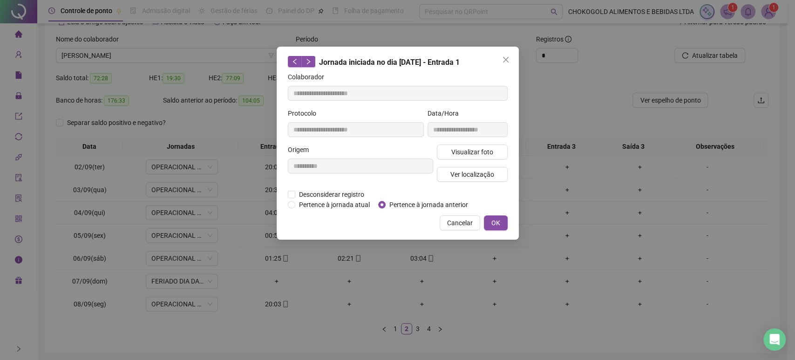
type input "**********"
click at [444, 202] on span "Pertence à jornada anterior" at bounding box center [429, 204] width 86 height 10
click at [498, 221] on span "OK" at bounding box center [495, 223] width 9 height 10
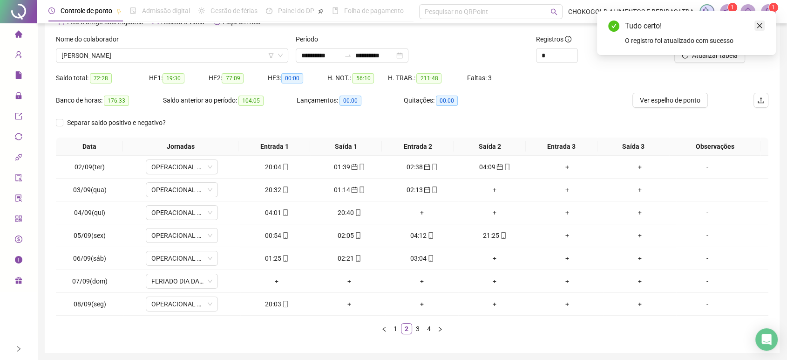
click at [755, 23] on link "Close" at bounding box center [760, 25] width 10 height 10
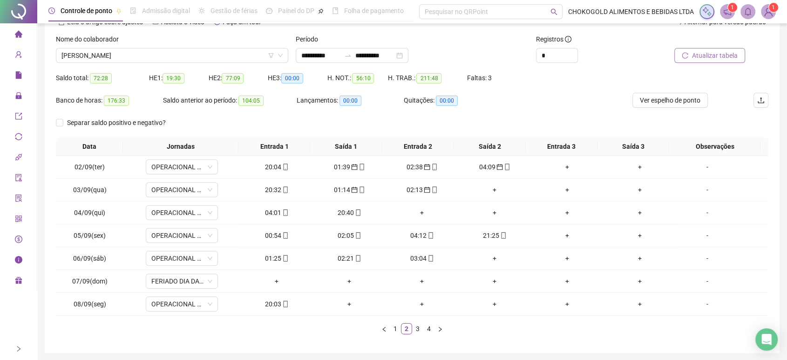
click at [710, 49] on button "Atualizar tabela" at bounding box center [710, 55] width 71 height 15
click at [277, 232] on div "00:54" at bounding box center [276, 235] width 65 height 10
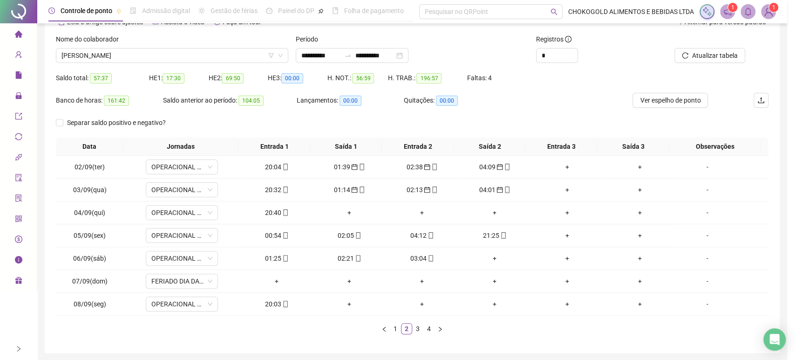
type input "**********"
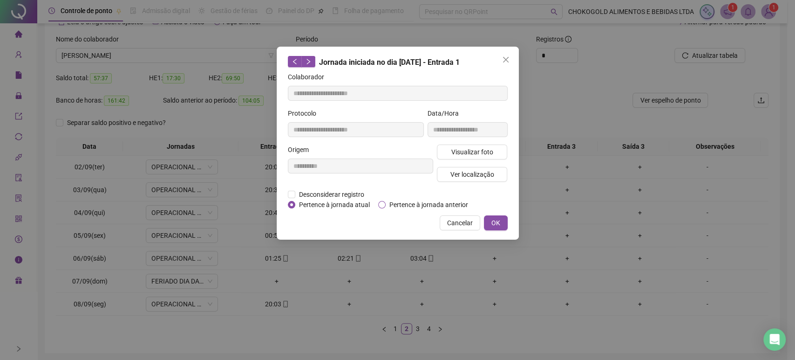
click at [395, 203] on span "Pertence à jornada anterior" at bounding box center [429, 204] width 86 height 10
click at [491, 218] on button "OK" at bounding box center [496, 222] width 24 height 15
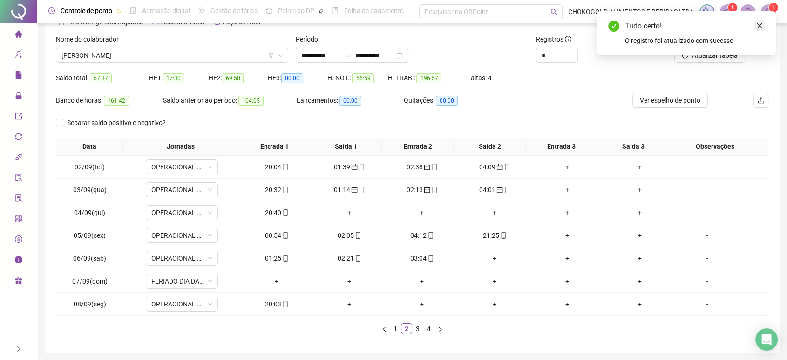
click at [757, 27] on icon "close" at bounding box center [760, 25] width 7 height 7
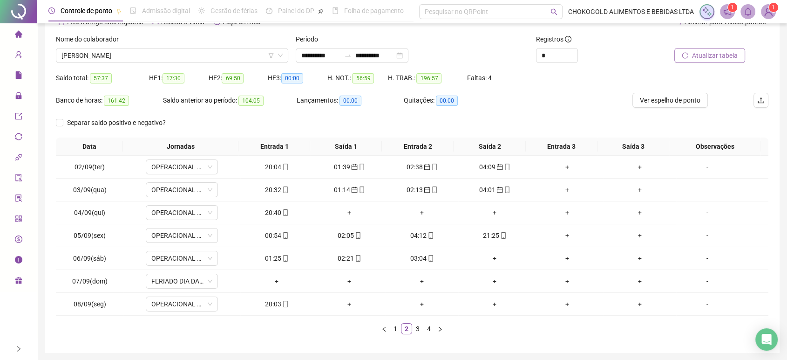
click at [696, 59] on span "Atualizar tabela" at bounding box center [715, 55] width 46 height 10
click at [266, 236] on div "02:05" at bounding box center [276, 235] width 65 height 10
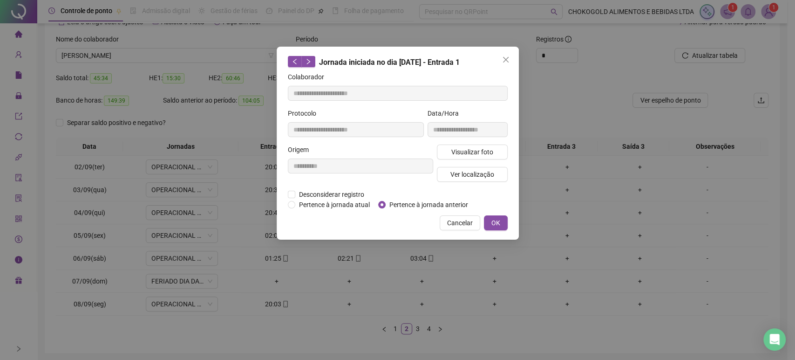
type input "**********"
click at [413, 207] on span "Pertence à jornada anterior" at bounding box center [429, 204] width 86 height 10
click at [497, 226] on span "OK" at bounding box center [495, 223] width 9 height 10
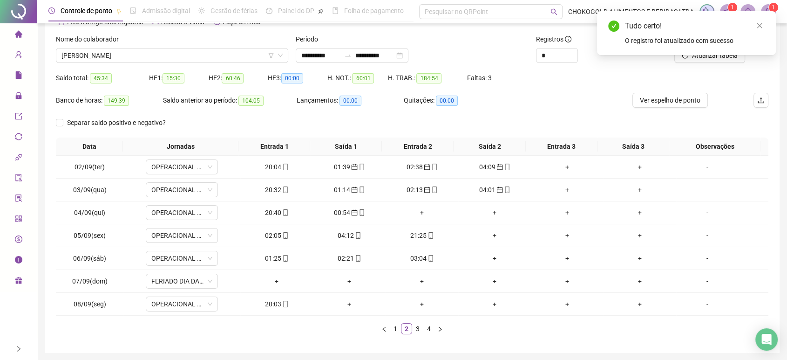
click at [759, 20] on div "Tudo certo! O registro foi atualizado com sucesso" at bounding box center [686, 33] width 179 height 44
click at [759, 25] on icon "close" at bounding box center [760, 25] width 7 height 7
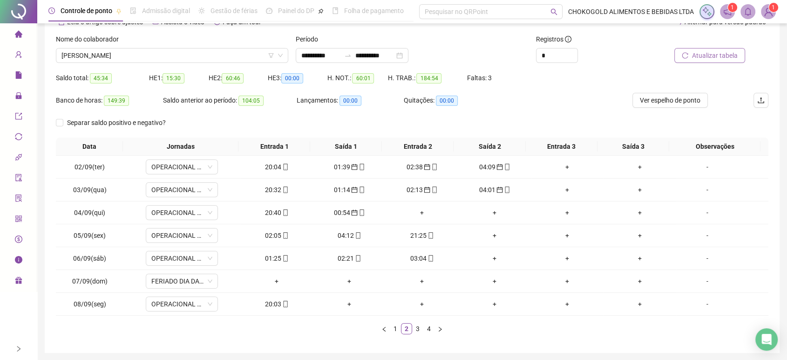
click at [708, 62] on button "Atualizar tabela" at bounding box center [710, 55] width 71 height 15
click at [275, 234] on div "04:12" at bounding box center [276, 235] width 65 height 10
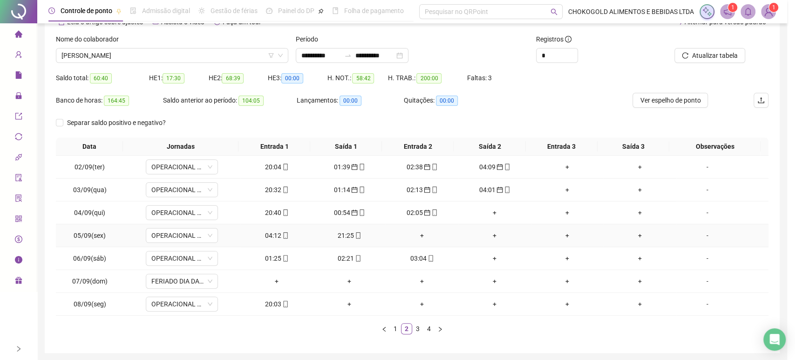
type input "**********"
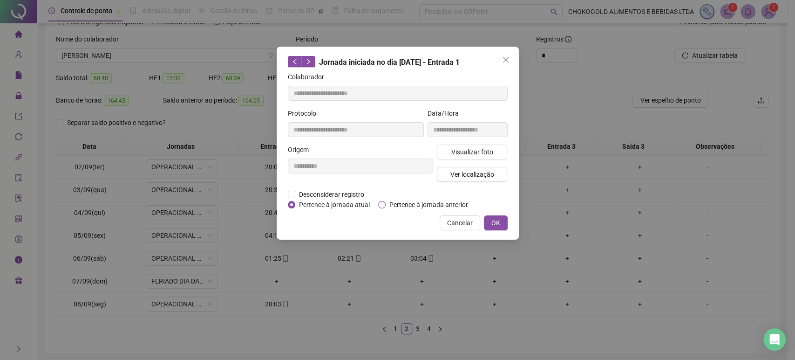
click at [400, 206] on span "Pertence à jornada anterior" at bounding box center [429, 204] width 86 height 10
click at [490, 217] on button "OK" at bounding box center [496, 222] width 24 height 15
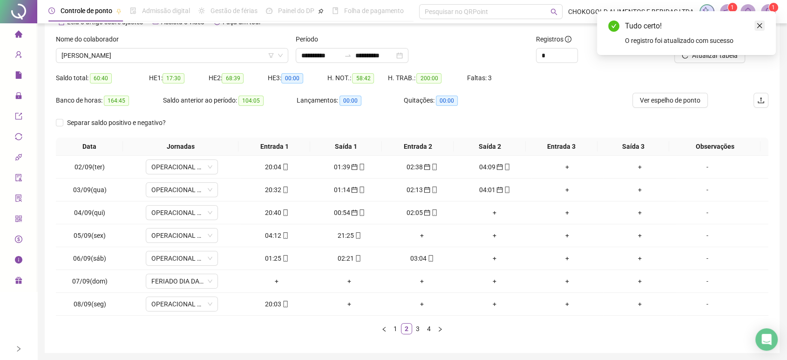
click at [759, 27] on icon "close" at bounding box center [760, 25] width 7 height 7
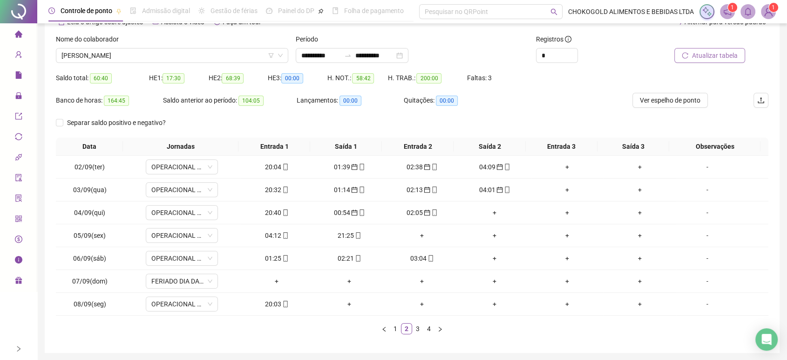
click at [730, 55] on span "Atualizar tabela" at bounding box center [715, 55] width 46 height 10
click at [271, 254] on div "01:25" at bounding box center [276, 258] width 65 height 10
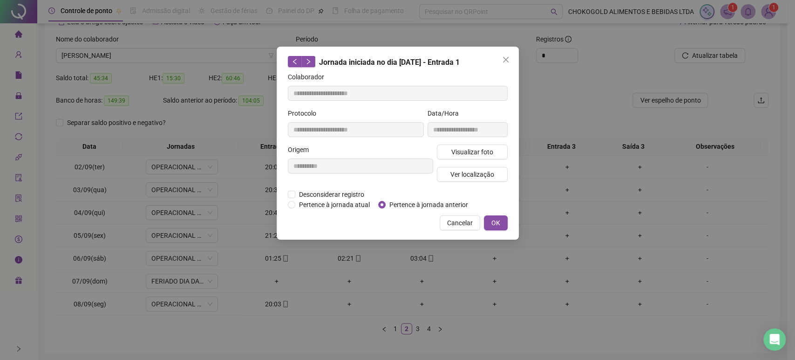
type input "**********"
click at [430, 205] on span "Pertence à jornada anterior" at bounding box center [429, 204] width 86 height 10
click at [494, 219] on span "OK" at bounding box center [495, 223] width 9 height 10
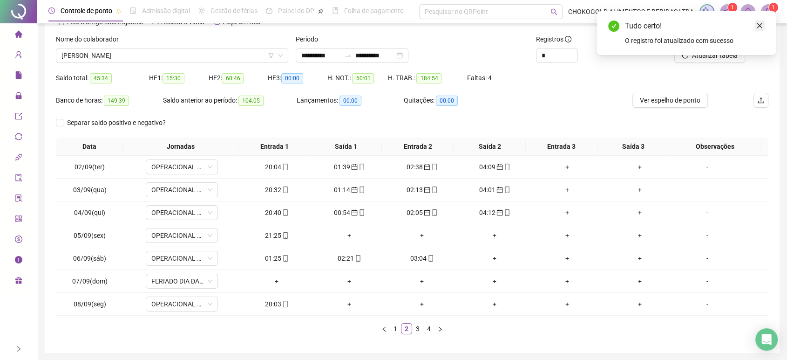
click at [760, 27] on icon "close" at bounding box center [760, 25] width 7 height 7
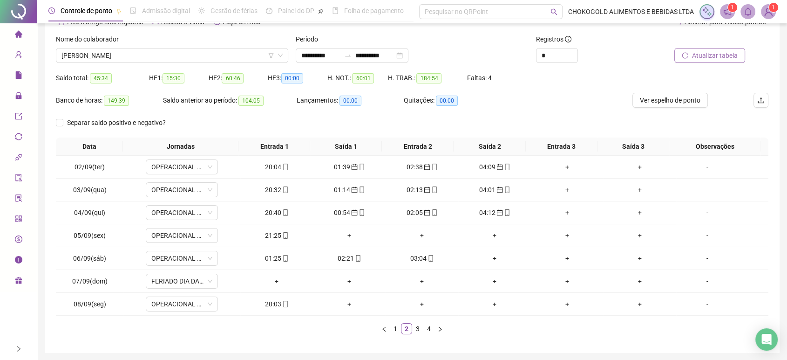
click at [719, 56] on span "Atualizar tabela" at bounding box center [715, 55] width 46 height 10
click at [277, 257] on div "02:21" at bounding box center [276, 258] width 65 height 10
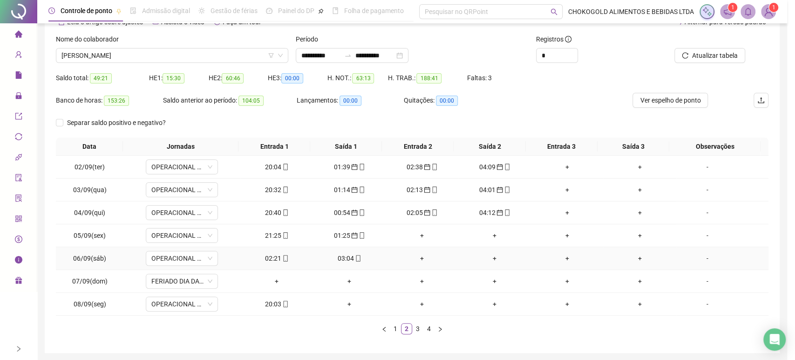
type input "**********"
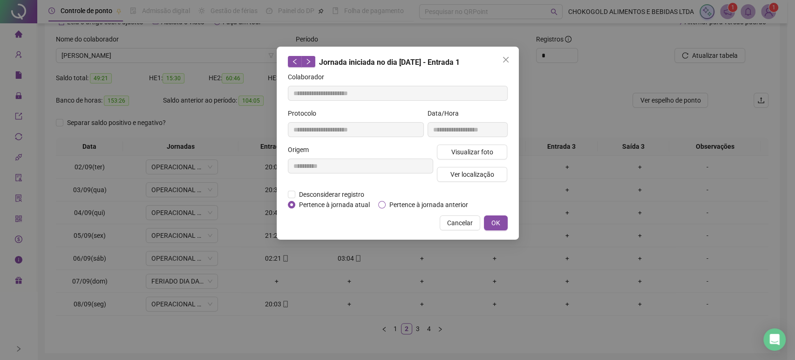
click at [393, 205] on span "Pertence à jornada anterior" at bounding box center [429, 204] width 86 height 10
click at [493, 216] on button "OK" at bounding box center [496, 222] width 24 height 15
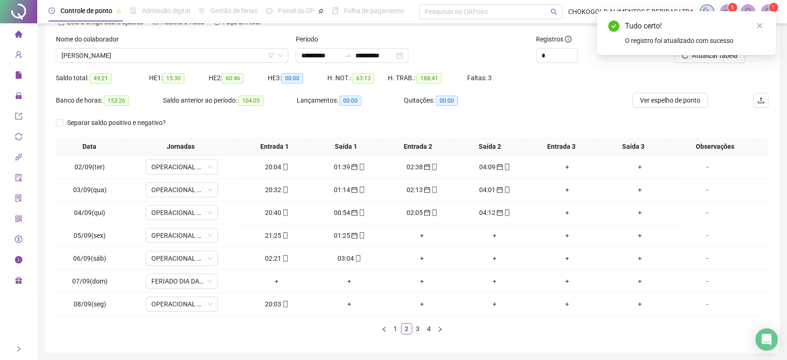
click at [759, 31] on div "Tudo certo!" at bounding box center [695, 25] width 140 height 11
click at [760, 28] on icon "close" at bounding box center [760, 25] width 7 height 7
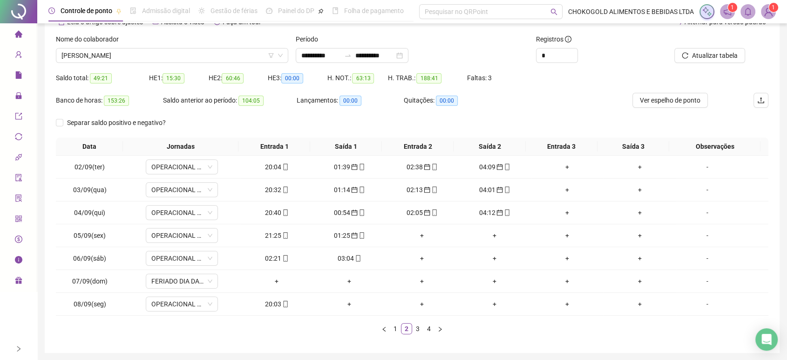
click at [717, 53] on span "Atualizar tabela" at bounding box center [715, 55] width 46 height 10
click at [273, 258] on div "03:04" at bounding box center [276, 258] width 65 height 10
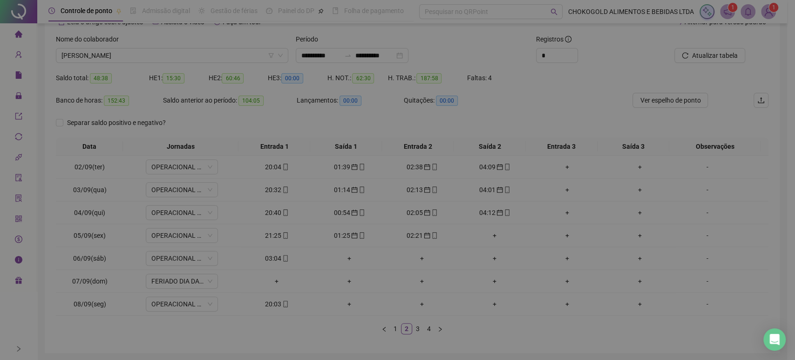
type input "**********"
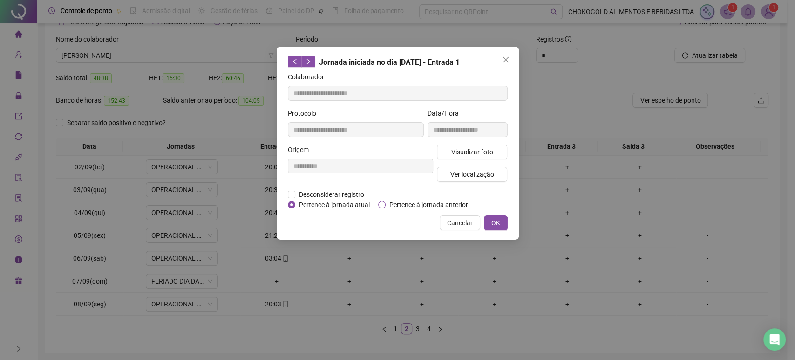
click at [423, 201] on span "Pertence à jornada anterior" at bounding box center [429, 204] width 86 height 10
click at [489, 214] on div "**********" at bounding box center [398, 143] width 242 height 193
click at [496, 222] on span "OK" at bounding box center [495, 223] width 9 height 10
click at [498, 223] on span "OK" at bounding box center [495, 223] width 9 height 10
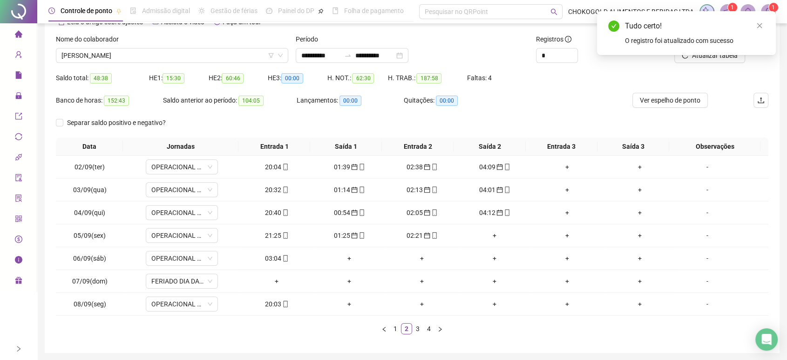
click at [709, 55] on div "Tudo certo! O registro foi atualizado com sucesso" at bounding box center [686, 33] width 179 height 44
click at [761, 20] on link "Close" at bounding box center [760, 25] width 10 height 10
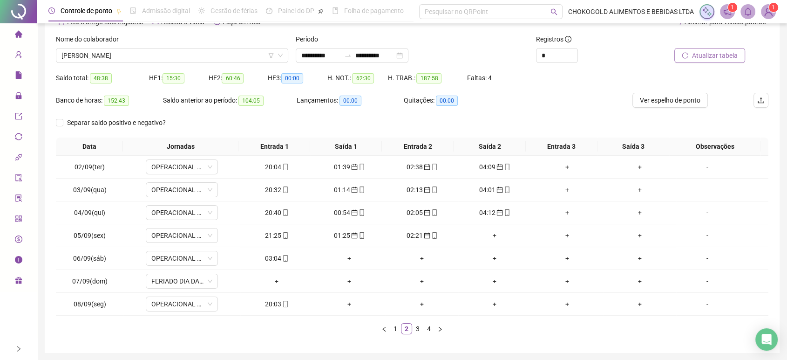
click at [691, 56] on button "Atualizar tabela" at bounding box center [710, 55] width 71 height 15
click at [394, 327] on link "1" at bounding box center [395, 328] width 10 height 10
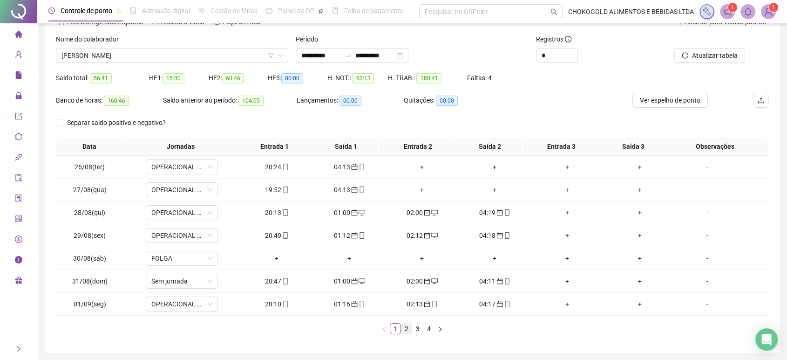
click at [404, 329] on link "2" at bounding box center [407, 328] width 10 height 10
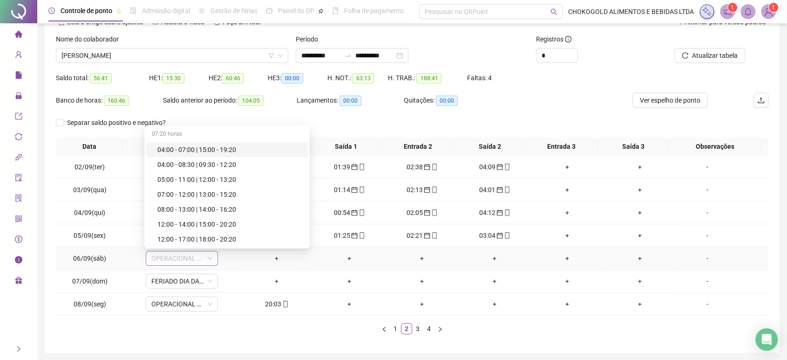
drag, startPoint x: 170, startPoint y: 257, endPoint x: 177, endPoint y: 256, distance: 7.5
click at [170, 257] on span "OPERACIONAL DISTRIBUIDORA" at bounding box center [181, 258] width 61 height 14
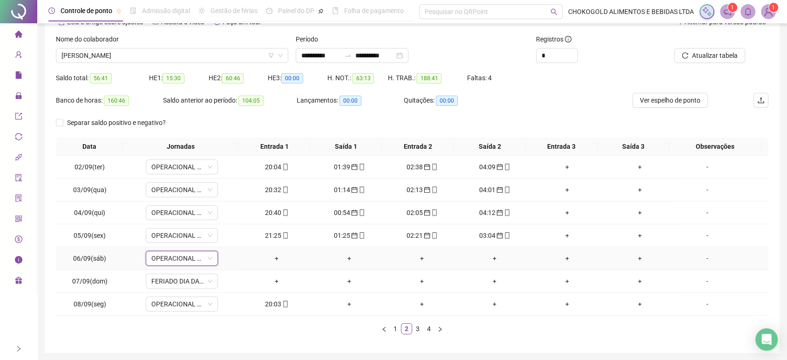
click at [161, 263] on span "OPERACIONAL DISTRIBUIDORA" at bounding box center [181, 258] width 61 height 14
type input "****"
click at [177, 225] on div "Folga" at bounding box center [187, 224] width 61 height 10
click at [228, 235] on button "Sim" at bounding box center [225, 233] width 18 height 11
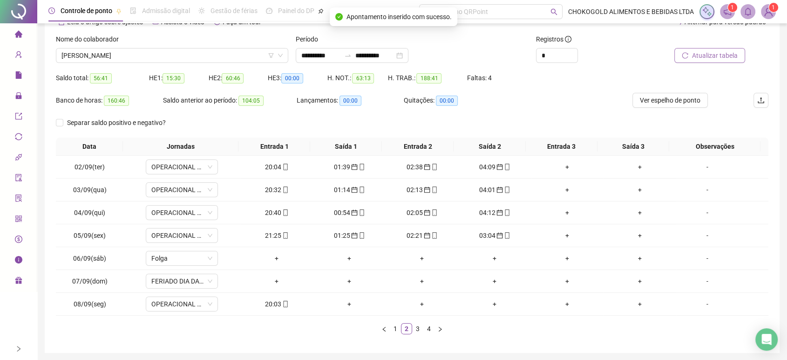
click at [706, 56] on span "Atualizar tabela" at bounding box center [715, 55] width 46 height 10
click at [416, 328] on link "3" at bounding box center [418, 328] width 10 height 10
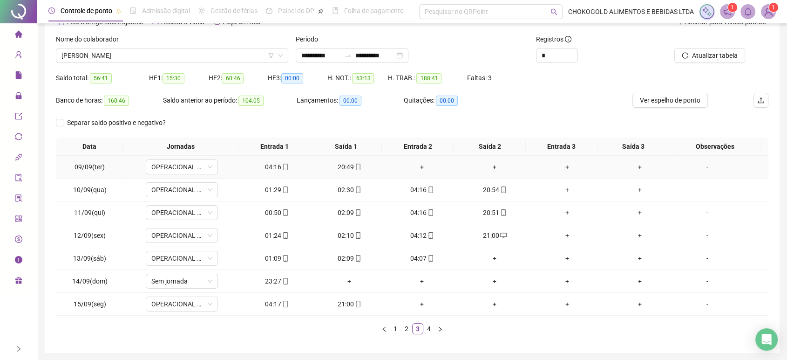
click at [276, 165] on div "04:16" at bounding box center [276, 167] width 65 height 10
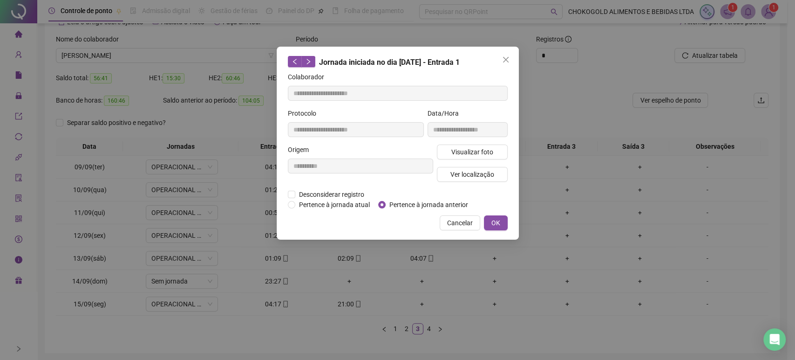
type input "**********"
click at [397, 205] on span "Pertence à jornada anterior" at bounding box center [429, 204] width 86 height 10
click at [491, 216] on button "OK" at bounding box center [496, 222] width 24 height 15
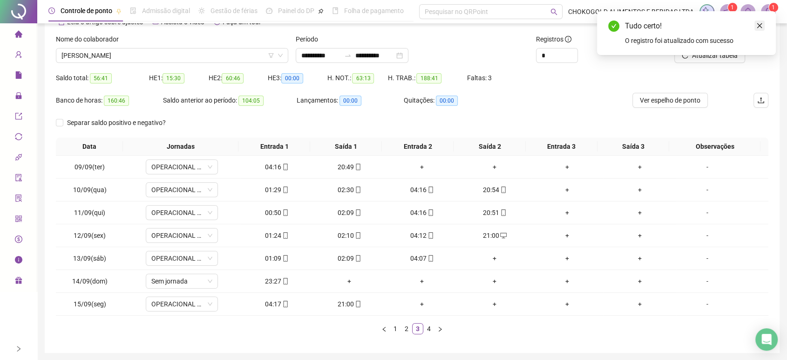
click at [757, 24] on icon "close" at bounding box center [760, 25] width 7 height 7
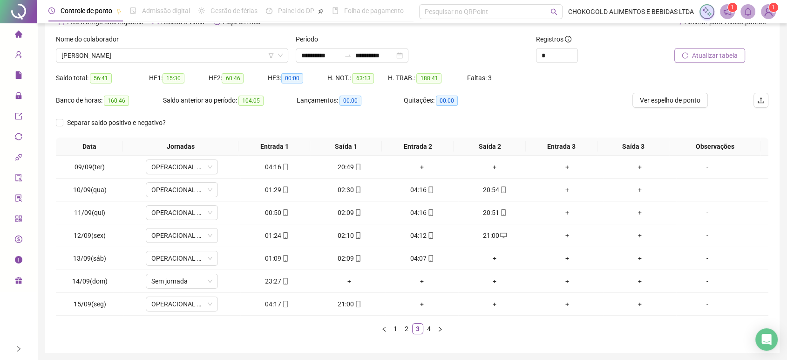
click at [715, 51] on span "Atualizar tabela" at bounding box center [715, 55] width 46 height 10
click at [408, 327] on link "2" at bounding box center [407, 328] width 10 height 10
click at [416, 326] on link "3" at bounding box center [418, 328] width 10 height 10
click at [273, 190] on div "01:29" at bounding box center [276, 189] width 65 height 10
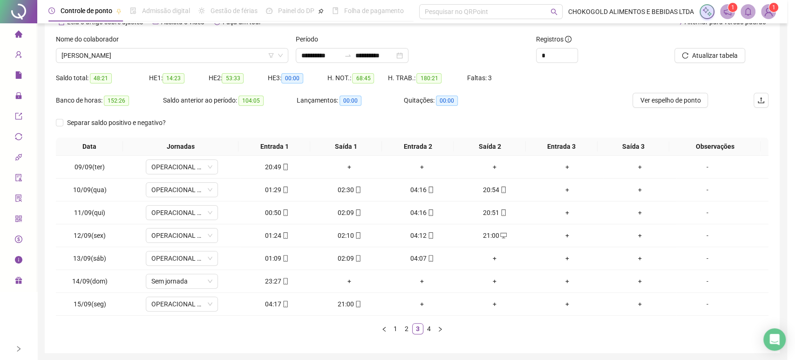
type input "**********"
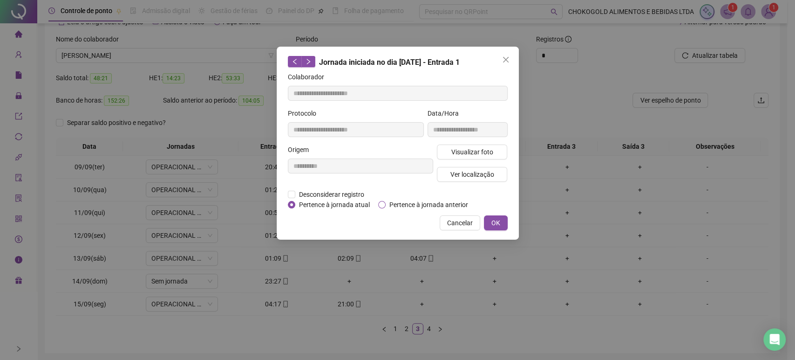
click at [452, 208] on span "Pertence à jornada anterior" at bounding box center [429, 204] width 86 height 10
click at [502, 226] on button "OK" at bounding box center [496, 222] width 24 height 15
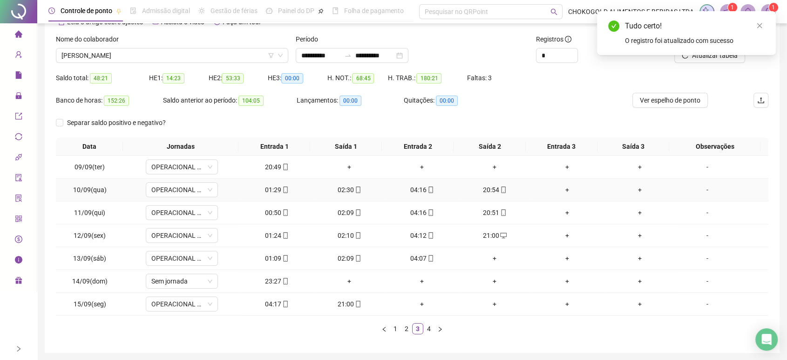
click at [339, 191] on div "02:30" at bounding box center [349, 189] width 65 height 10
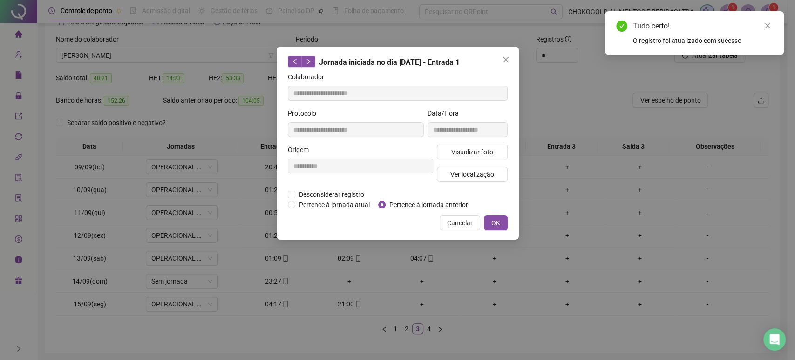
type input "**********"
click at [439, 207] on span "Pertence à jornada anterior" at bounding box center [429, 204] width 86 height 10
click at [497, 225] on span "OK" at bounding box center [495, 223] width 9 height 10
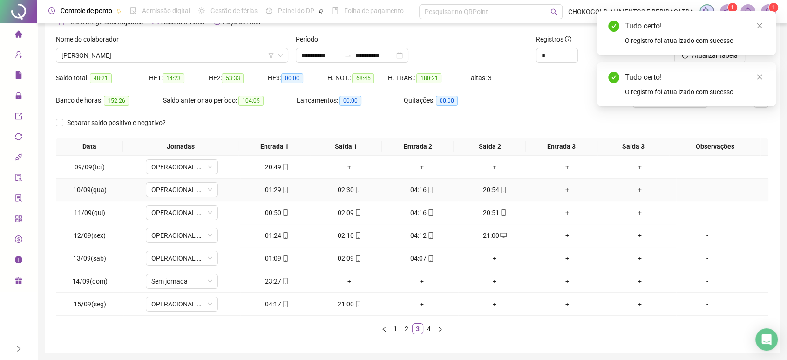
click at [419, 187] on div "04:16" at bounding box center [421, 189] width 65 height 10
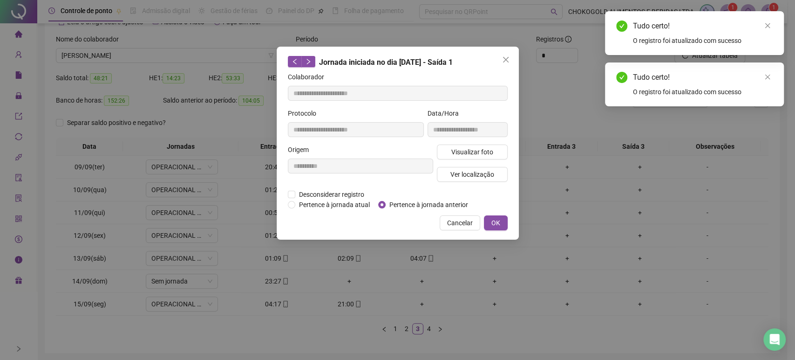
type input "**********"
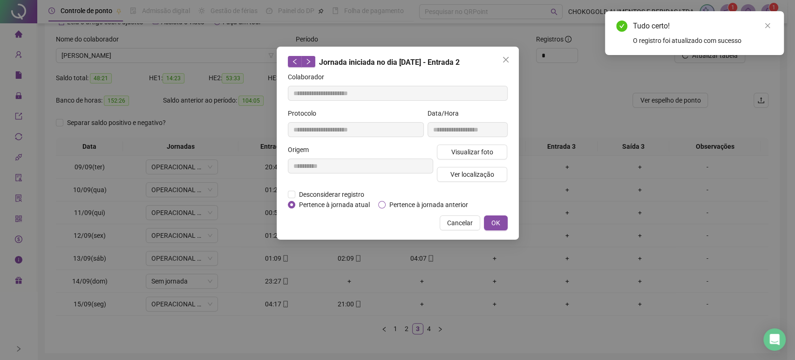
click at [439, 204] on span "Pertence à jornada anterior" at bounding box center [429, 204] width 86 height 10
click at [507, 221] on button "OK" at bounding box center [496, 222] width 24 height 15
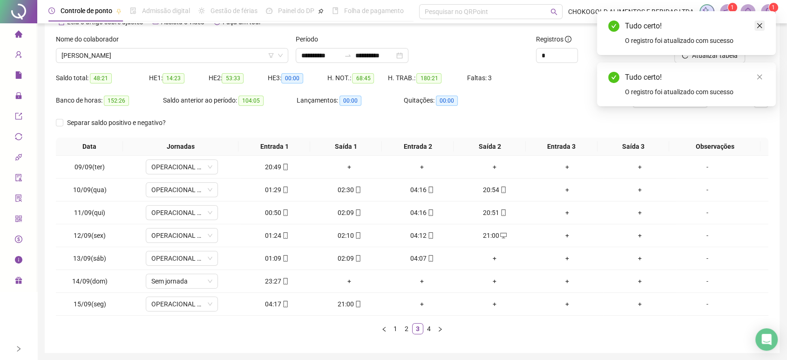
click at [763, 23] on icon "close" at bounding box center [760, 25] width 7 height 7
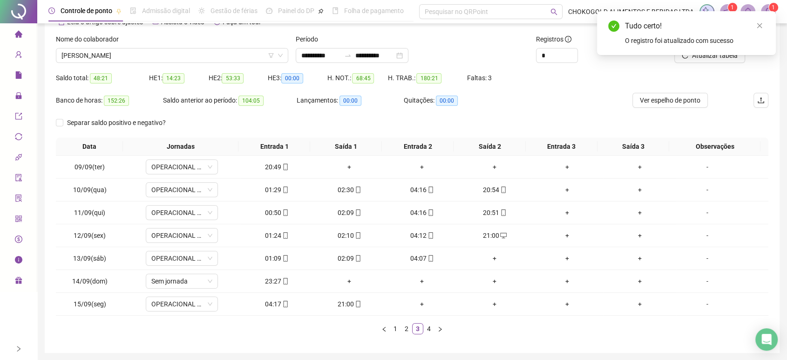
click at [763, 23] on icon "close" at bounding box center [760, 25] width 7 height 7
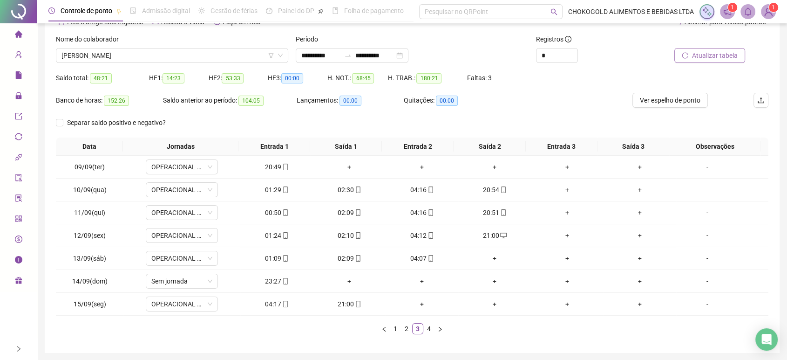
click at [711, 55] on span "Atualizar tabela" at bounding box center [715, 55] width 46 height 10
click at [272, 211] on div "00:50" at bounding box center [276, 212] width 65 height 10
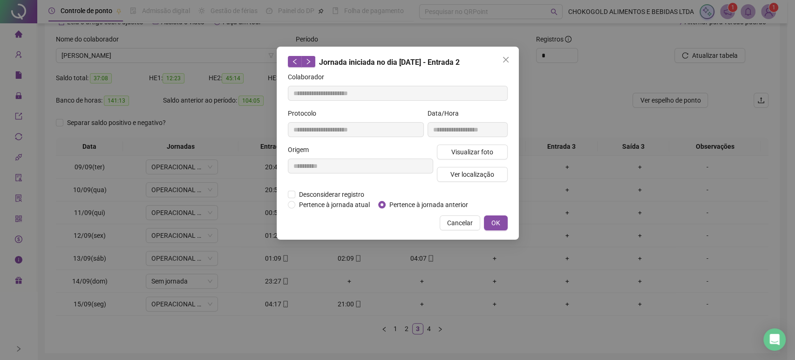
type input "**********"
click at [423, 202] on span "Pertence à jornada anterior" at bounding box center [429, 204] width 86 height 10
click at [496, 223] on span "OK" at bounding box center [495, 223] width 9 height 10
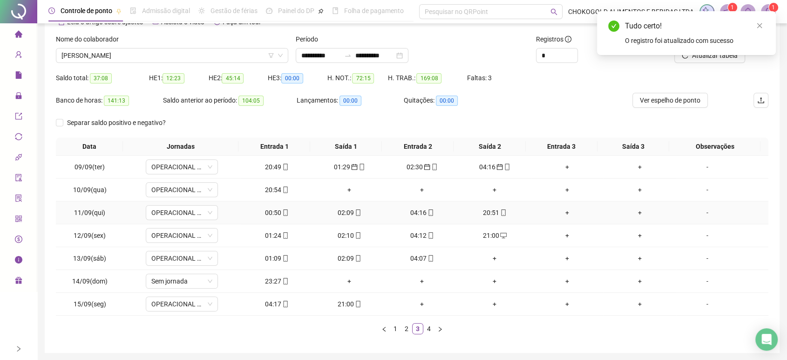
click at [338, 211] on div "02:09" at bounding box center [349, 212] width 65 height 10
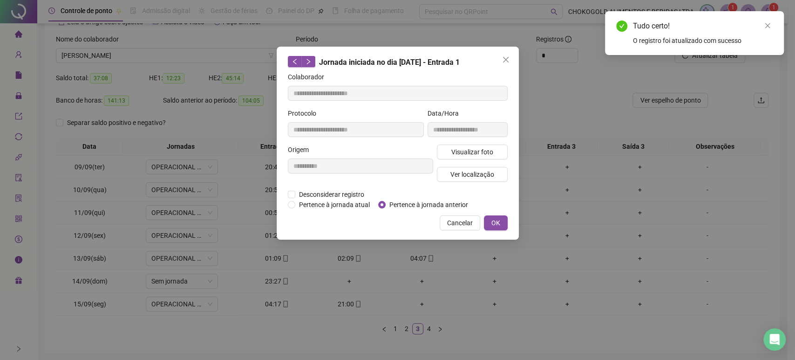
type input "**********"
click at [391, 203] on span "Pertence à jornada anterior" at bounding box center [429, 204] width 86 height 10
click at [502, 220] on button "OK" at bounding box center [496, 222] width 24 height 15
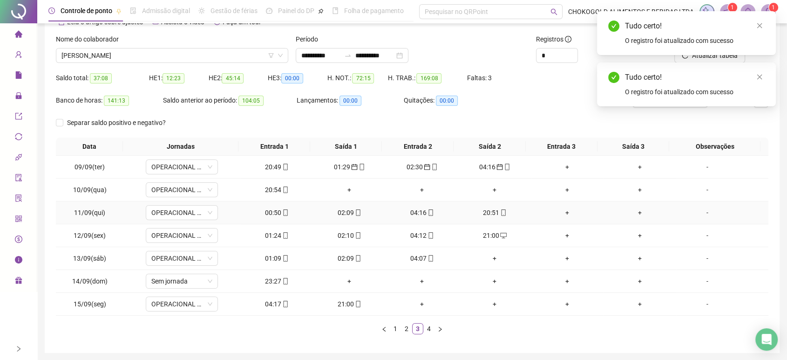
click at [414, 213] on div "04:16" at bounding box center [421, 212] width 65 height 10
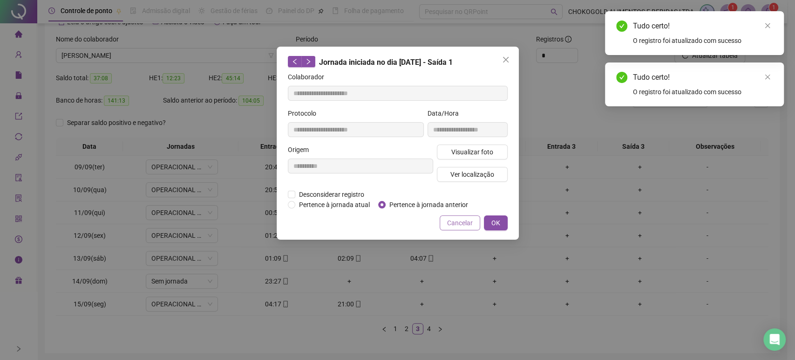
type input "**********"
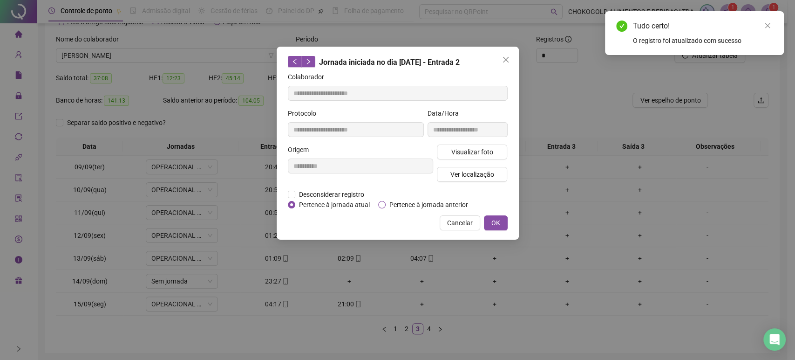
click at [455, 202] on span "Pertence à jornada anterior" at bounding box center [429, 204] width 86 height 10
click at [491, 218] on span "OK" at bounding box center [495, 223] width 9 height 10
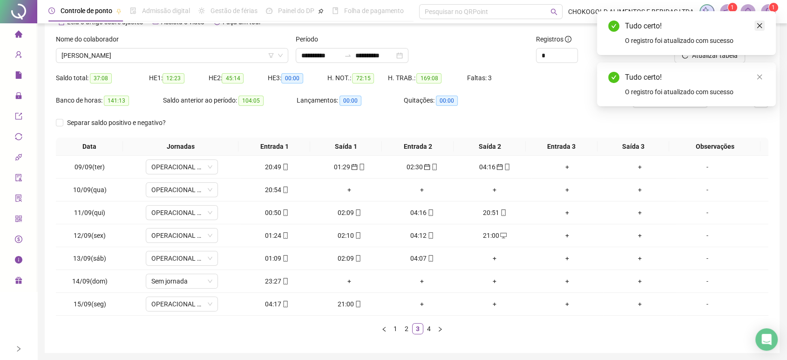
click at [762, 23] on icon "close" at bounding box center [760, 25] width 5 height 5
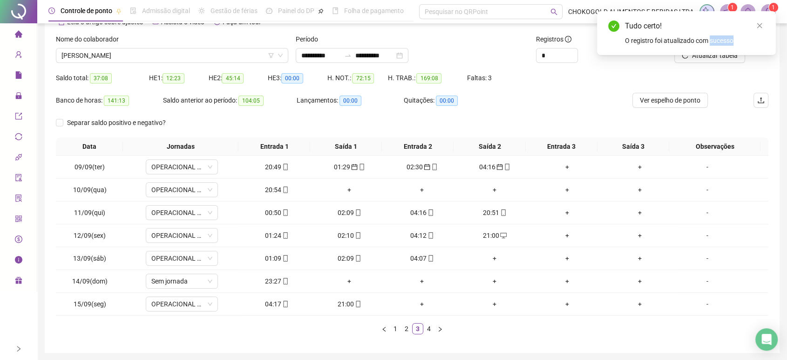
click at [762, 24] on icon "close" at bounding box center [760, 25] width 7 height 7
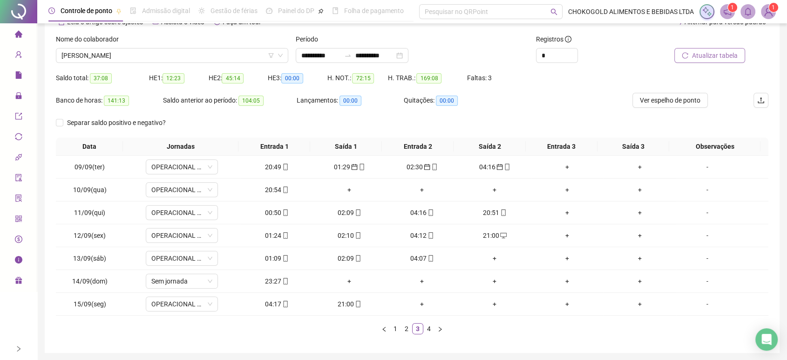
click at [724, 57] on span "Atualizar tabela" at bounding box center [715, 55] width 46 height 10
click at [266, 232] on div "01:24" at bounding box center [276, 235] width 65 height 10
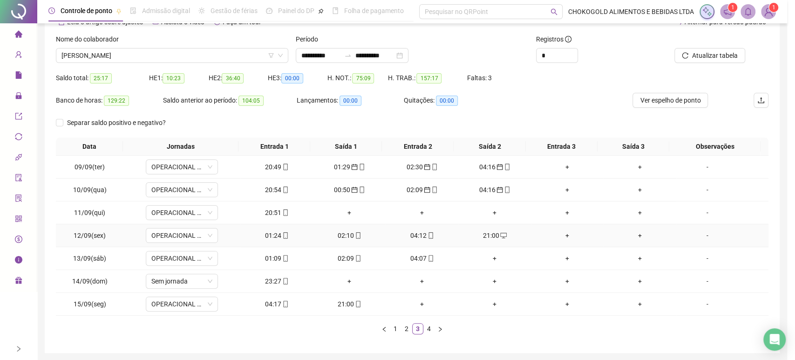
type input "**********"
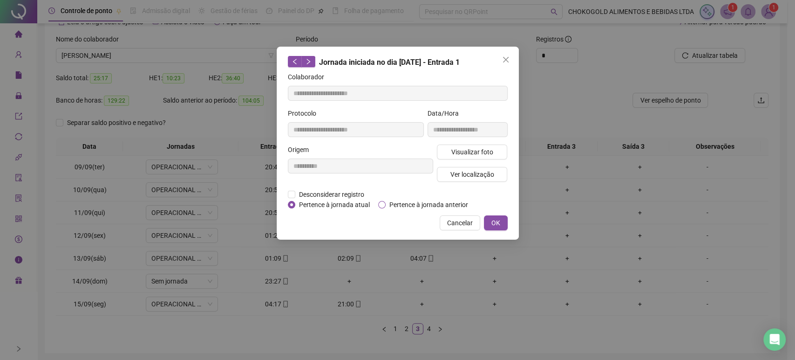
click at [430, 204] on span "Pertence à jornada anterior" at bounding box center [429, 204] width 86 height 10
click at [490, 221] on button "OK" at bounding box center [496, 222] width 24 height 15
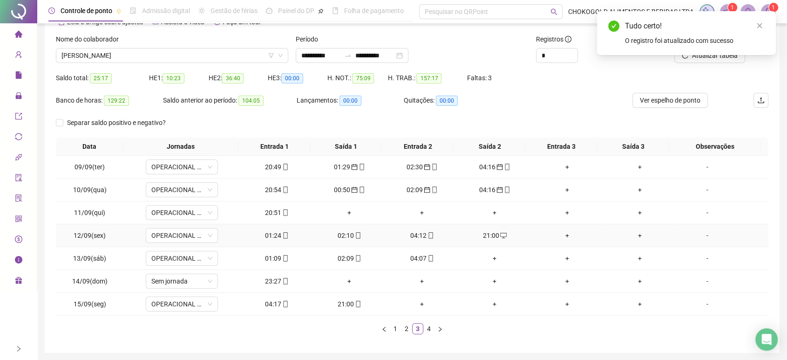
click at [339, 238] on div "02:10" at bounding box center [349, 235] width 65 height 10
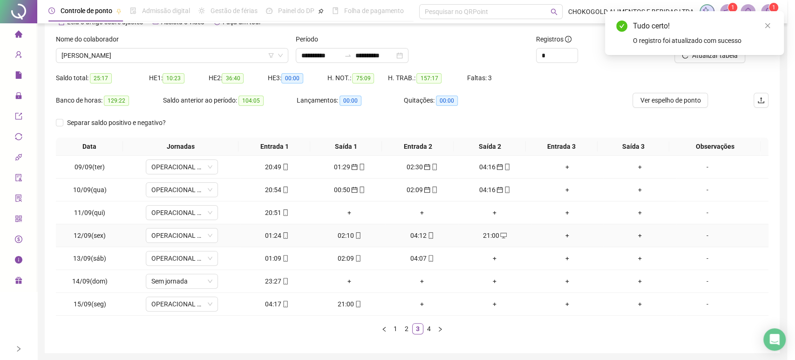
type input "**********"
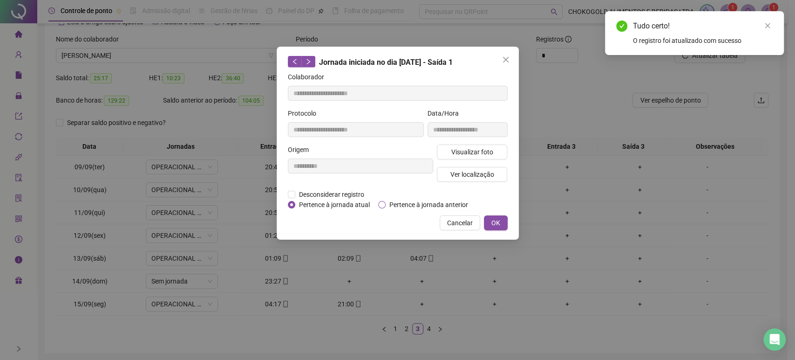
click at [425, 206] on span "Pertence à jornada anterior" at bounding box center [429, 204] width 86 height 10
click at [492, 218] on span "OK" at bounding box center [495, 223] width 9 height 10
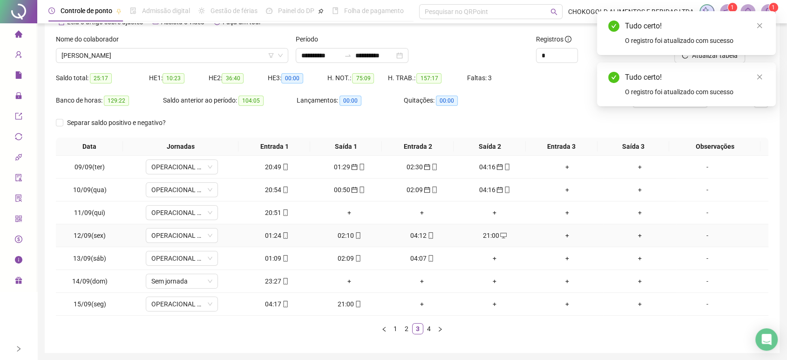
click at [412, 235] on div "04:12" at bounding box center [421, 235] width 65 height 10
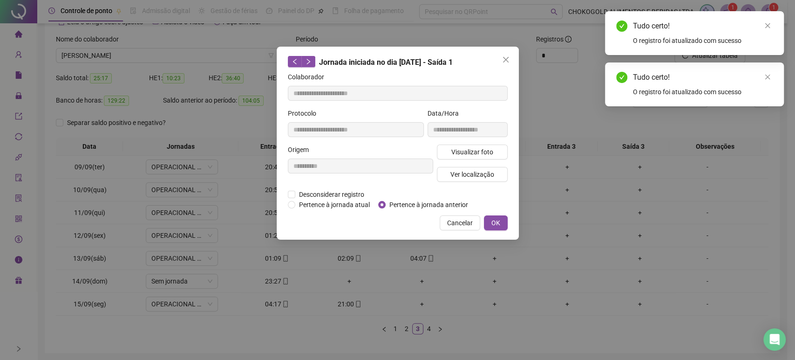
type input "**********"
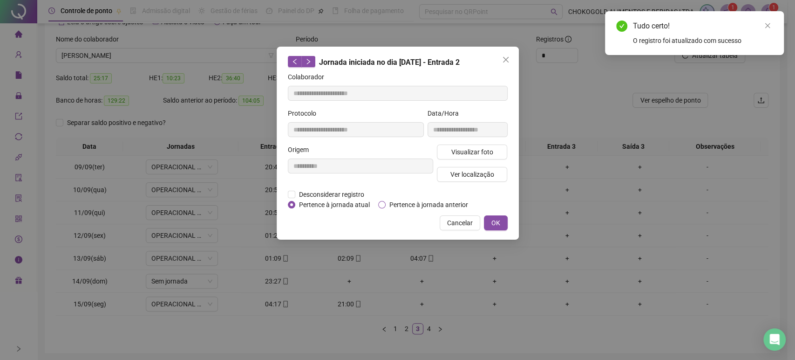
click at [414, 204] on span "Pertence à jornada anterior" at bounding box center [429, 204] width 86 height 10
click at [492, 224] on span "OK" at bounding box center [495, 223] width 9 height 10
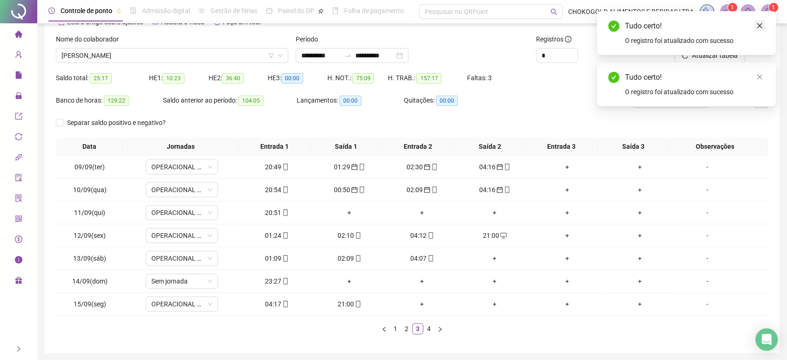
click at [758, 27] on icon "close" at bounding box center [760, 25] width 7 height 7
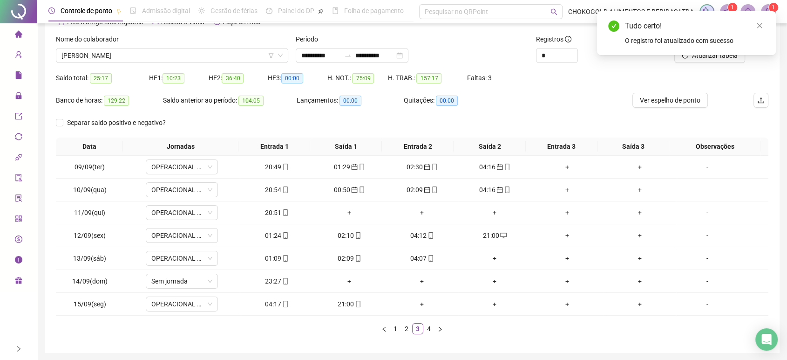
click at [758, 27] on icon "close" at bounding box center [760, 25] width 5 height 5
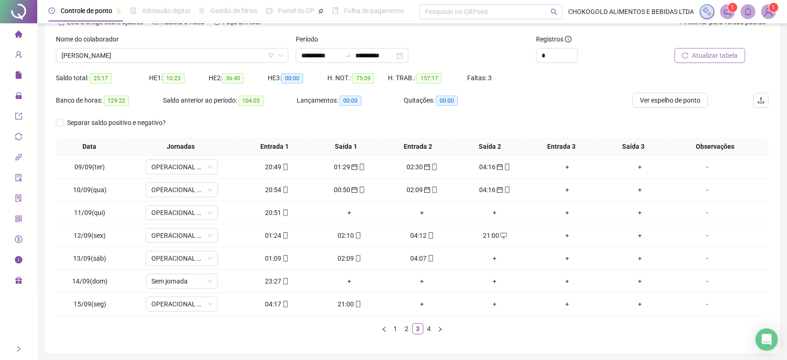
click at [716, 51] on span "Atualizar tabela" at bounding box center [715, 55] width 46 height 10
click at [272, 259] on div "01:09" at bounding box center [276, 258] width 65 height 10
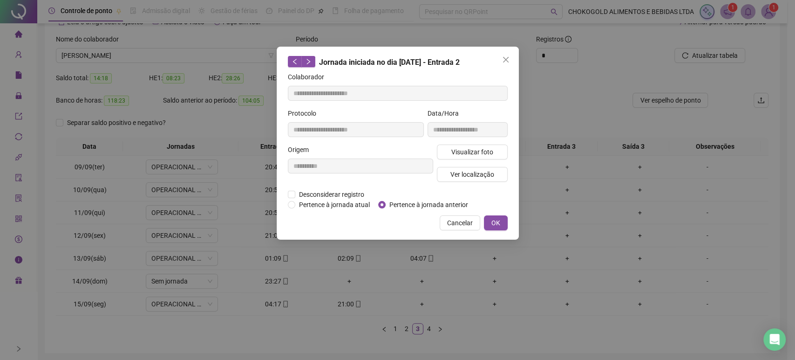
type input "**********"
click at [410, 201] on span "Pertence à jornada anterior" at bounding box center [429, 204] width 86 height 10
click at [502, 223] on button "OK" at bounding box center [496, 222] width 24 height 15
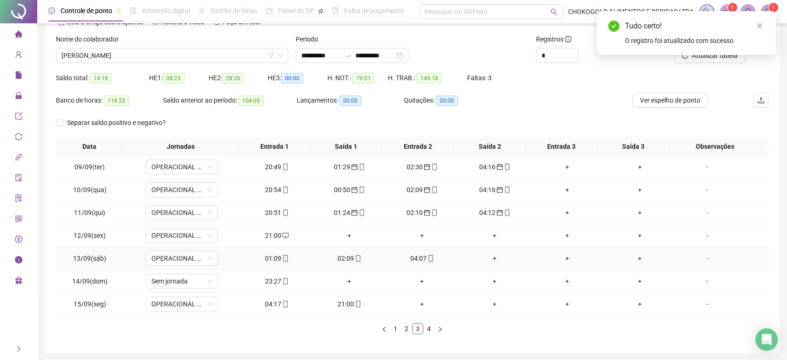
click at [338, 258] on div "02:09" at bounding box center [349, 258] width 65 height 10
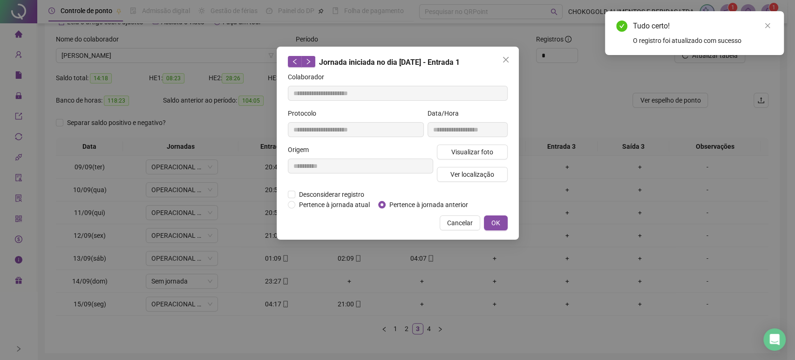
type input "**********"
click at [395, 207] on span "Pertence à jornada anterior" at bounding box center [429, 204] width 86 height 10
click at [490, 225] on button "OK" at bounding box center [496, 222] width 24 height 15
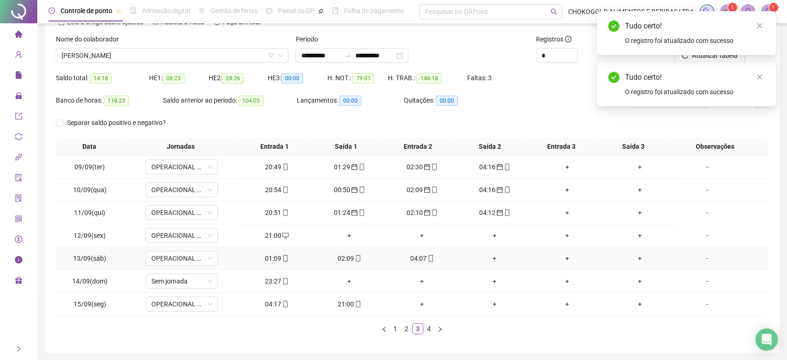
click at [420, 260] on div "04:07" at bounding box center [421, 258] width 65 height 10
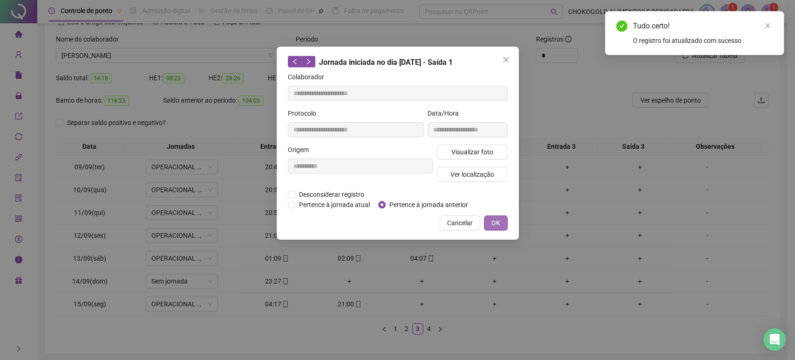
click at [497, 223] on span "OK" at bounding box center [495, 223] width 9 height 10
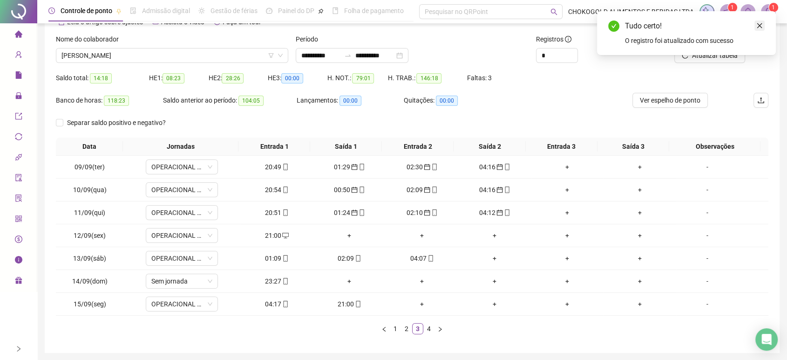
click at [762, 22] on icon "close" at bounding box center [760, 25] width 7 height 7
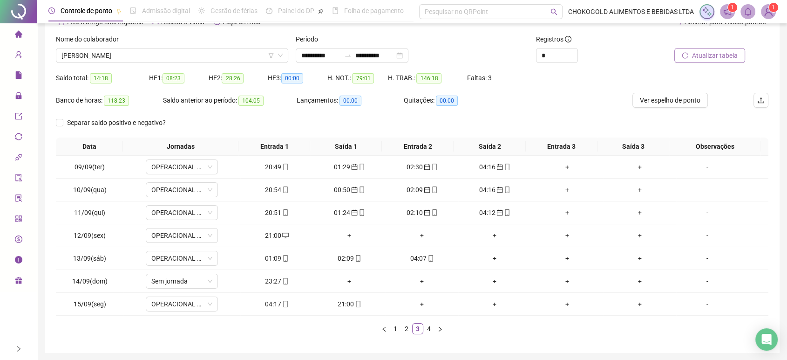
click at [719, 56] on span "Atualizar tabela" at bounding box center [715, 55] width 46 height 10
click at [266, 255] on div "04:07" at bounding box center [276, 258] width 65 height 10
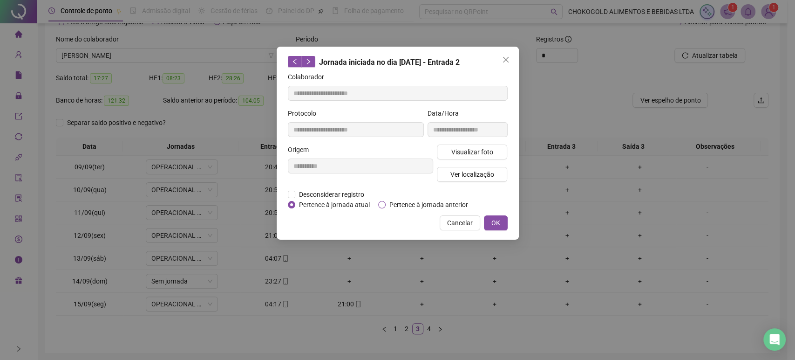
click at [412, 206] on span "Pertence à jornada anterior" at bounding box center [429, 204] width 86 height 10
click at [499, 225] on span "OK" at bounding box center [495, 223] width 9 height 10
click at [501, 223] on button "OK" at bounding box center [496, 222] width 24 height 15
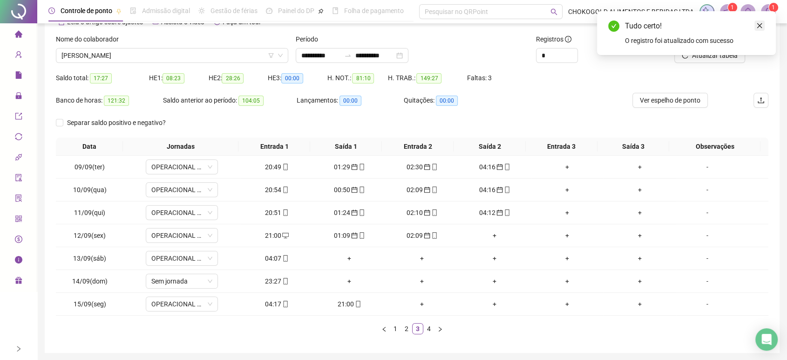
click at [758, 28] on icon "close" at bounding box center [760, 25] width 7 height 7
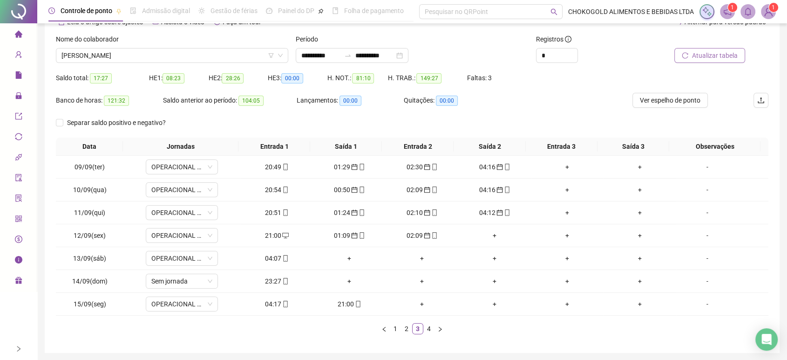
click at [723, 51] on span "Atualizar tabela" at bounding box center [715, 55] width 46 height 10
click at [266, 300] on div "04:17" at bounding box center [276, 304] width 65 height 10
type input "**********"
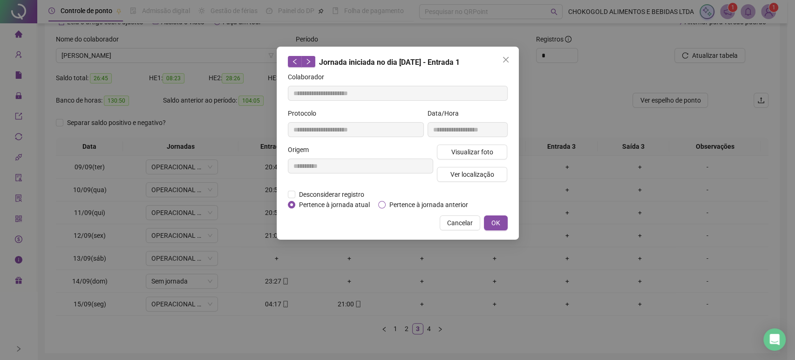
click at [409, 205] on span "Pertence à jornada anterior" at bounding box center [429, 204] width 86 height 10
click at [503, 223] on button "OK" at bounding box center [496, 222] width 24 height 15
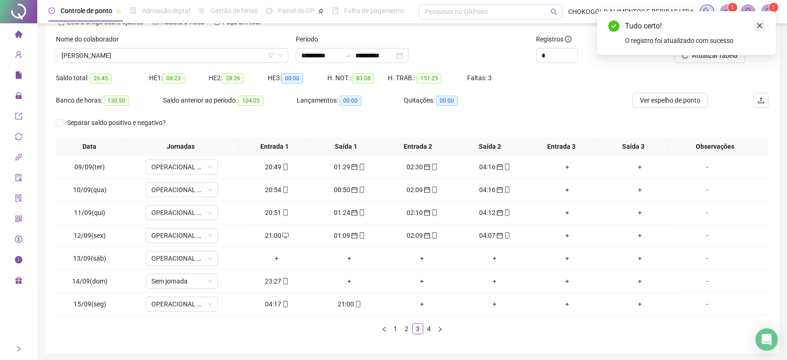
click at [757, 27] on icon "close" at bounding box center [760, 25] width 7 height 7
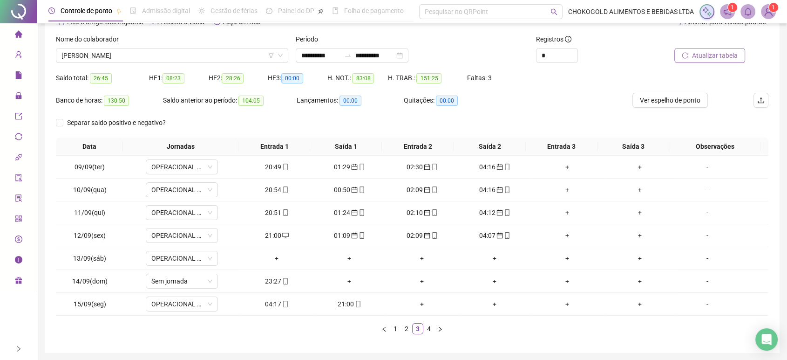
click at [694, 55] on span "Atualizar tabela" at bounding box center [715, 55] width 46 height 10
click at [410, 329] on link "2" at bounding box center [407, 328] width 10 height 10
click at [419, 328] on link "3" at bounding box center [418, 328] width 10 height 10
click at [189, 257] on span "OPERACIONAL DISTRIBUIDORA" at bounding box center [181, 258] width 61 height 14
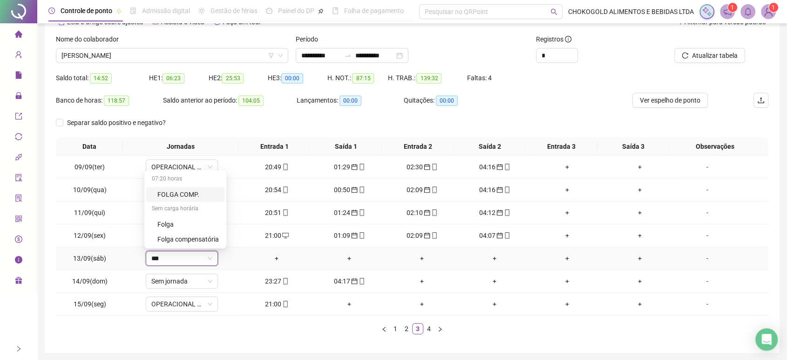
type input "****"
click at [192, 223] on div "Folga" at bounding box center [187, 224] width 61 height 10
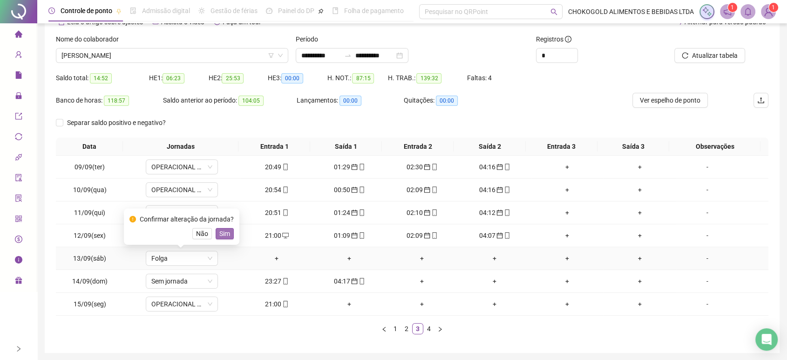
click at [220, 231] on span "Sim" at bounding box center [224, 233] width 11 height 10
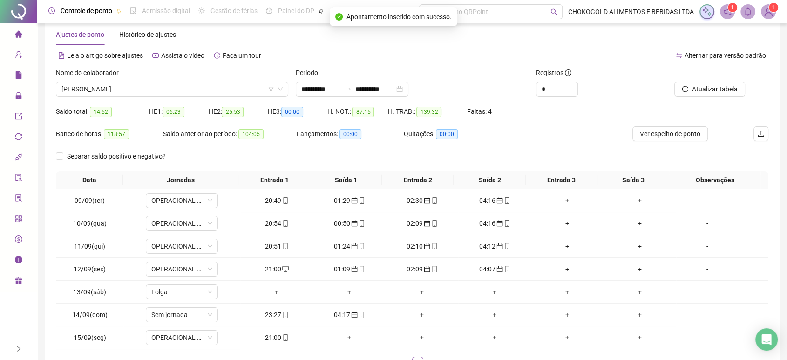
scroll to position [0, 0]
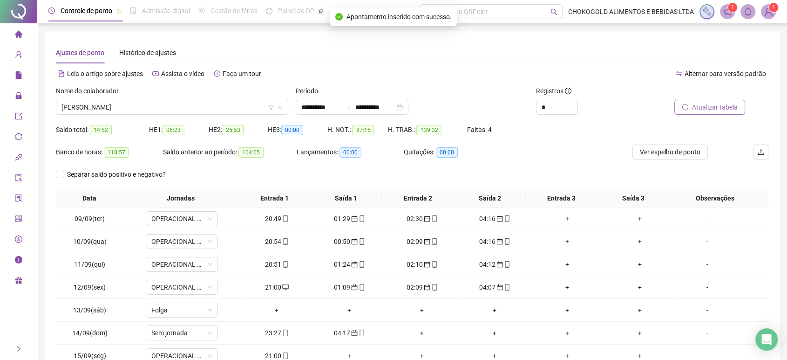
click at [719, 103] on span "Atualizar tabela" at bounding box center [715, 107] width 46 height 10
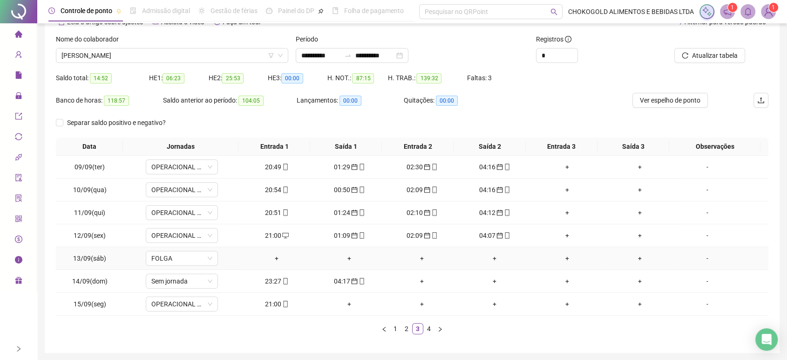
scroll to position [84, 0]
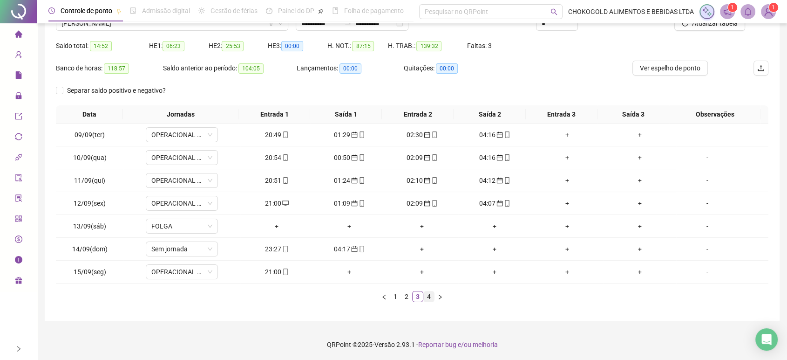
click at [427, 296] on link "4" at bounding box center [429, 296] width 10 height 10
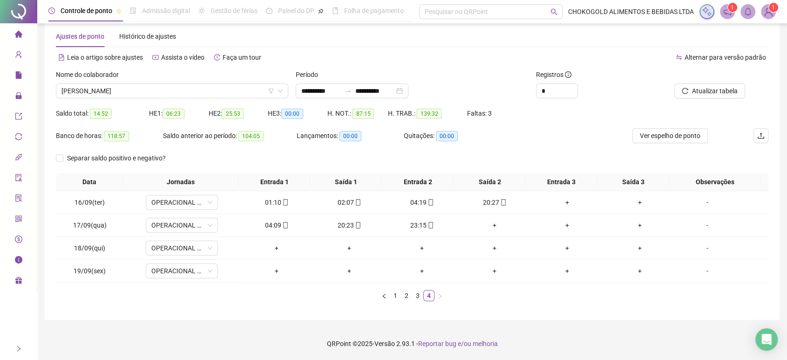
scroll to position [15, 0]
click at [266, 200] on div "01:10" at bounding box center [276, 203] width 65 height 10
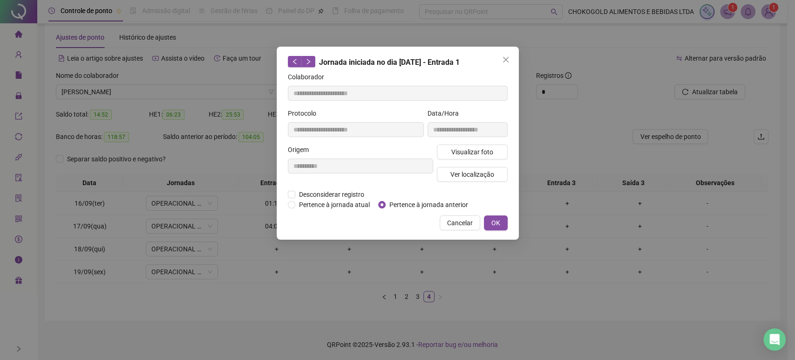
type input "**********"
click at [420, 204] on span "Pertence à jornada anterior" at bounding box center [429, 204] width 86 height 10
click at [503, 221] on button "OK" at bounding box center [496, 222] width 24 height 15
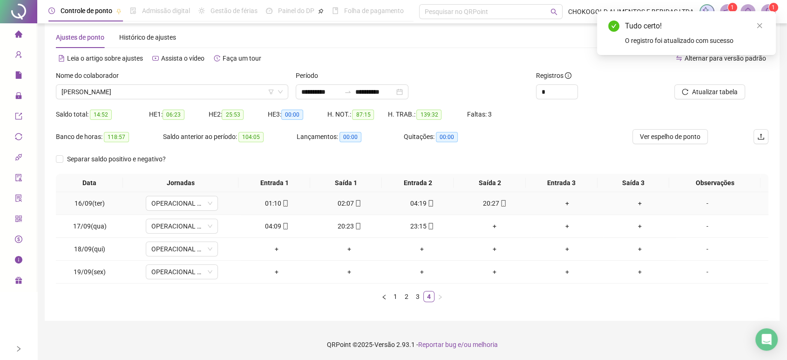
click at [343, 200] on div "02:07" at bounding box center [349, 203] width 65 height 10
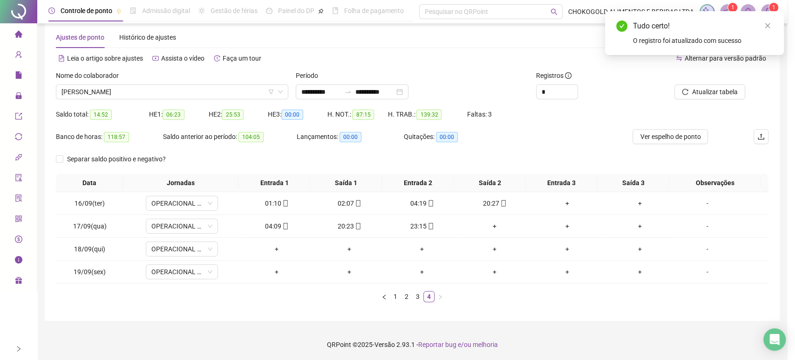
type input "**********"
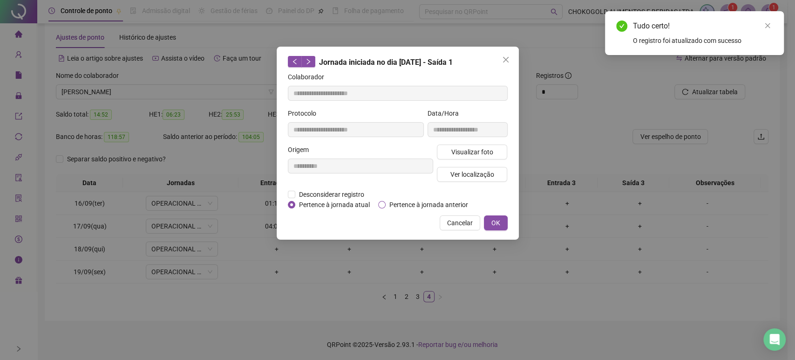
click at [393, 202] on span "Pertence à jornada anterior" at bounding box center [429, 204] width 86 height 10
click at [496, 222] on span "OK" at bounding box center [495, 223] width 9 height 10
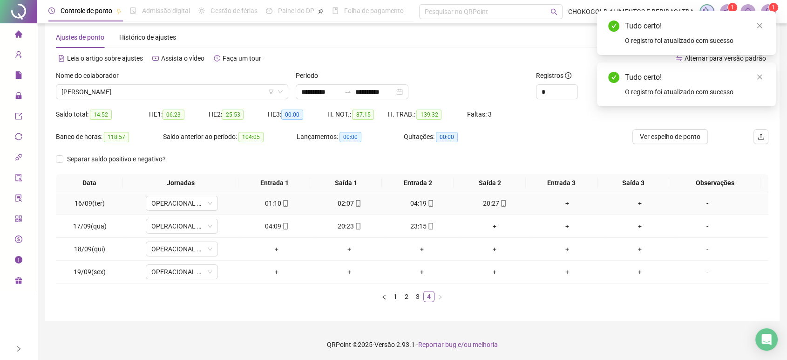
click at [410, 205] on div "04:19" at bounding box center [421, 203] width 65 height 10
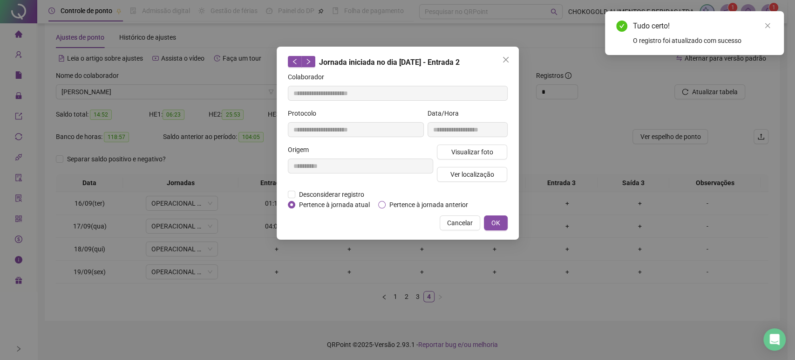
click at [449, 203] on span "Pertence à jornada anterior" at bounding box center [429, 204] width 86 height 10
click at [503, 225] on button "OK" at bounding box center [496, 222] width 24 height 15
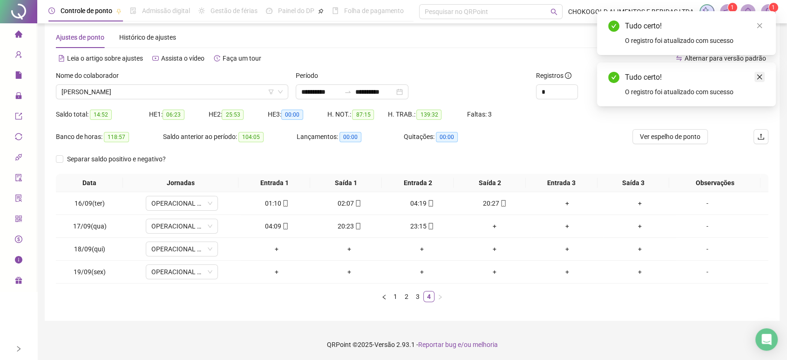
click at [760, 74] on icon "close" at bounding box center [760, 77] width 7 height 7
click at [756, 20] on div "Tudo certo!" at bounding box center [695, 25] width 140 height 11
click at [762, 26] on icon "close" at bounding box center [760, 25] width 7 height 7
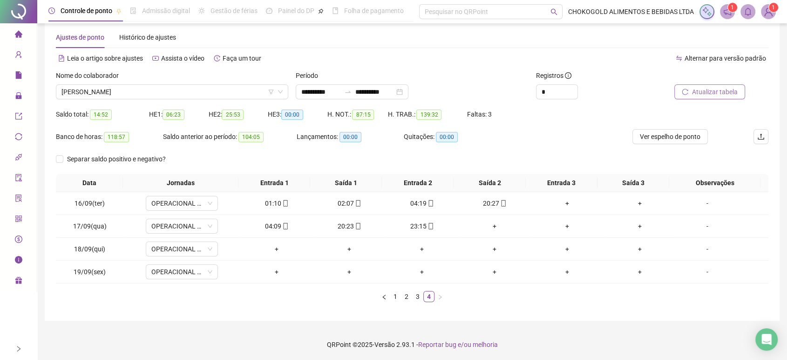
click at [710, 87] on span "Atualizar tabela" at bounding box center [715, 92] width 46 height 10
click at [270, 224] on div "04:09" at bounding box center [276, 226] width 65 height 10
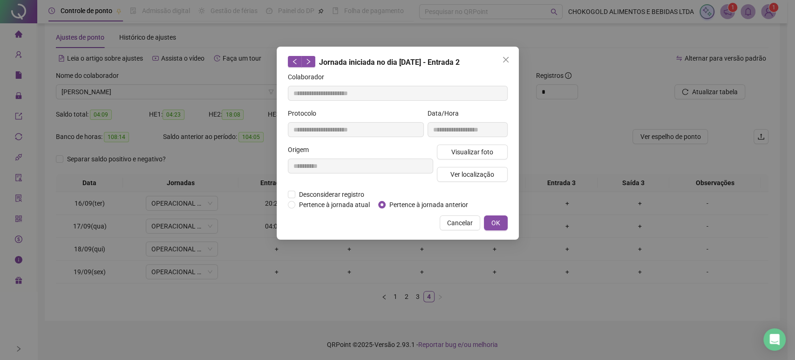
type input "**********"
drag, startPoint x: 408, startPoint y: 200, endPoint x: 449, endPoint y: 212, distance: 42.5
click at [408, 200] on span "Pertence à jornada anterior" at bounding box center [429, 204] width 86 height 10
click at [503, 222] on button "OK" at bounding box center [496, 222] width 24 height 15
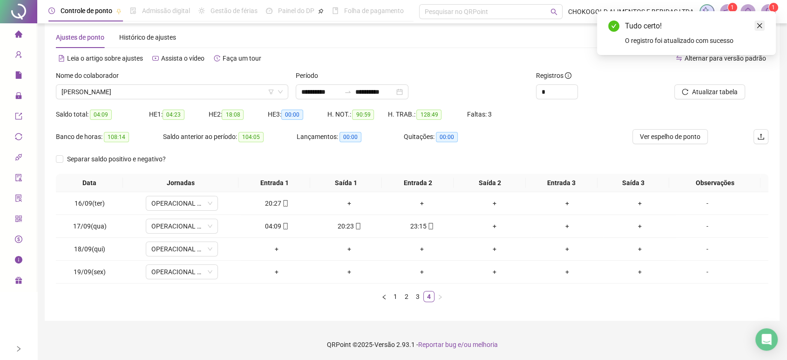
click at [760, 27] on icon "close" at bounding box center [760, 25] width 7 height 7
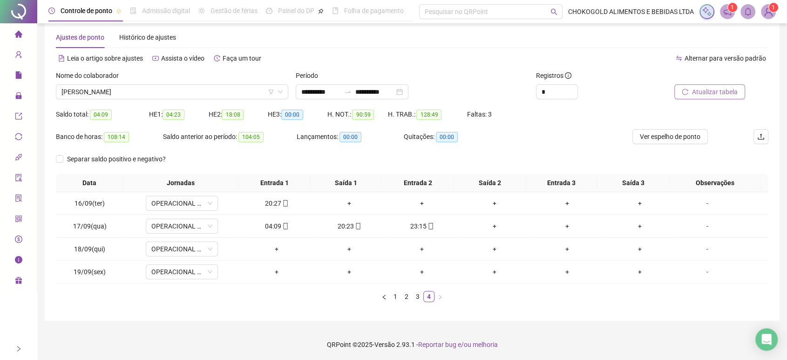
click at [715, 92] on span "Atualizar tabela" at bounding box center [715, 92] width 46 height 10
click at [399, 296] on link "1" at bounding box center [395, 296] width 10 height 10
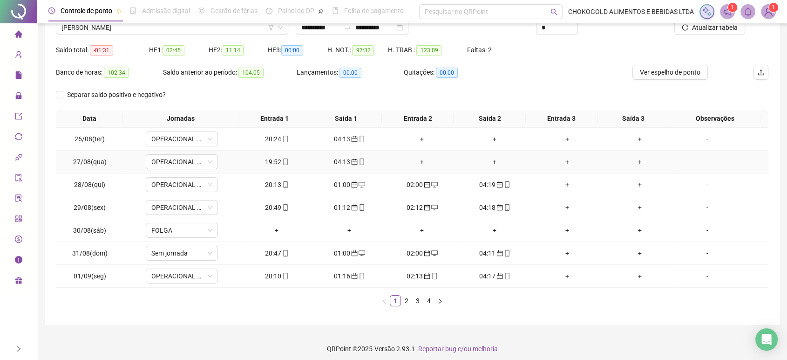
scroll to position [84, 0]
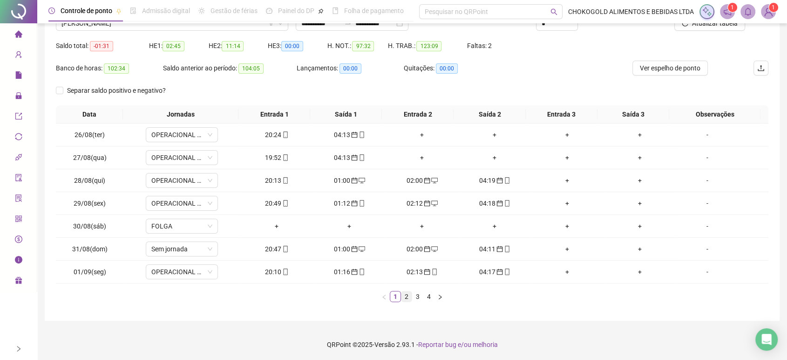
click at [406, 296] on link "2" at bounding box center [407, 296] width 10 height 10
click at [416, 294] on link "3" at bounding box center [418, 296] width 10 height 10
drag, startPoint x: 427, startPoint y: 298, endPoint x: 422, endPoint y: 293, distance: 7.6
click at [427, 297] on link "4" at bounding box center [429, 296] width 10 height 10
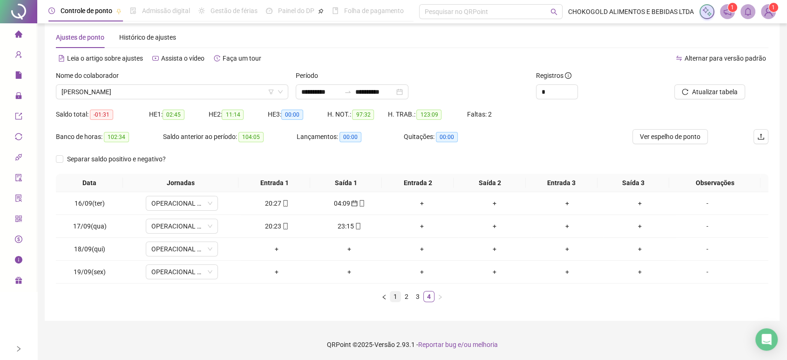
click at [397, 296] on link "1" at bounding box center [395, 296] width 10 height 10
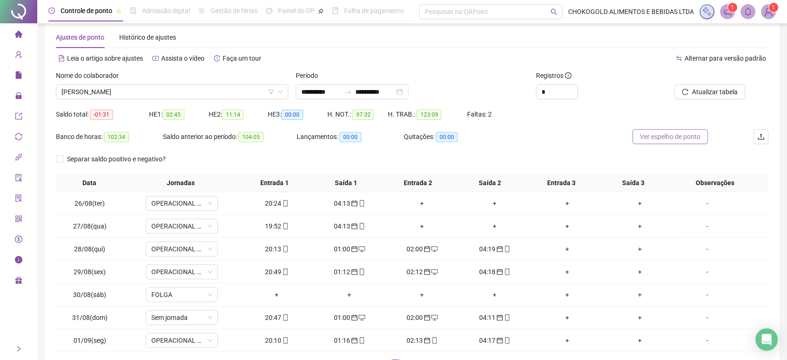
click at [653, 137] on span "Ver espelho de ponto" at bounding box center [670, 136] width 61 height 10
click at [767, 338] on icon "Open Intercom Messenger" at bounding box center [766, 339] width 11 height 12
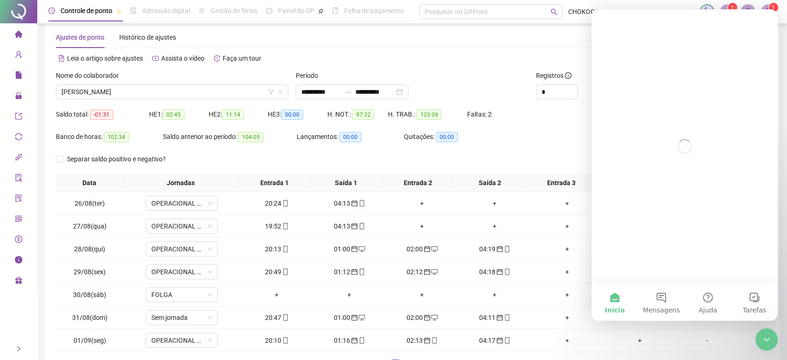
scroll to position [0, 0]
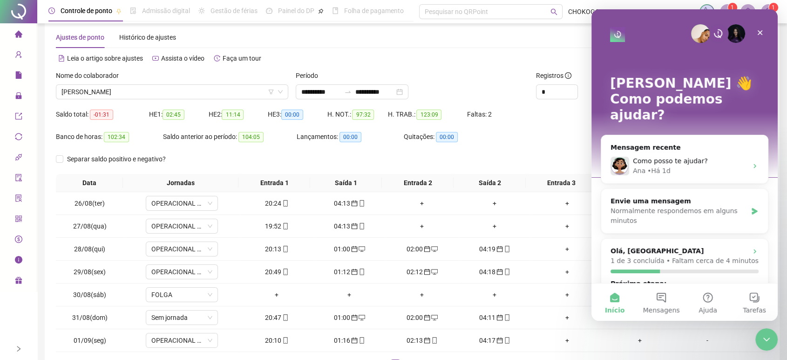
click at [468, 59] on div "Alternar para versão padrão" at bounding box center [590, 58] width 356 height 15
click at [758, 344] on div "Encerramento do Messenger da Intercom" at bounding box center [765, 338] width 22 height 22
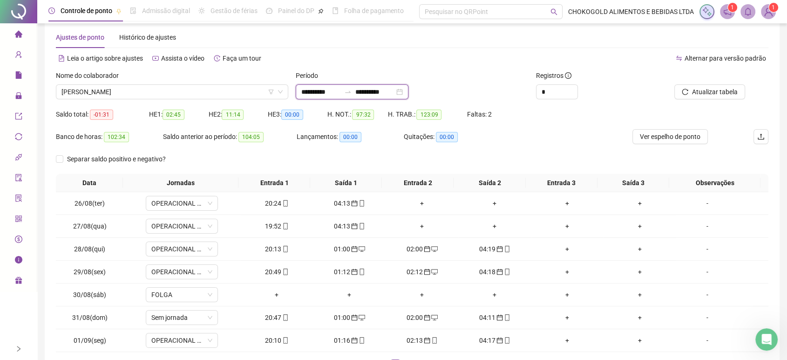
click at [315, 89] on input "**********" at bounding box center [320, 92] width 39 height 10
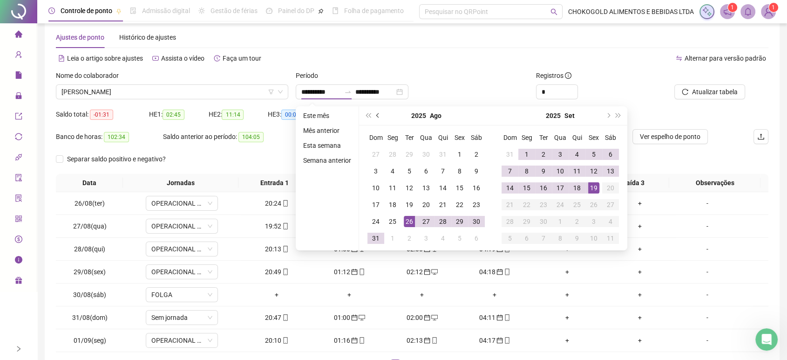
click at [380, 115] on span "prev-year" at bounding box center [378, 115] width 5 height 5
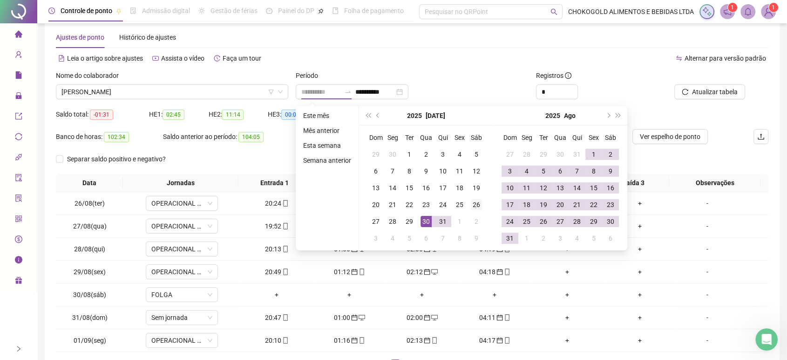
type input "**********"
click at [471, 206] on div "26" at bounding box center [476, 204] width 11 height 11
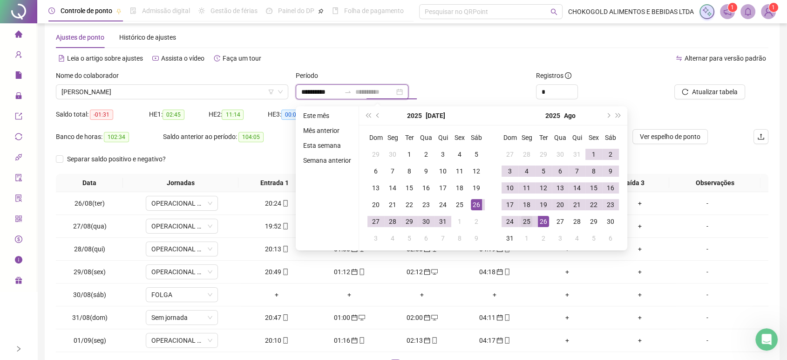
type input "**********"
click at [526, 219] on div "25" at bounding box center [526, 221] width 11 height 11
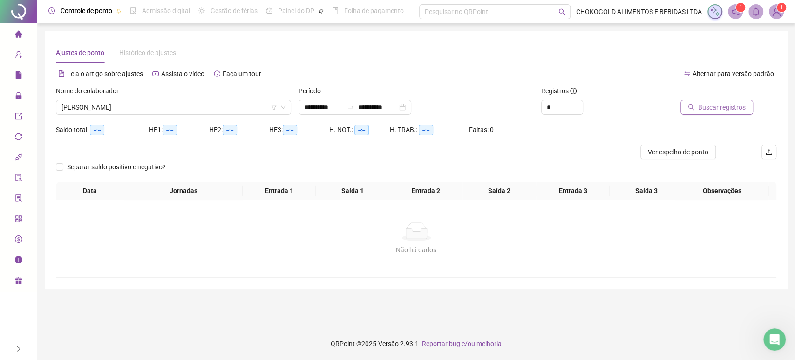
click at [713, 103] on span "Buscar registros" at bounding box center [722, 107] width 48 height 10
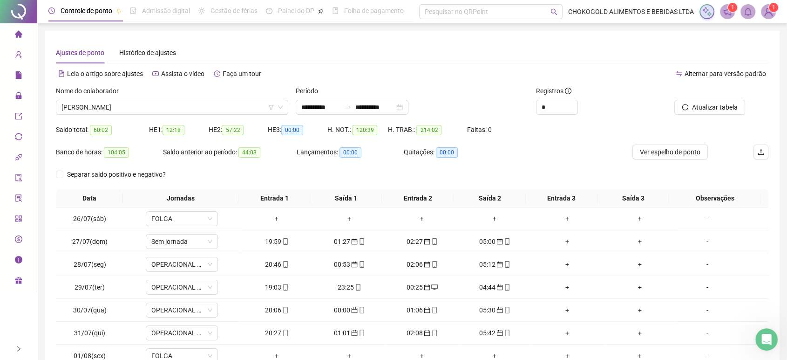
drag, startPoint x: 663, startPoint y: 152, endPoint x: 527, endPoint y: 166, distance: 136.8
click at [663, 152] on span "Ver espelho de ponto" at bounding box center [670, 152] width 61 height 10
click at [771, 344] on div "Abertura do Messenger da Intercom" at bounding box center [765, 337] width 31 height 31
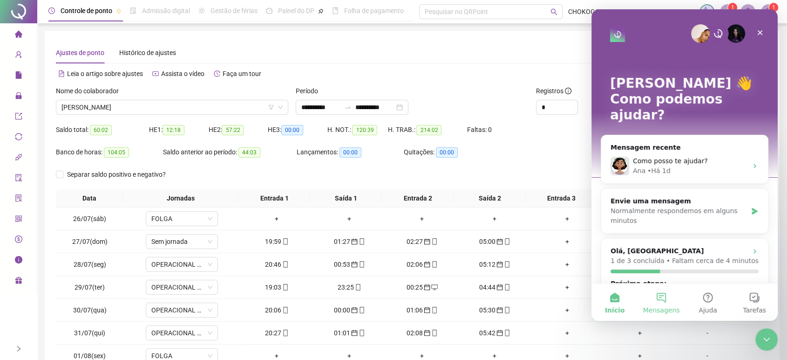
click at [665, 296] on button "Mensagens" at bounding box center [661, 301] width 47 height 37
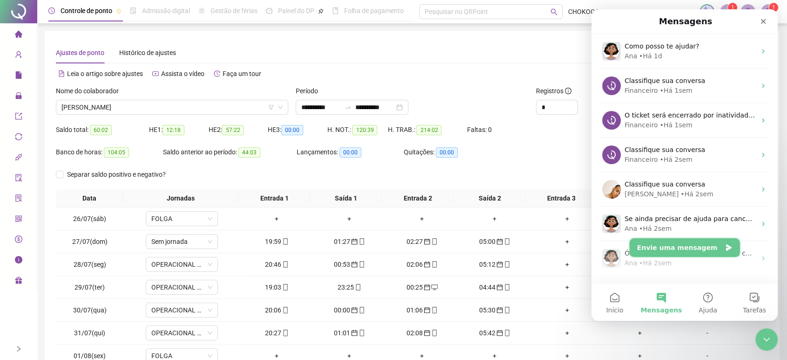
click at [671, 248] on button "Envie uma mensagem" at bounding box center [685, 247] width 110 height 19
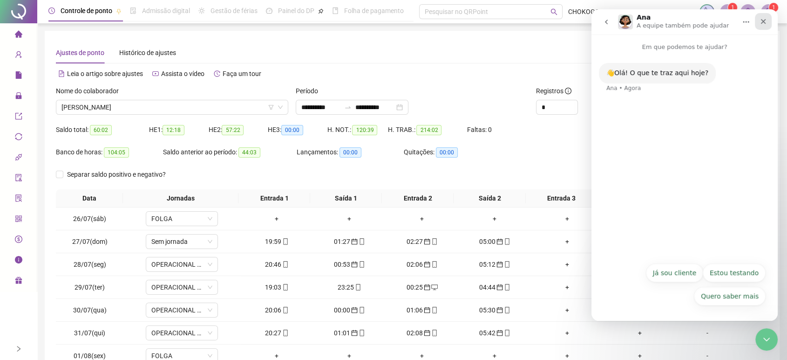
drag, startPoint x: 764, startPoint y: 22, endPoint x: 1275, endPoint y: 75, distance: 512.9
click at [764, 22] on icon "Fechar" at bounding box center [763, 21] width 5 height 5
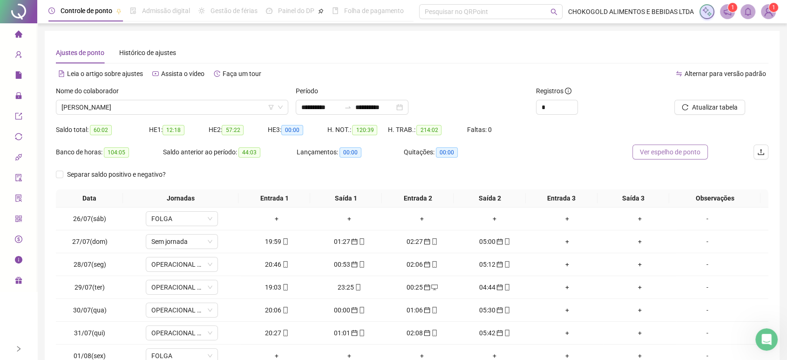
drag, startPoint x: 680, startPoint y: 148, endPoint x: 664, endPoint y: 154, distance: 16.5
click at [680, 148] on span "Ver espelho de ponto" at bounding box center [670, 152] width 61 height 10
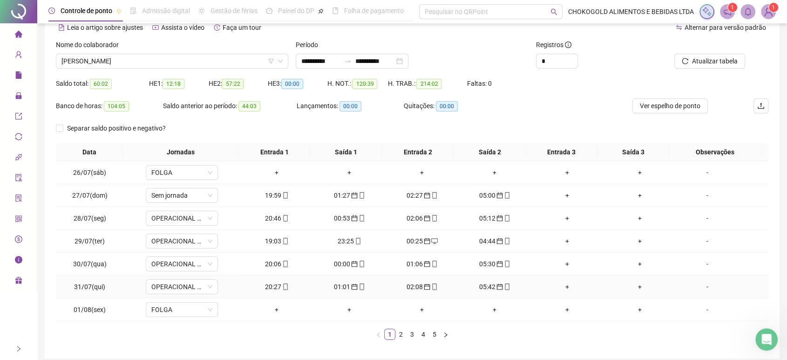
scroll to position [84, 0]
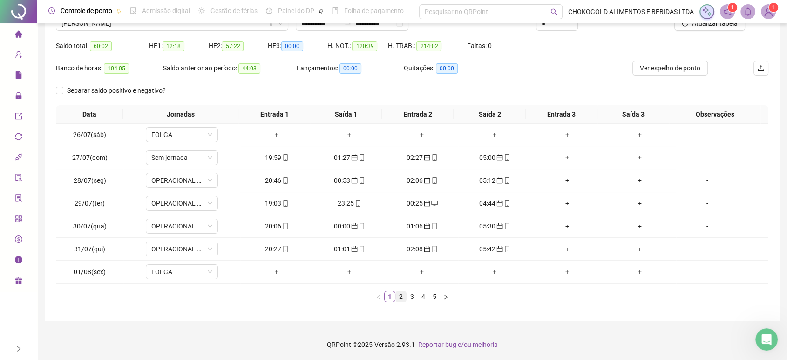
click at [398, 295] on link "2" at bounding box center [401, 296] width 10 height 10
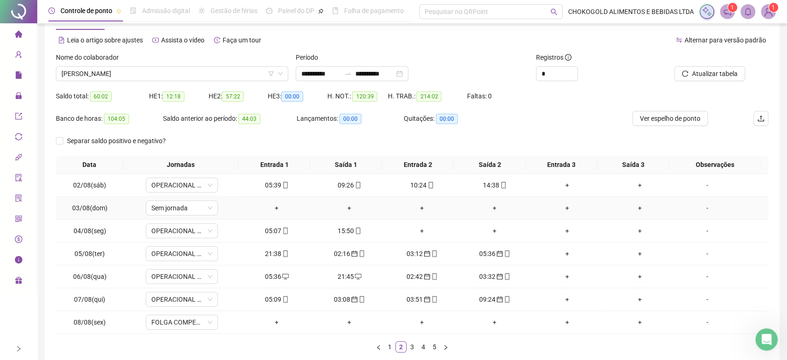
scroll to position [52, 0]
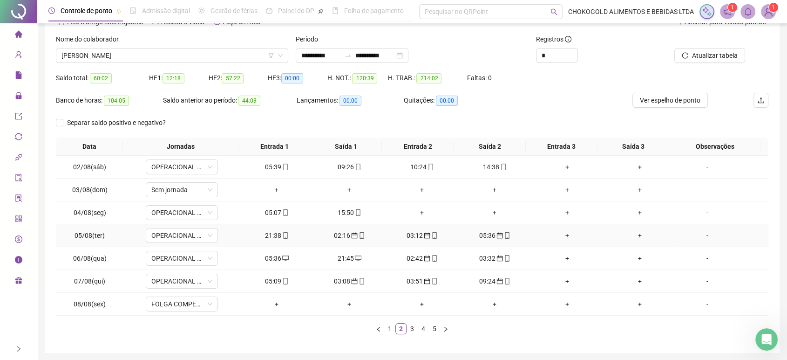
click at [483, 233] on div "05:36" at bounding box center [494, 235] width 65 height 10
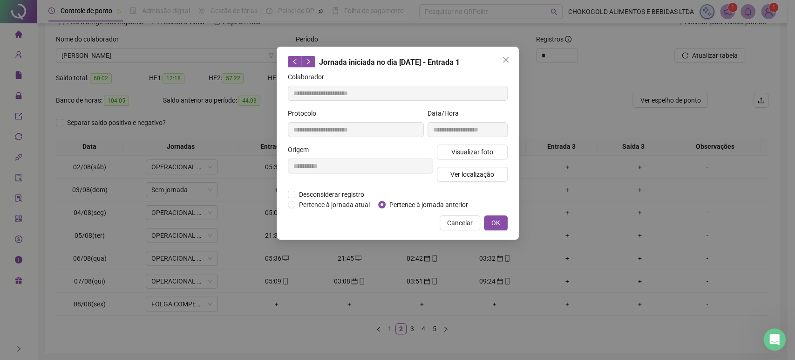
type input "**********"
click at [332, 190] on span "Desconsiderar registro" at bounding box center [331, 194] width 73 height 10
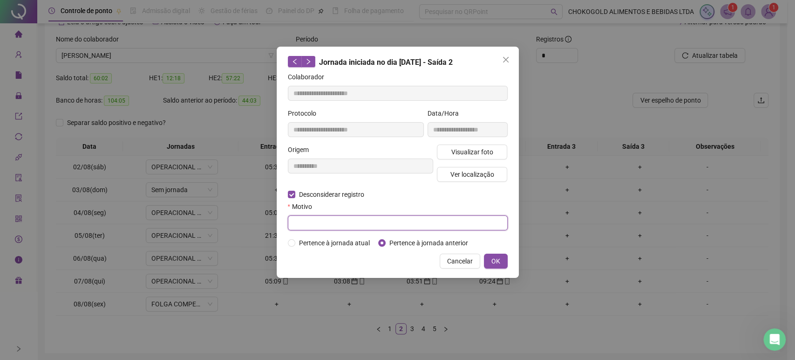
click at [324, 219] on input "text" at bounding box center [398, 222] width 220 height 15
type input "**********"
click at [494, 255] on button "OK" at bounding box center [496, 260] width 24 height 15
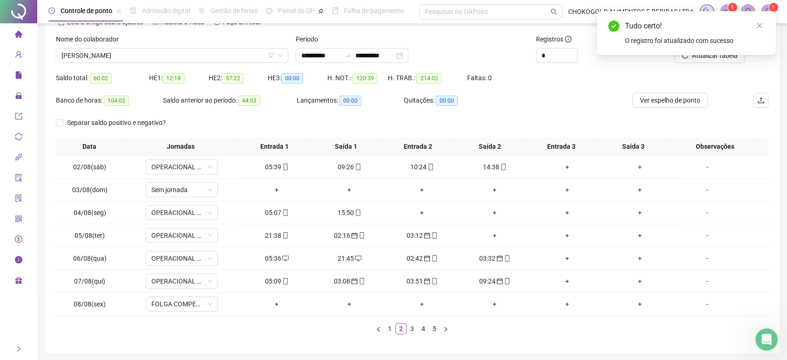
click at [760, 19] on div "Tudo certo! O registro foi atualizado com sucesso" at bounding box center [686, 33] width 179 height 44
click at [764, 23] on div "Tudo certo! O registro foi atualizado com sucesso" at bounding box center [686, 33] width 179 height 44
click at [764, 27] on link "Close" at bounding box center [760, 25] width 10 height 10
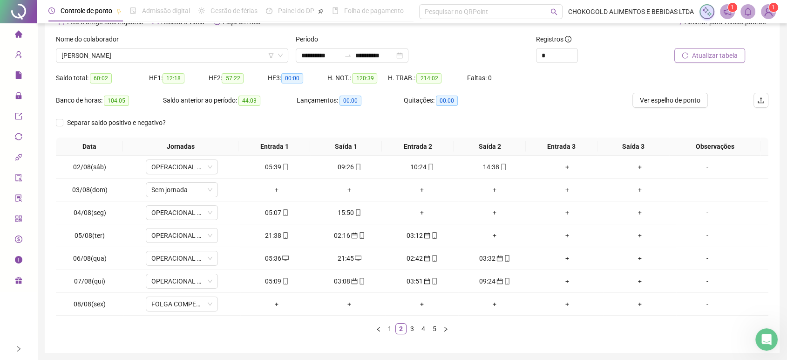
click at [723, 52] on span "Atualizar tabela" at bounding box center [715, 55] width 46 height 10
click at [273, 258] on div "05:36" at bounding box center [276, 258] width 65 height 10
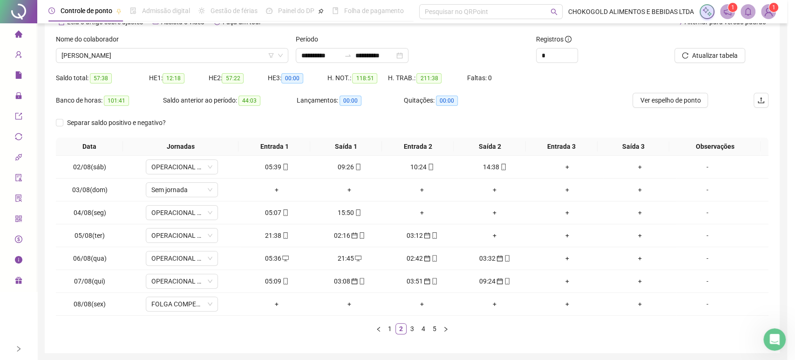
type input "**********"
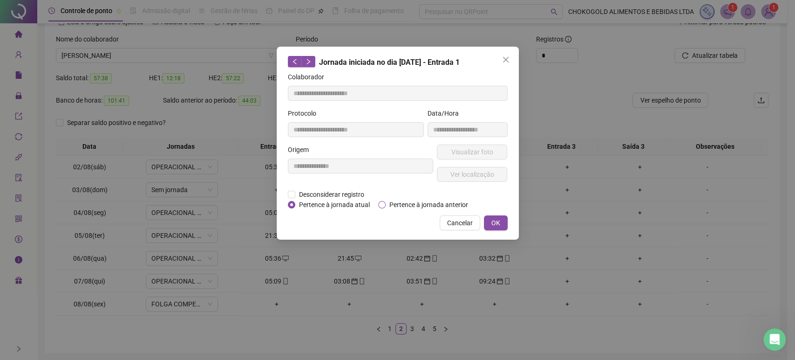
click at [414, 203] on span "Pertence à jornada anterior" at bounding box center [429, 204] width 86 height 10
click at [489, 222] on button "OK" at bounding box center [496, 222] width 24 height 15
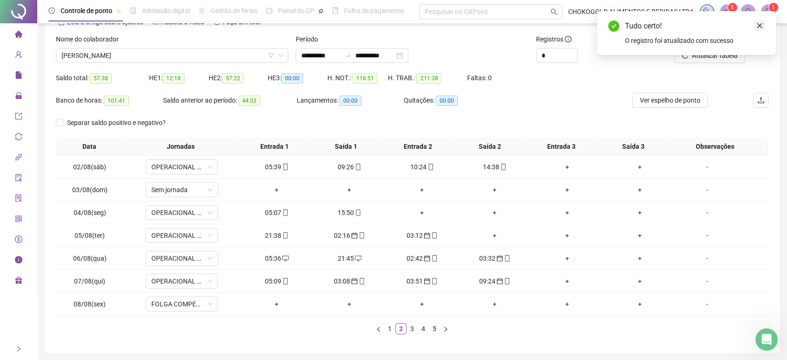
click at [764, 25] on link "Close" at bounding box center [760, 25] width 10 height 10
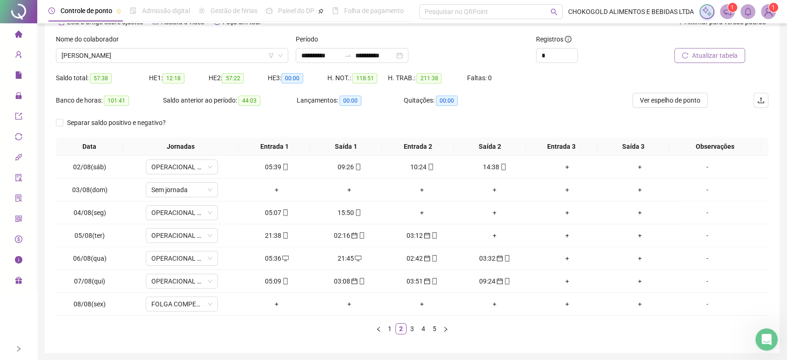
click at [724, 58] on span "Atualizar tabela" at bounding box center [715, 55] width 46 height 10
click at [264, 281] on div "05:09" at bounding box center [276, 281] width 65 height 10
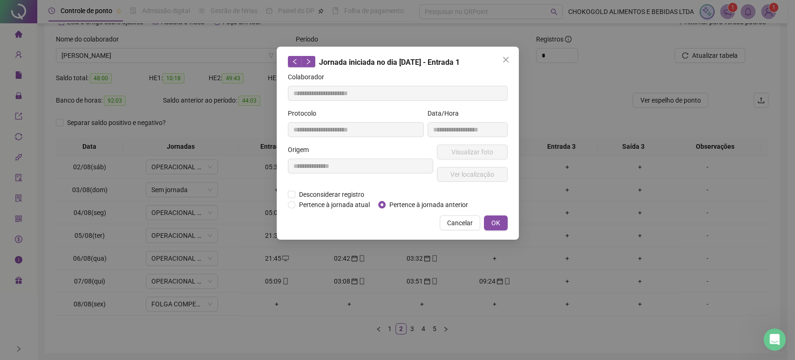
type input "**********"
click at [406, 204] on span "Pertence à jornada anterior" at bounding box center [429, 204] width 86 height 10
click at [491, 223] on span "OK" at bounding box center [495, 223] width 9 height 10
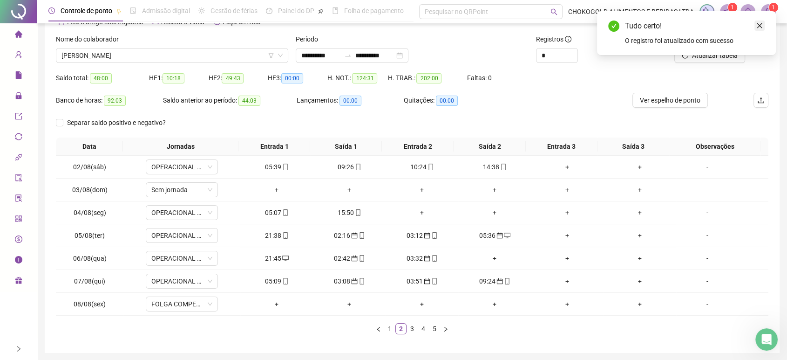
click at [762, 25] on icon "close" at bounding box center [760, 25] width 7 height 7
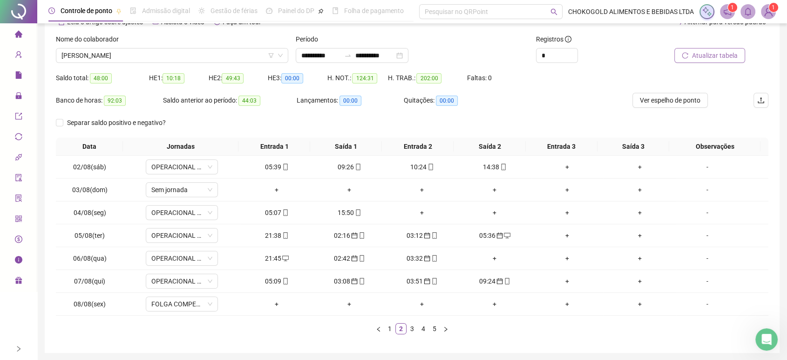
click at [725, 53] on span "Atualizar tabela" at bounding box center [715, 55] width 46 height 10
click at [411, 329] on link "3" at bounding box center [412, 328] width 10 height 10
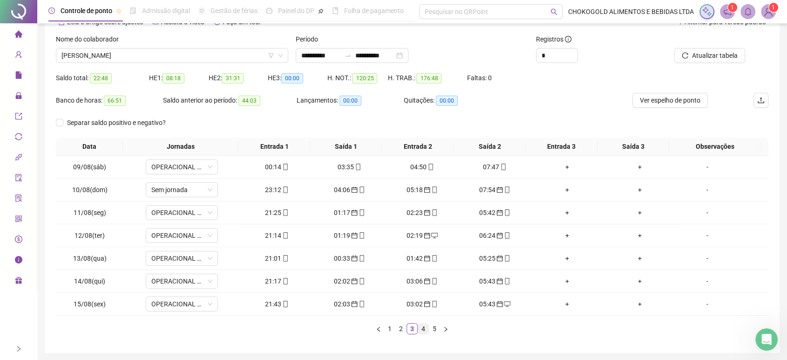
click at [421, 329] on link "4" at bounding box center [423, 328] width 10 height 10
click at [436, 328] on link "5" at bounding box center [435, 328] width 10 height 10
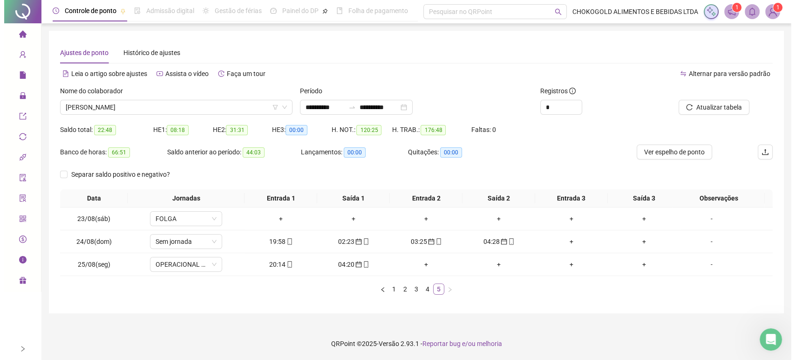
scroll to position [0, 0]
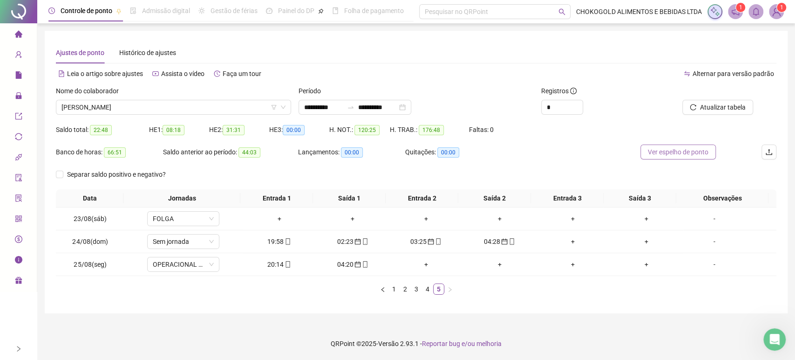
click at [674, 153] on span "Ver espelho de ponto" at bounding box center [678, 152] width 61 height 10
click at [766, 340] on icon "Abertura do Messenger da Intercom" at bounding box center [773, 337] width 15 height 15
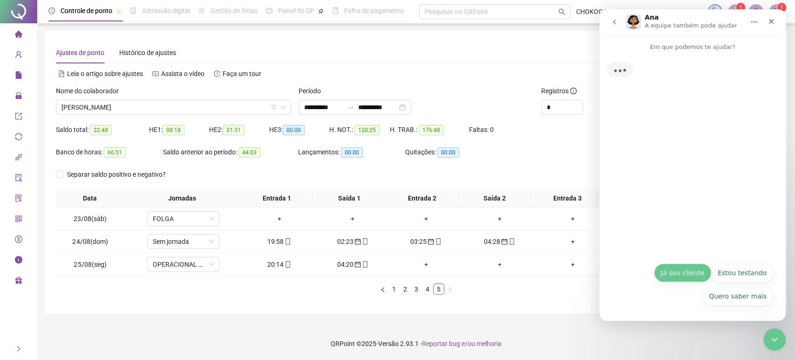
click at [696, 274] on button "Já sou cliente" at bounding box center [682, 272] width 57 height 19
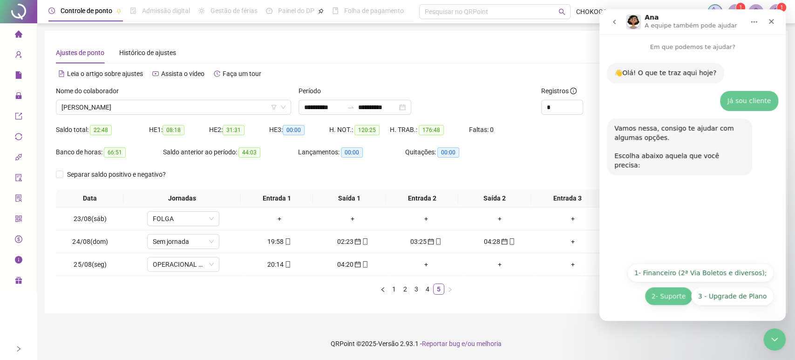
click at [673, 294] on button "2- Suporte" at bounding box center [669, 296] width 48 height 19
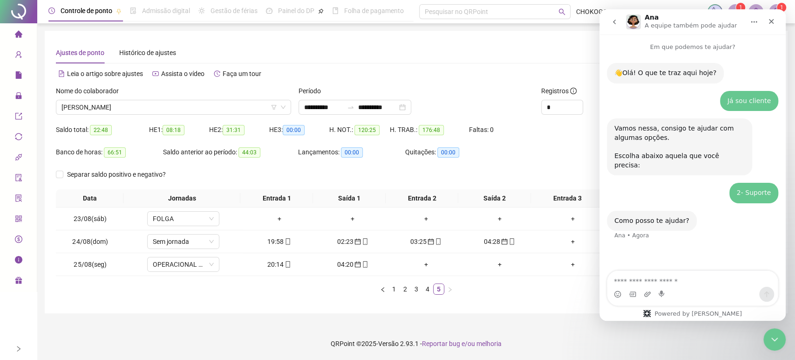
click at [678, 281] on textarea "Envie uma mensagem..." at bounding box center [692, 279] width 171 height 16
type textarea "*"
type textarea "**********"
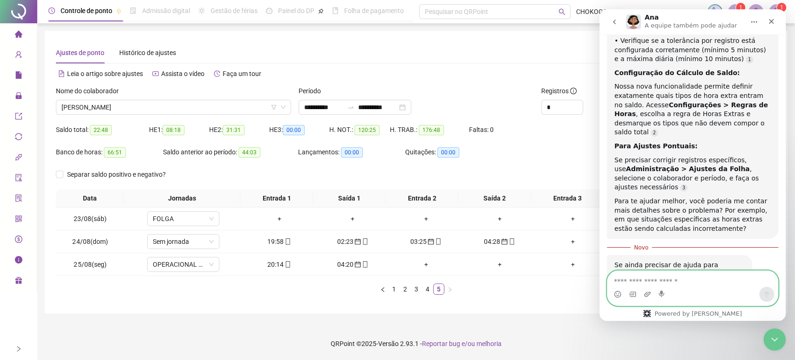
scroll to position [393, 0]
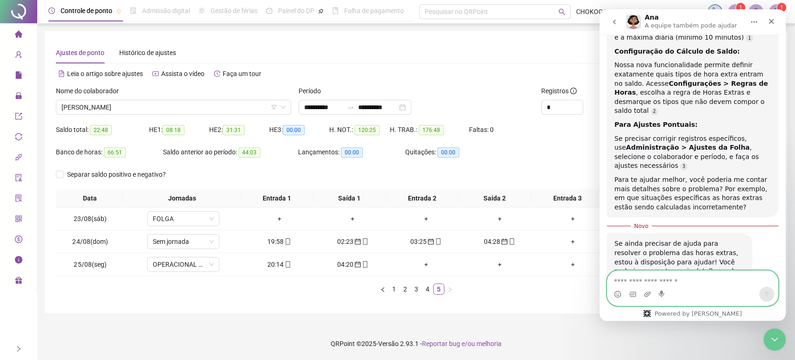
click at [683, 279] on textarea "Envie uma mensagem..." at bounding box center [692, 279] width 171 height 16
type textarea "*********"
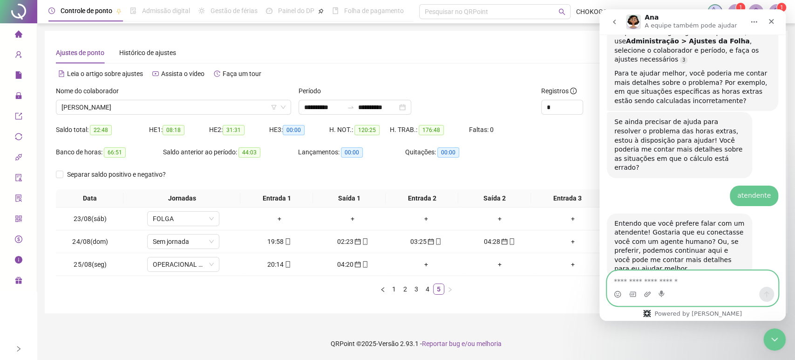
scroll to position [470, 0]
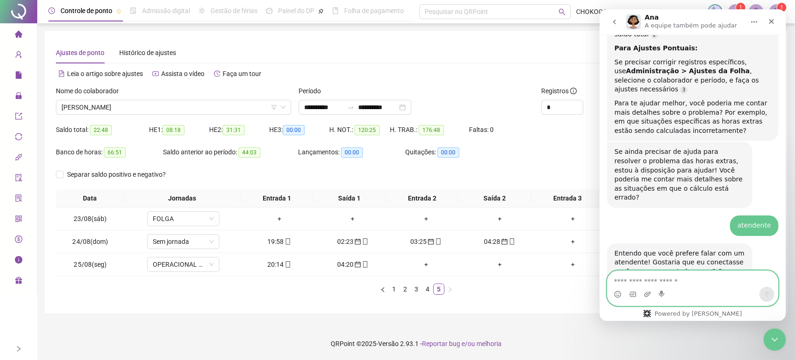
click at [662, 279] on textarea "Envie uma mensagem..." at bounding box center [692, 279] width 171 height 16
type textarea "******"
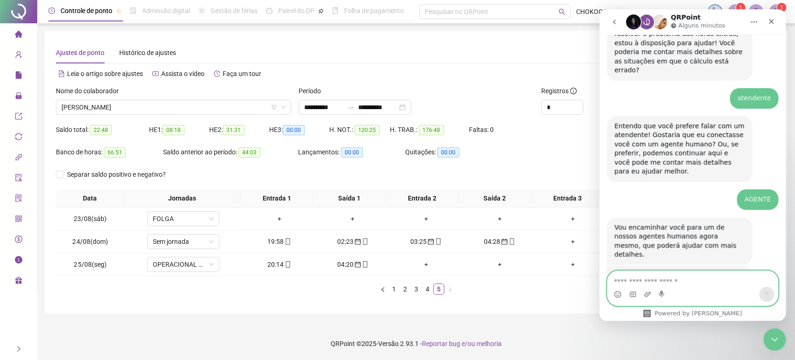
scroll to position [609, 0]
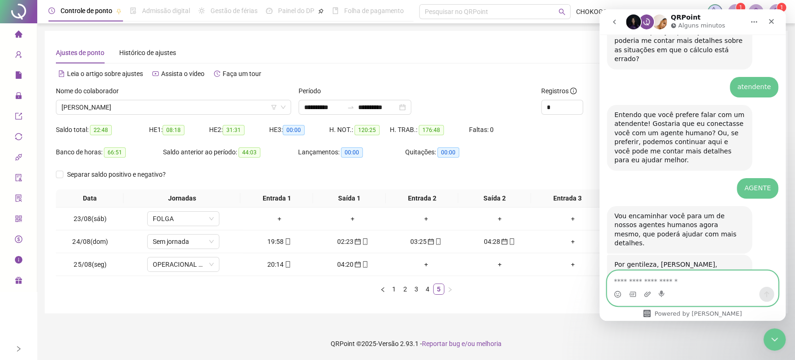
click at [659, 279] on textarea "Envie uma mensagem..." at bounding box center [692, 279] width 171 height 16
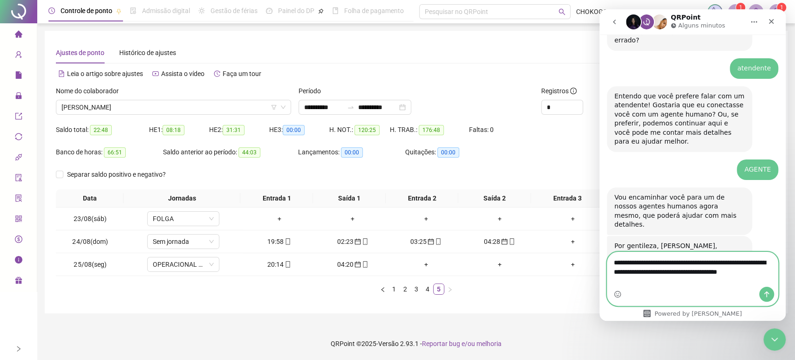
type textarea "**********"
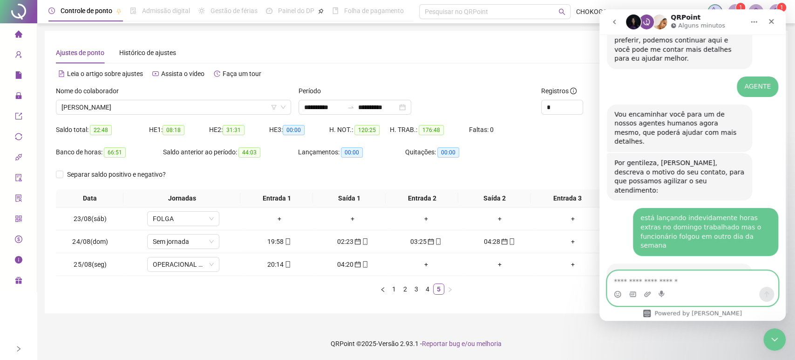
scroll to position [710, 0]
